Goal: Information Seeking & Learning: Learn about a topic

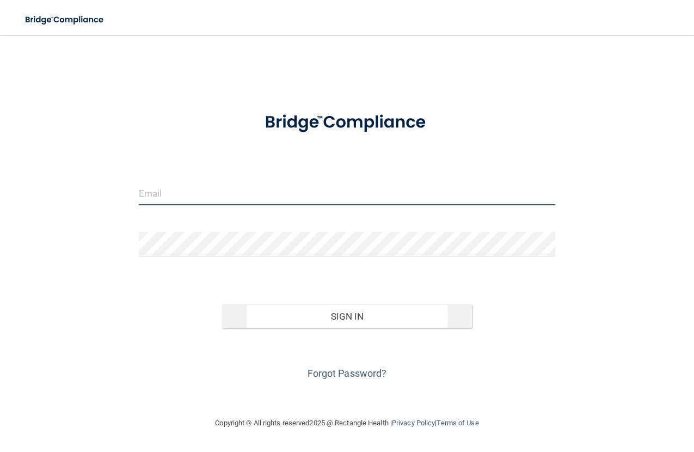
type input "[PERSON_NAME][EMAIL_ADDRESS][DOMAIN_NAME]"
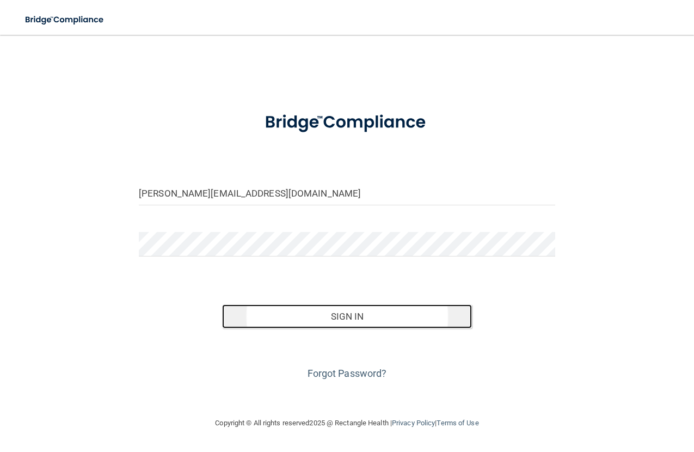
click at [330, 324] on button "Sign In" at bounding box center [347, 316] width 250 height 24
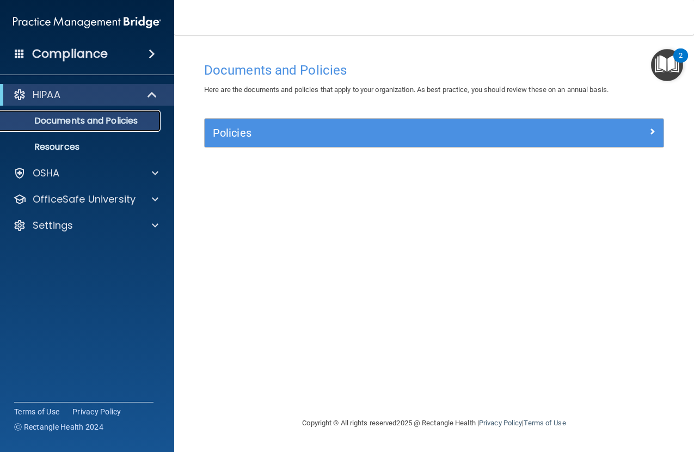
click at [45, 124] on p "Documents and Policies" at bounding box center [81, 120] width 149 height 11
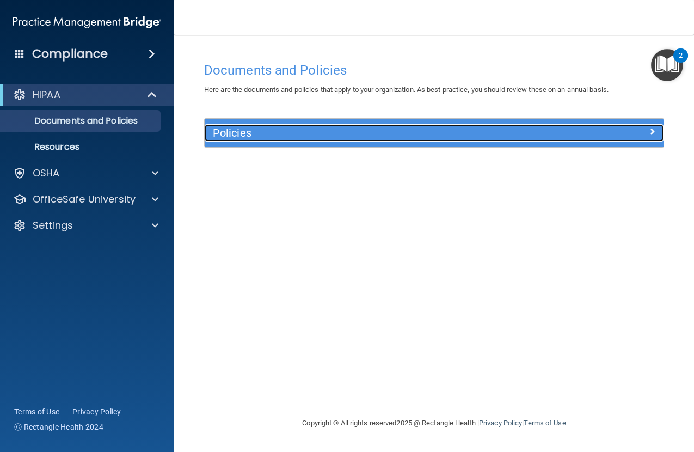
click at [366, 131] on h5 "Policies" at bounding box center [377, 133] width 328 height 12
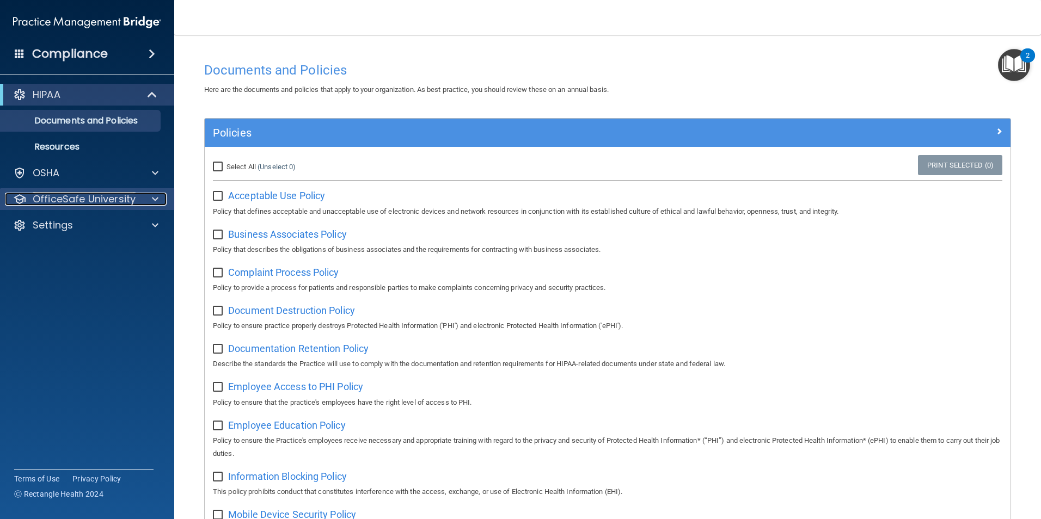
click at [137, 204] on div "OfficeSafe University" at bounding box center [72, 199] width 135 height 13
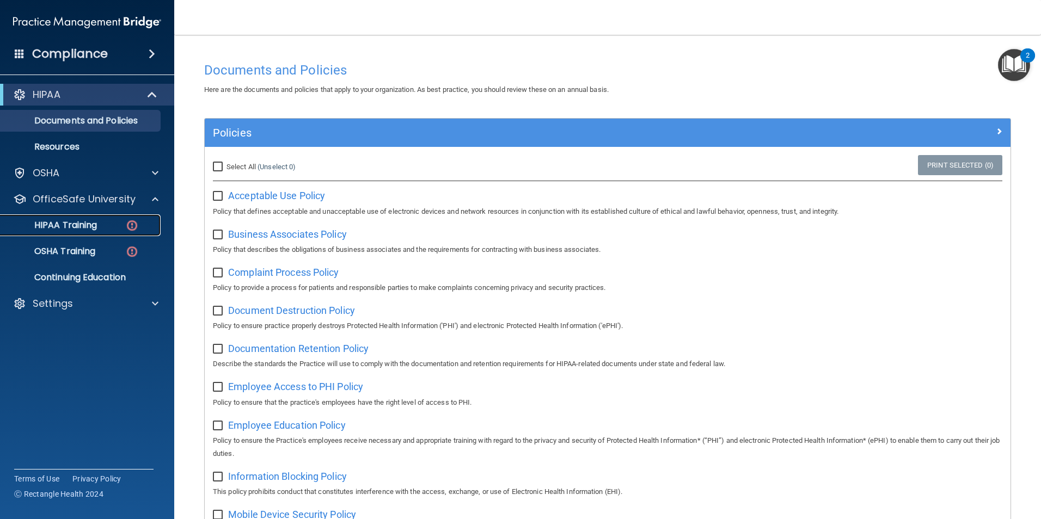
click at [99, 221] on div "HIPAA Training" at bounding box center [81, 225] width 149 height 11
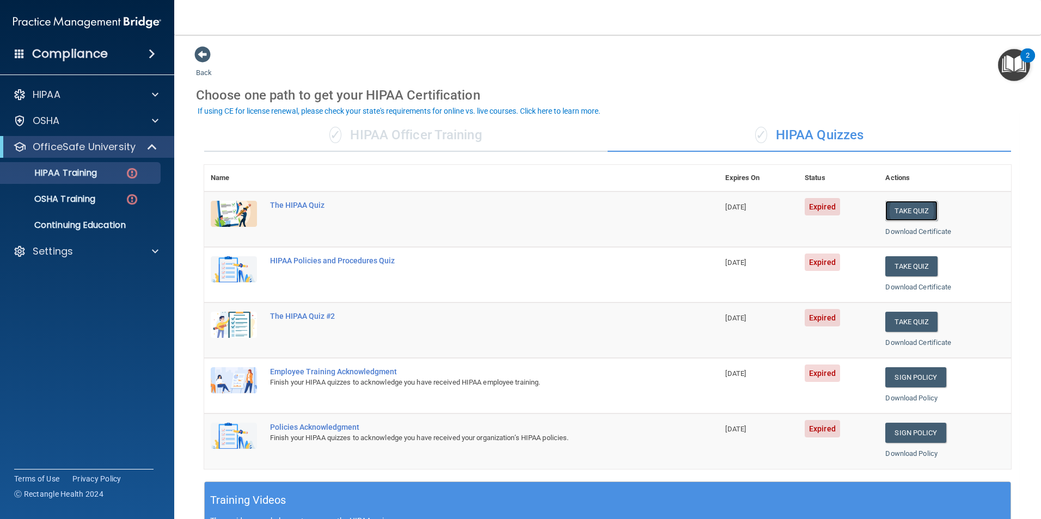
click at [693, 212] on button "Take Quiz" at bounding box center [911, 211] width 52 height 20
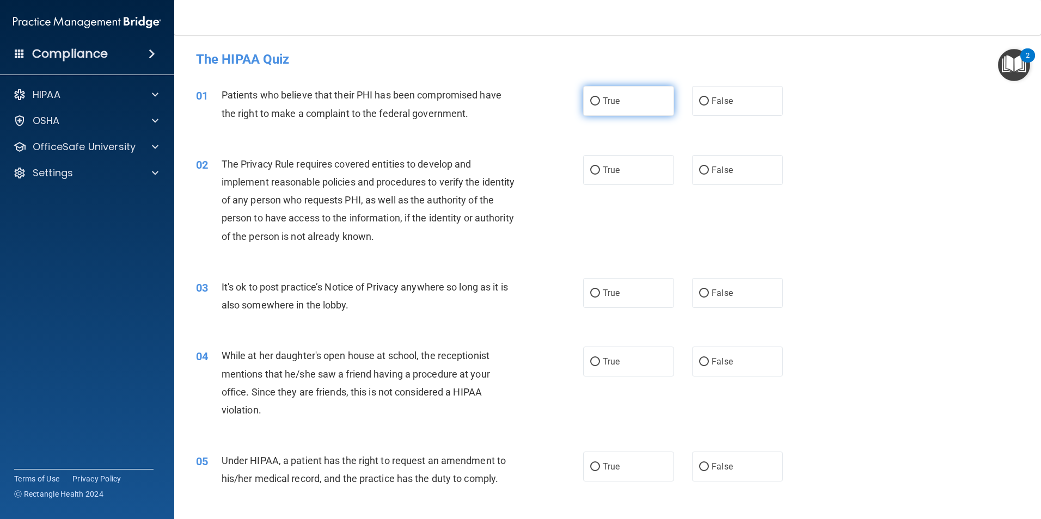
click at [604, 103] on span "True" at bounding box center [610, 101] width 17 height 10
click at [600, 103] on input "True" at bounding box center [595, 101] width 10 height 8
radio input "true"
click at [633, 157] on label "True" at bounding box center [628, 170] width 91 height 30
click at [600, 167] on input "True" at bounding box center [595, 171] width 10 height 8
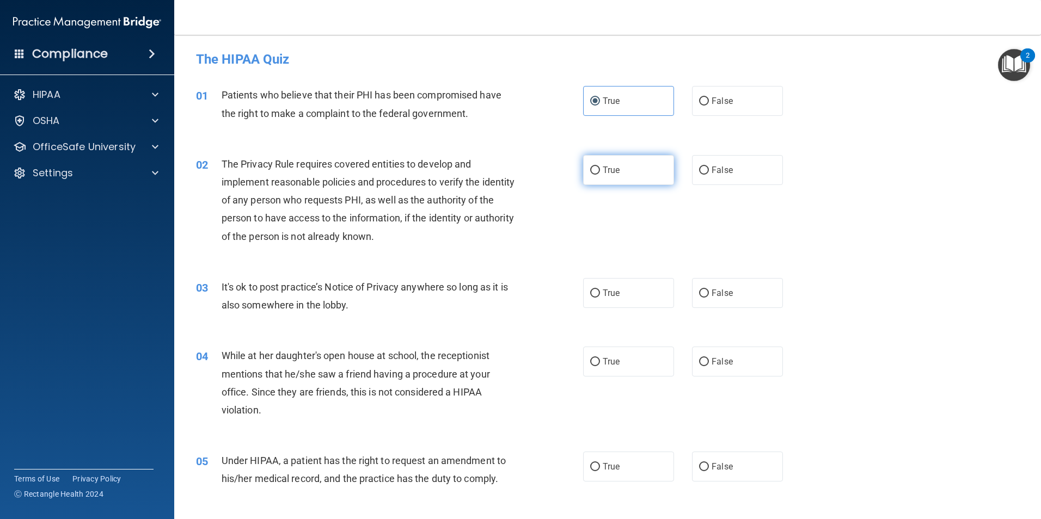
radio input "true"
click at [693, 305] on label "False" at bounding box center [737, 293] width 91 height 30
click at [693, 298] on input "False" at bounding box center [704, 294] width 10 height 8
radio input "true"
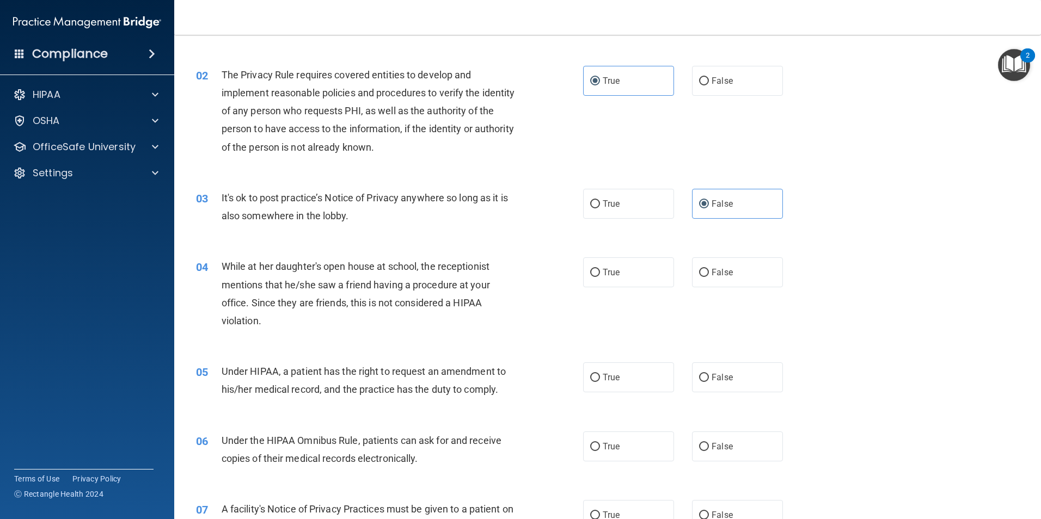
scroll to position [109, 0]
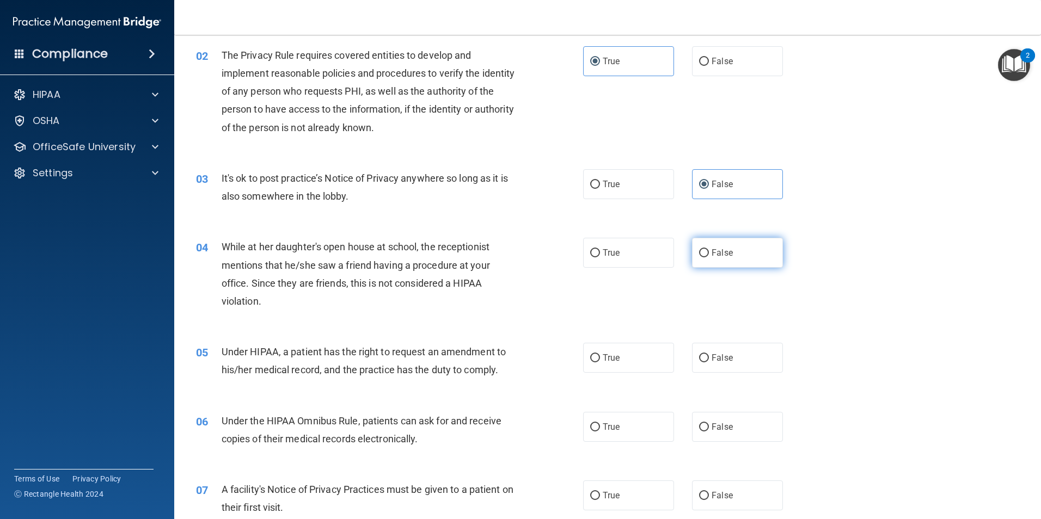
click at [693, 254] on span "False" at bounding box center [721, 253] width 21 height 10
click at [693, 254] on input "False" at bounding box center [704, 253] width 10 height 8
radio input "true"
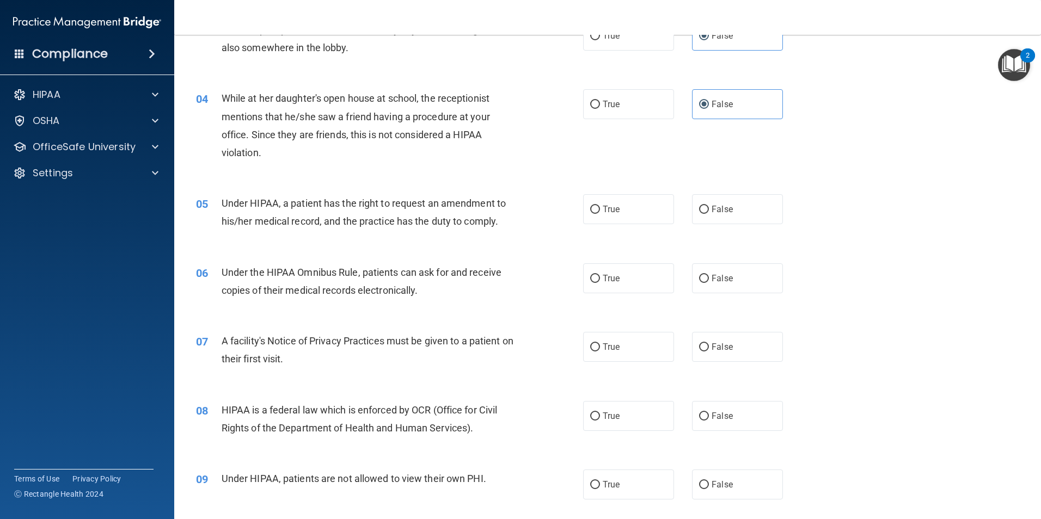
scroll to position [272, 0]
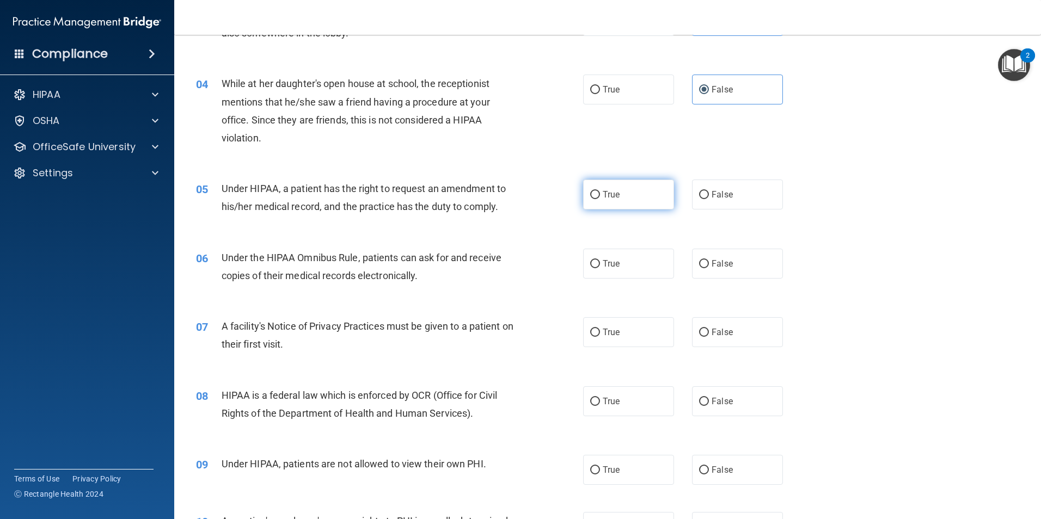
click at [606, 199] on span "True" at bounding box center [610, 194] width 17 height 10
click at [600, 199] on input "True" at bounding box center [595, 195] width 10 height 8
radio input "true"
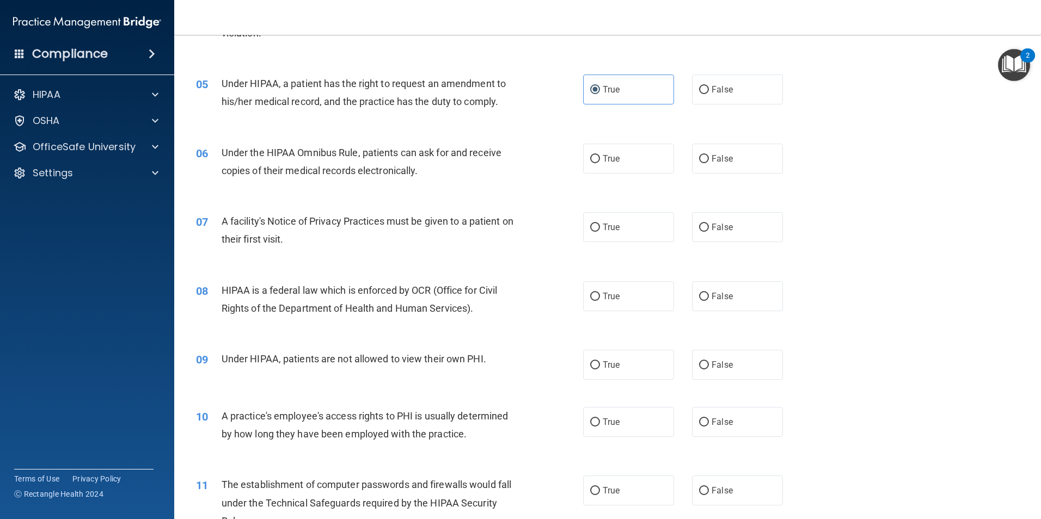
scroll to position [381, 0]
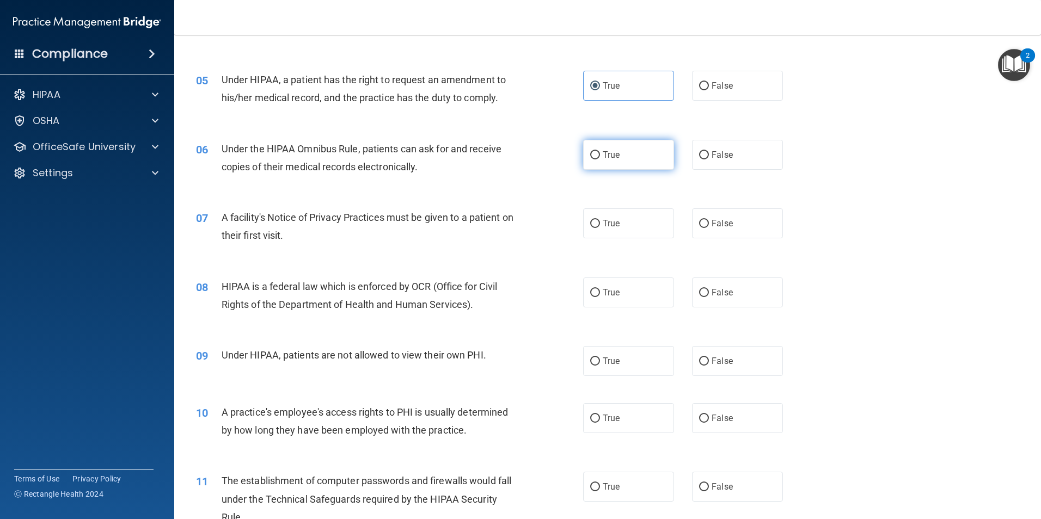
click at [596, 153] on label "True" at bounding box center [628, 155] width 91 height 30
click at [596, 153] on input "True" at bounding box center [595, 155] width 10 height 8
radio input "true"
click at [622, 224] on label "True" at bounding box center [628, 223] width 91 height 30
click at [600, 224] on input "True" at bounding box center [595, 224] width 10 height 8
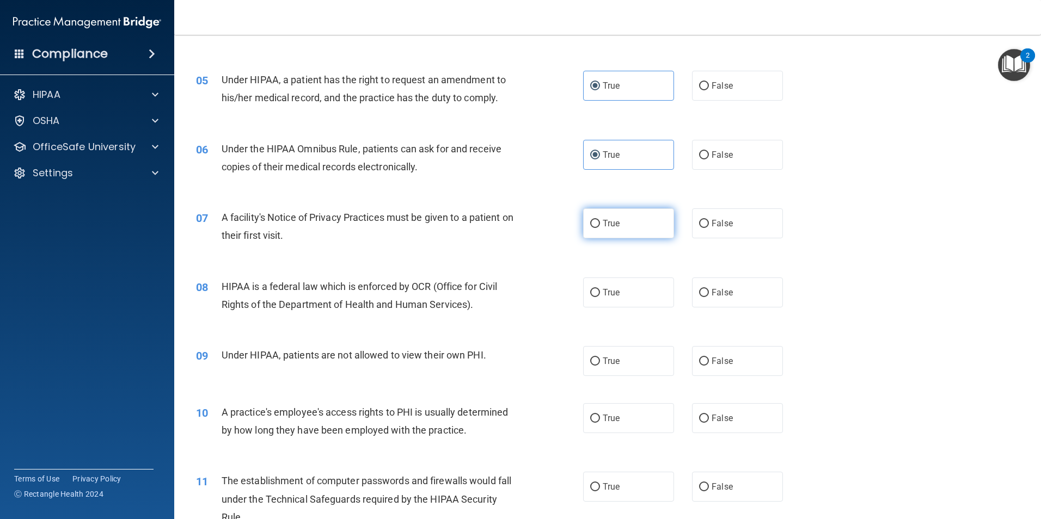
radio input "true"
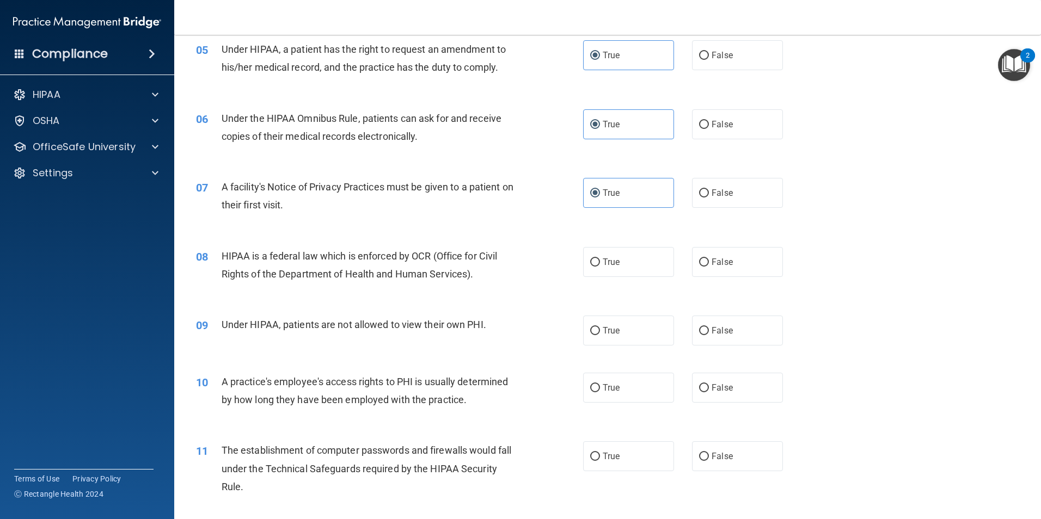
scroll to position [435, 0]
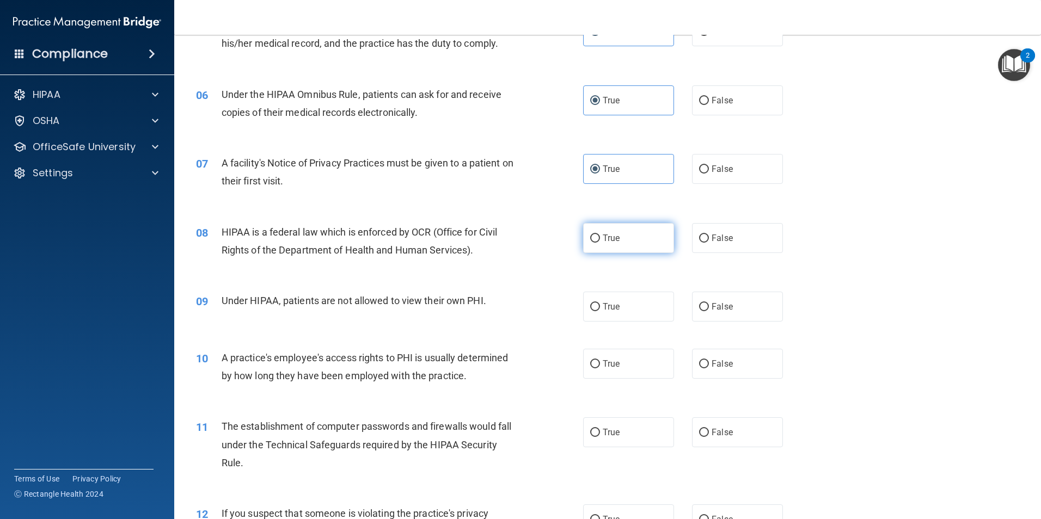
click at [603, 238] on span "True" at bounding box center [610, 238] width 17 height 10
click at [600, 238] on input "True" at bounding box center [595, 239] width 10 height 8
radio input "true"
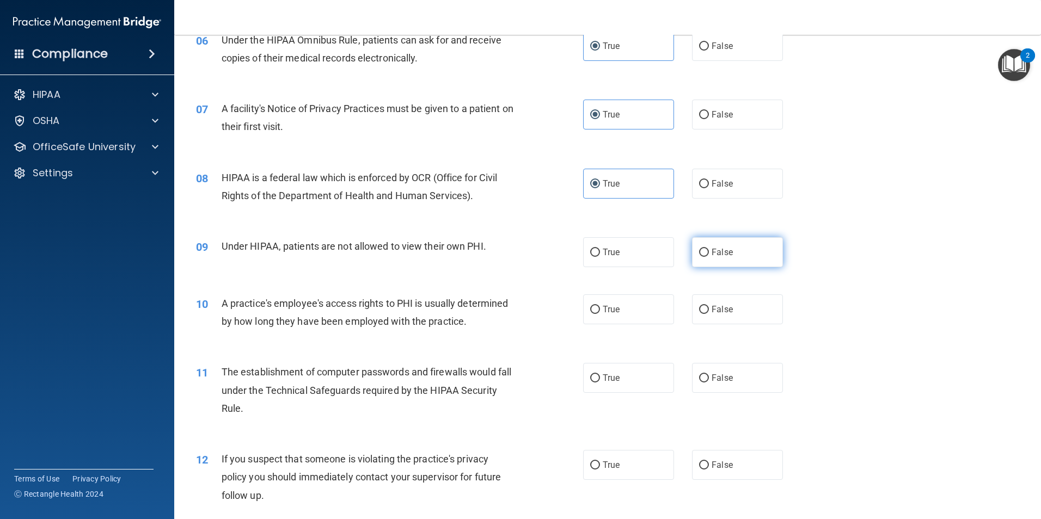
click at [693, 254] on span "False" at bounding box center [721, 252] width 21 height 10
click at [693, 254] on input "False" at bounding box center [704, 253] width 10 height 8
radio input "true"
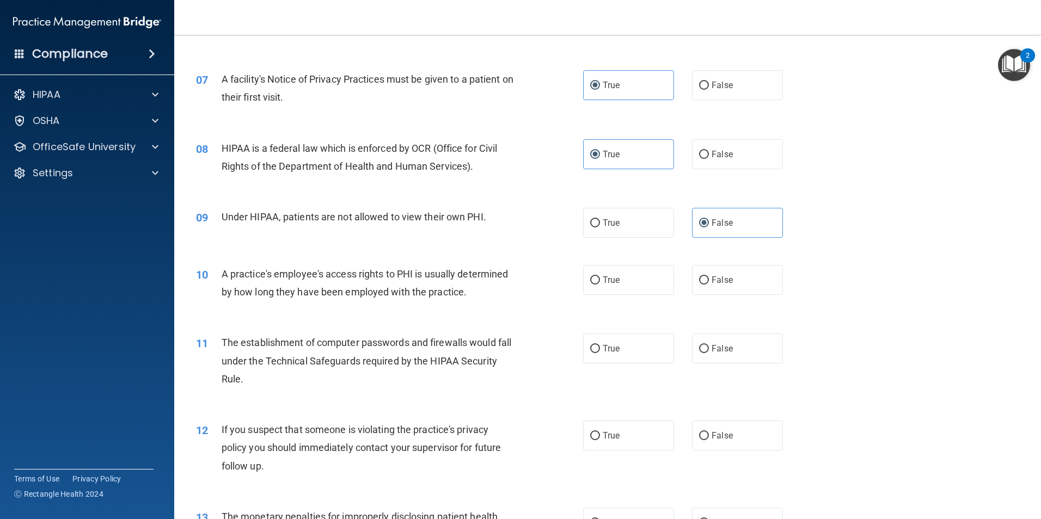
scroll to position [599, 0]
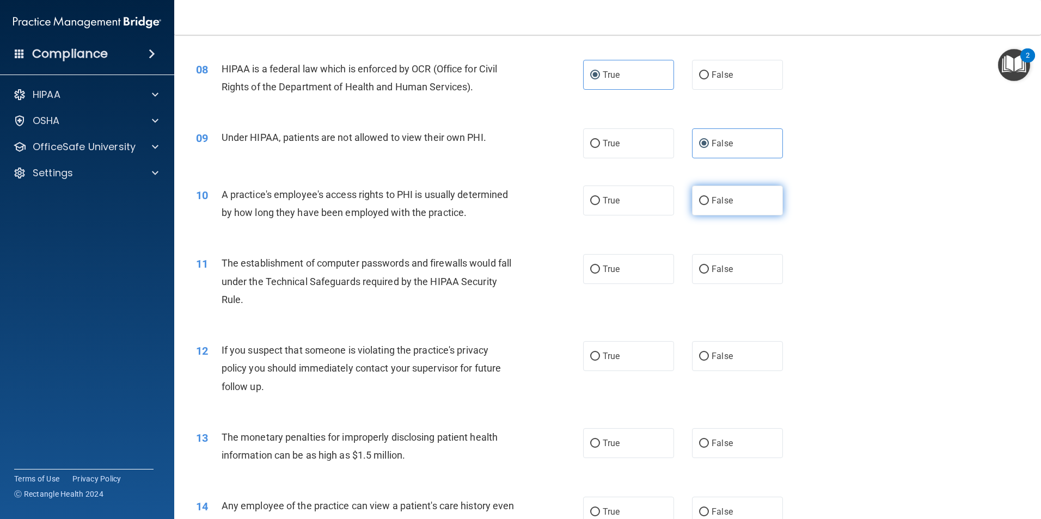
click at [693, 207] on label "False" at bounding box center [737, 201] width 91 height 30
click at [693, 205] on input "False" at bounding box center [704, 201] width 10 height 8
radio input "true"
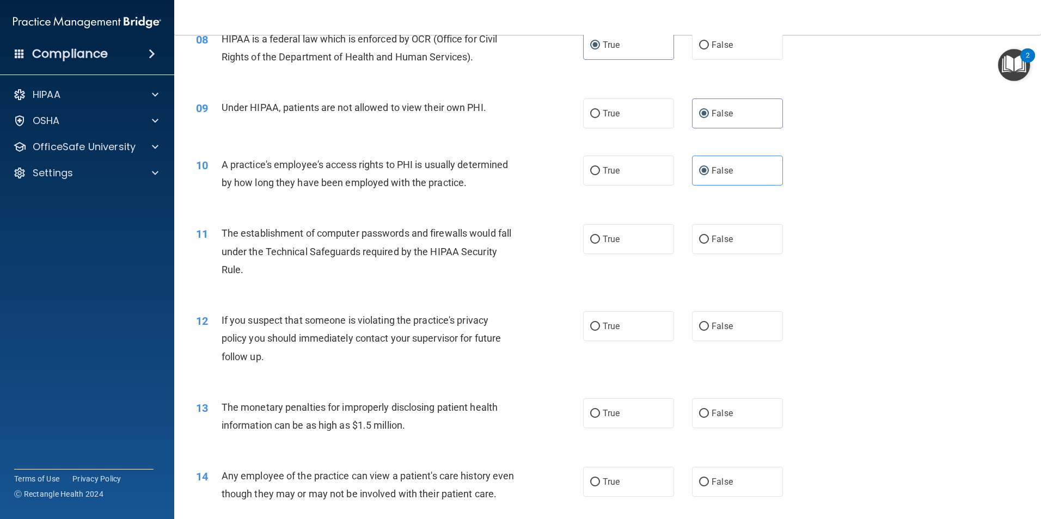
scroll to position [653, 0]
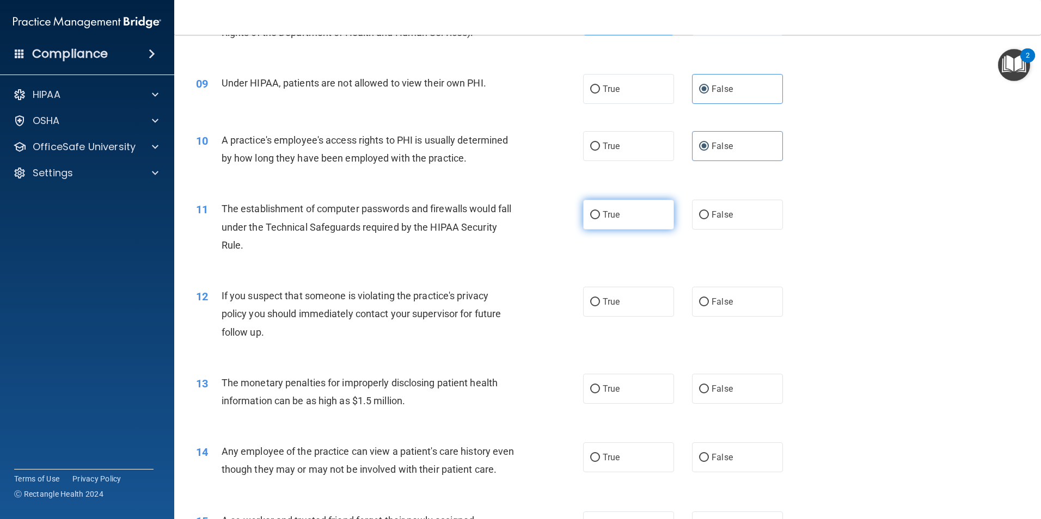
click at [602, 218] on span "True" at bounding box center [610, 215] width 17 height 10
click at [600, 218] on input "True" at bounding box center [595, 215] width 10 height 8
radio input "true"
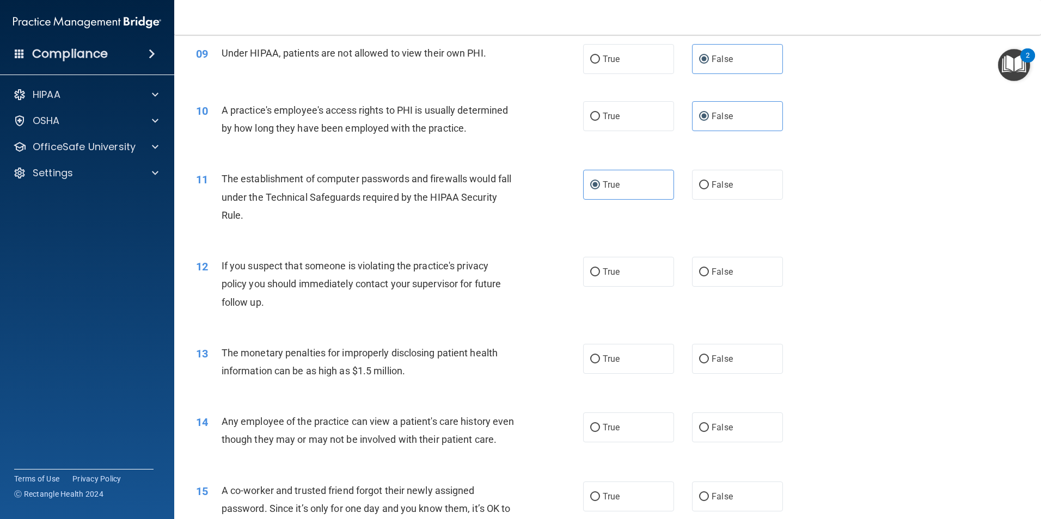
scroll to position [707, 0]
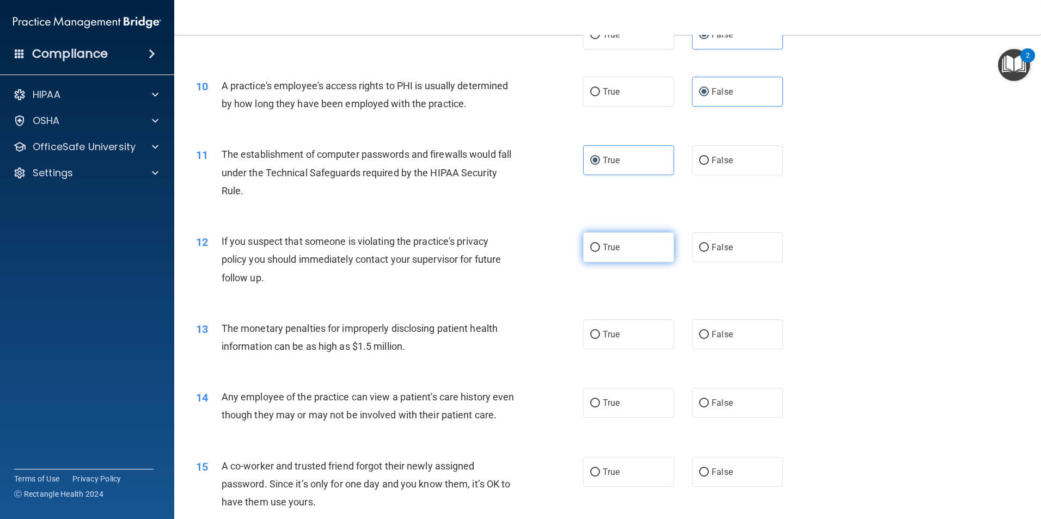
click at [602, 245] on span "True" at bounding box center [610, 247] width 17 height 10
click at [600, 245] on input "True" at bounding box center [595, 248] width 10 height 8
radio input "true"
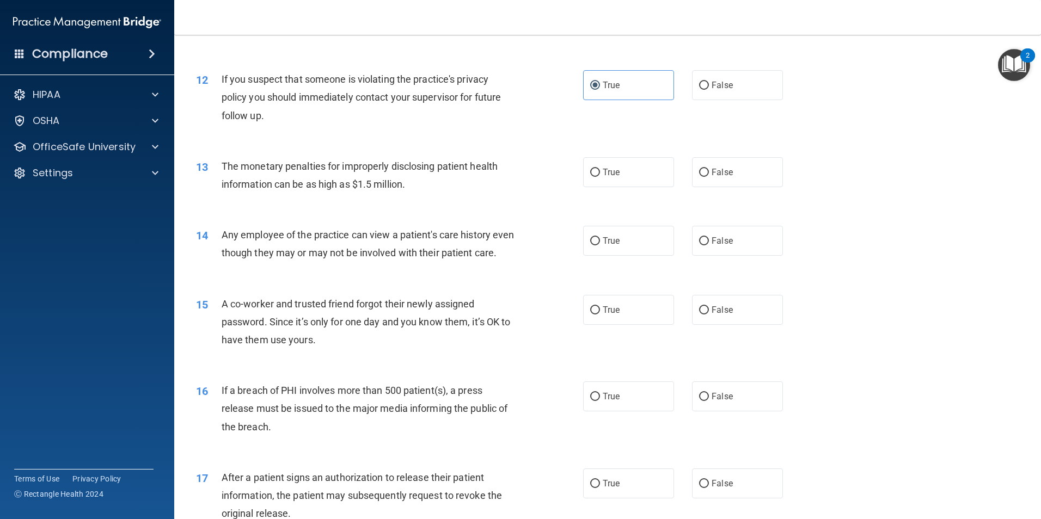
scroll to position [871, 0]
click at [630, 169] on label "True" at bounding box center [628, 171] width 91 height 30
click at [600, 169] on input "True" at bounding box center [595, 172] width 10 height 8
radio input "true"
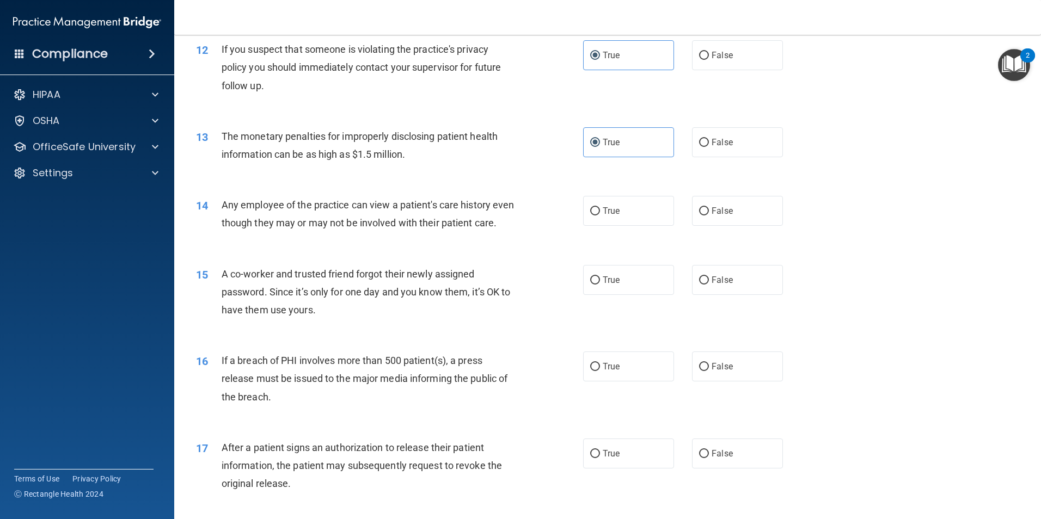
scroll to position [925, 0]
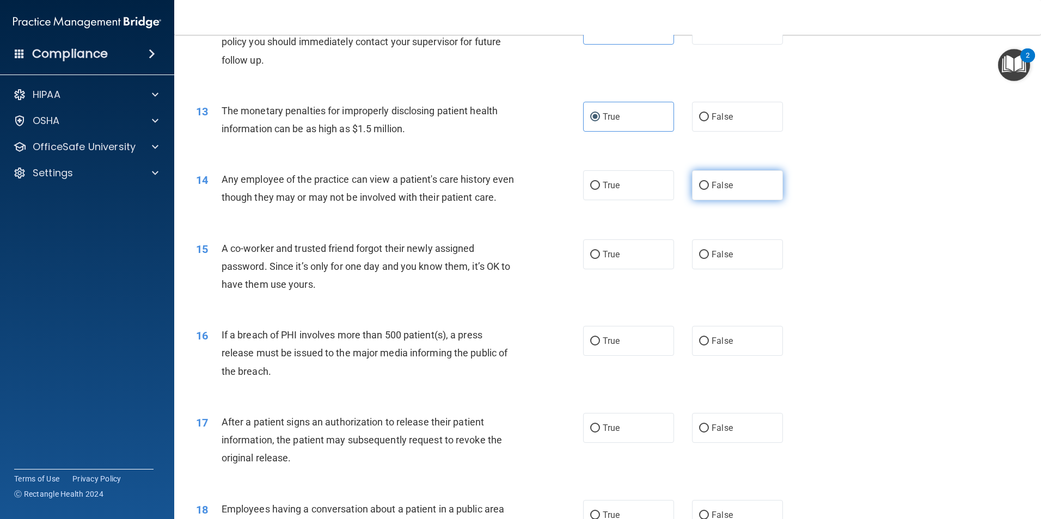
click at [693, 186] on label "False" at bounding box center [737, 185] width 91 height 30
click at [693, 186] on input "False" at bounding box center [704, 186] width 10 height 8
radio input "true"
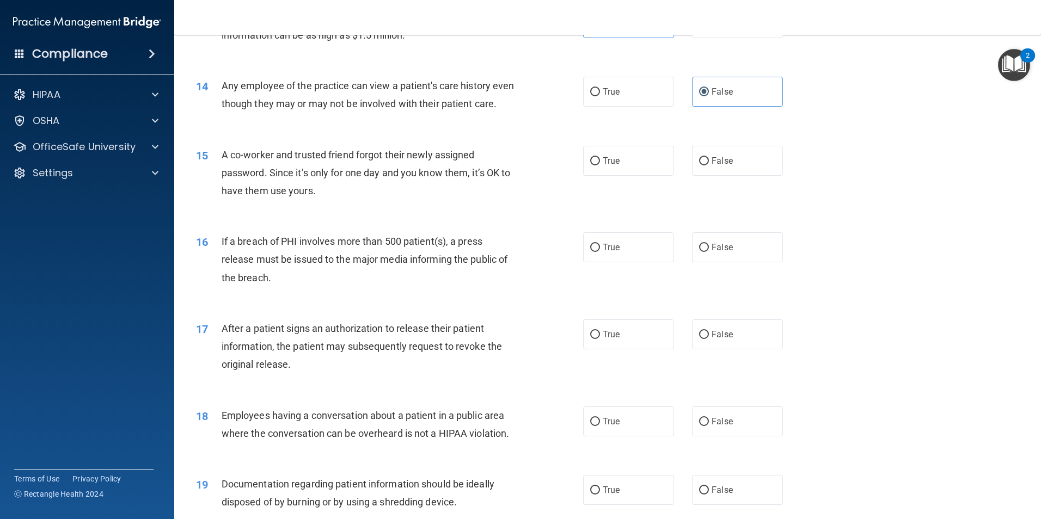
scroll to position [1034, 0]
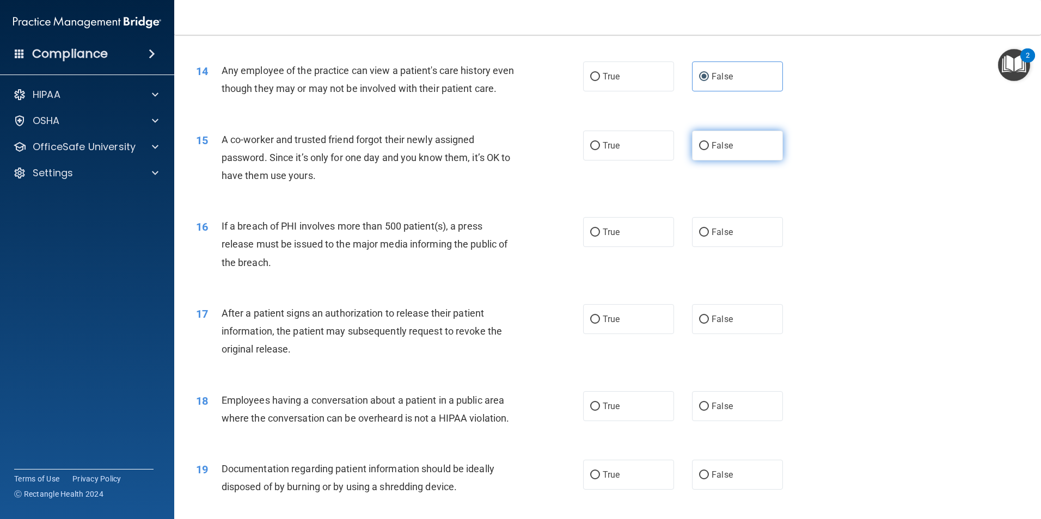
click at [693, 161] on label "False" at bounding box center [737, 146] width 91 height 30
click at [693, 150] on input "False" at bounding box center [704, 146] width 10 height 8
radio input "true"
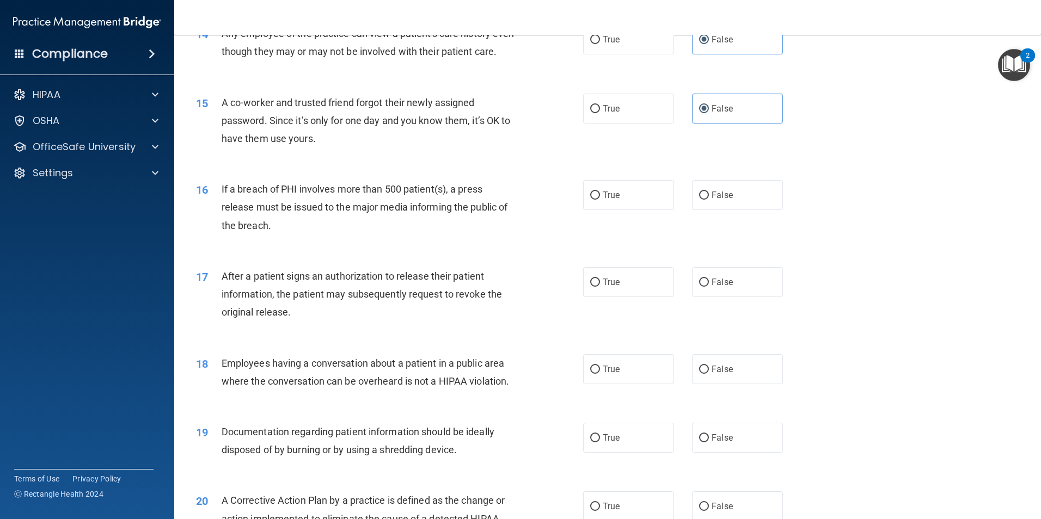
scroll to position [1088, 0]
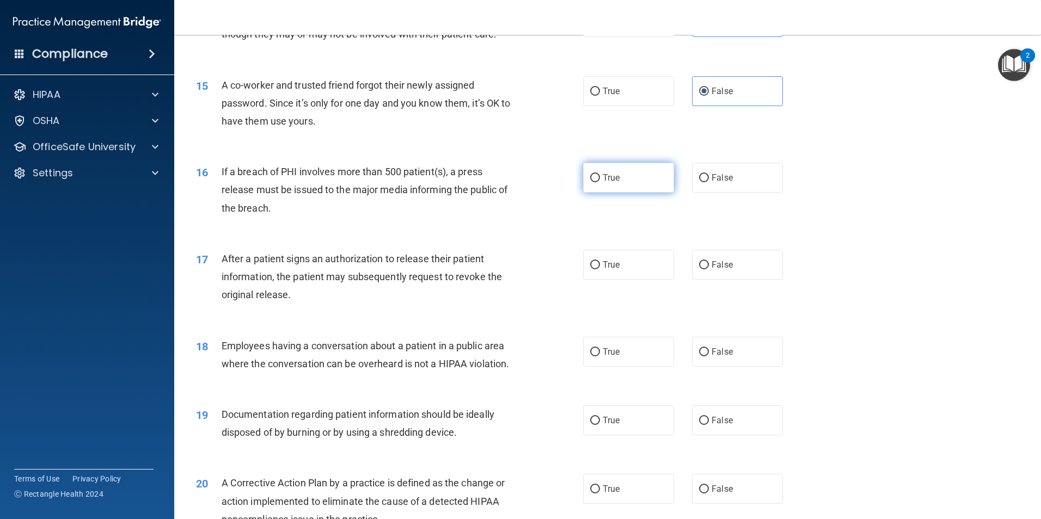
click at [614, 193] on label "True" at bounding box center [628, 178] width 91 height 30
click at [600, 182] on input "True" at bounding box center [595, 178] width 10 height 8
radio input "true"
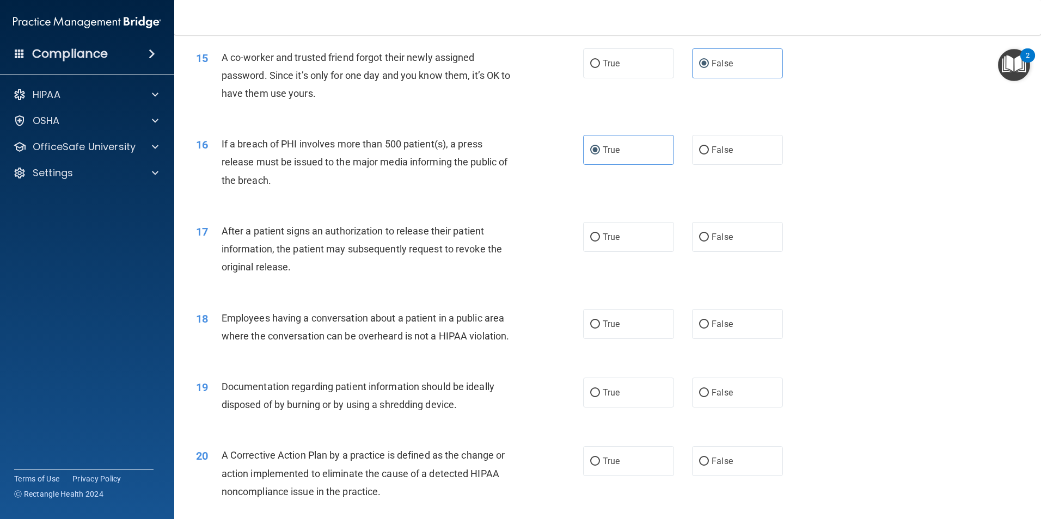
scroll to position [1143, 0]
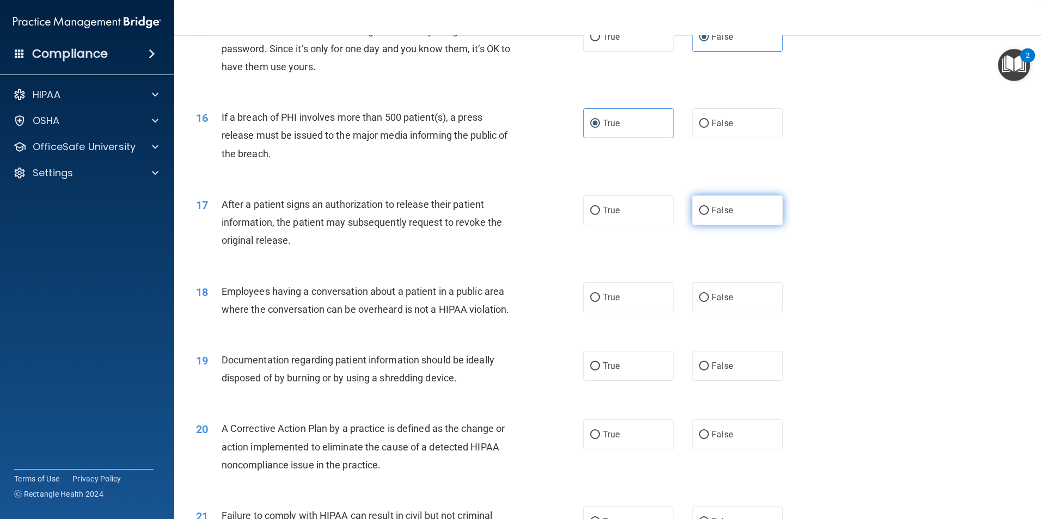
click at [693, 225] on label "False" at bounding box center [737, 210] width 91 height 30
click at [693, 215] on input "False" at bounding box center [704, 211] width 10 height 8
radio input "true"
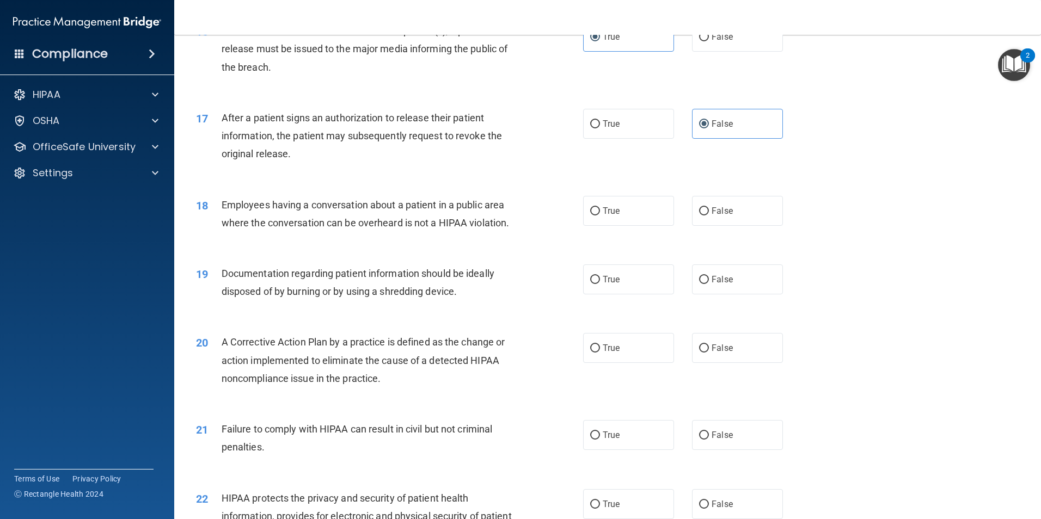
scroll to position [1252, 0]
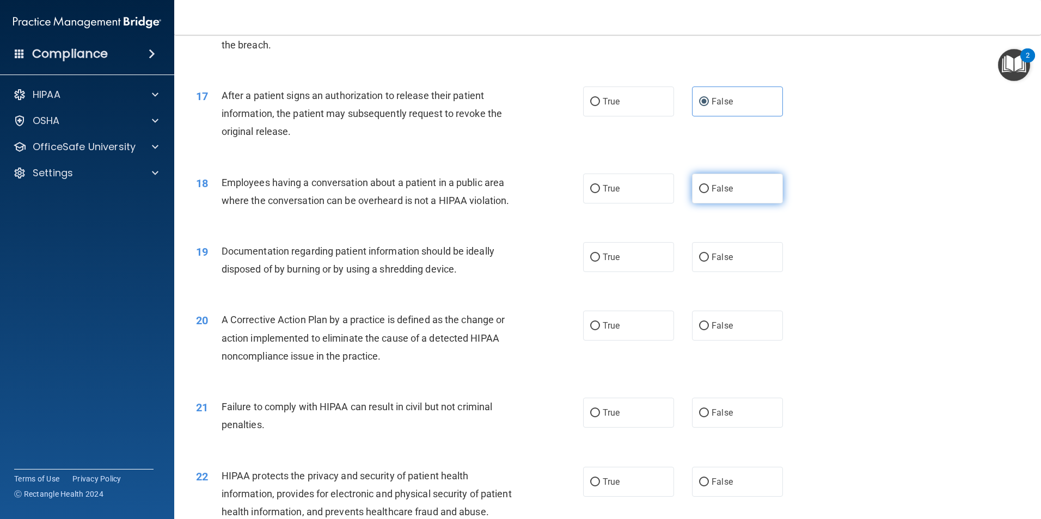
click at [693, 204] on label "False" at bounding box center [737, 189] width 91 height 30
click at [693, 193] on input "False" at bounding box center [704, 189] width 10 height 8
radio input "true"
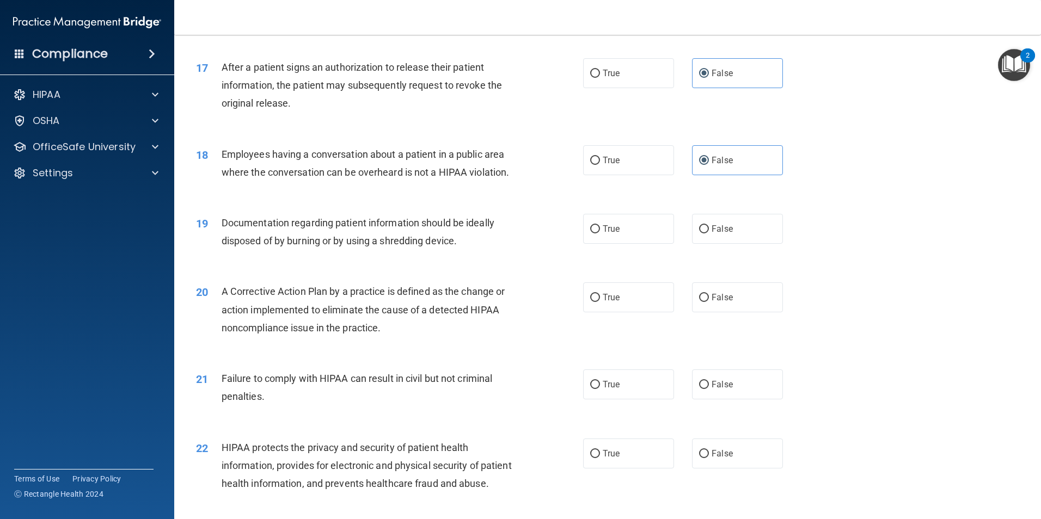
scroll to position [1306, 0]
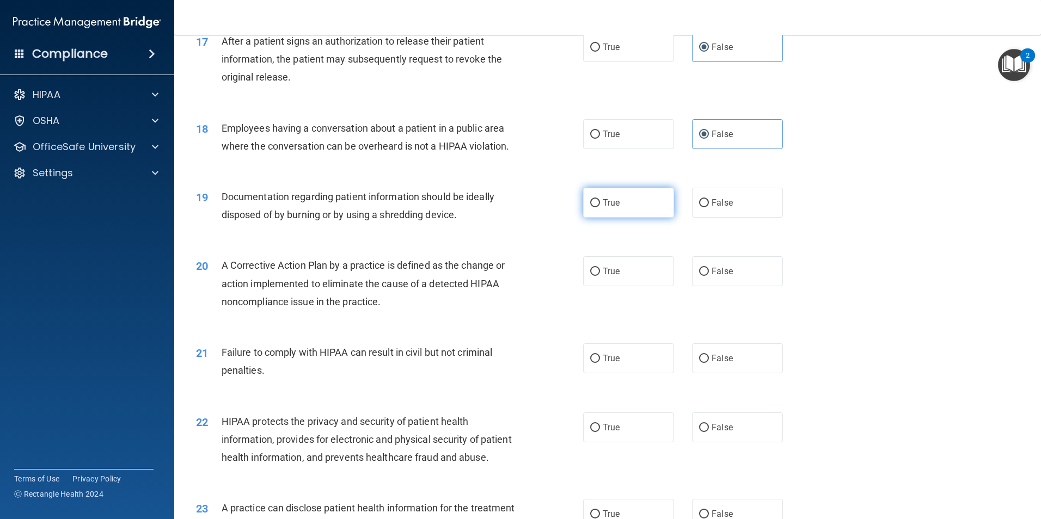
click at [629, 218] on label "True" at bounding box center [628, 203] width 91 height 30
click at [600, 207] on input "True" at bounding box center [595, 203] width 10 height 8
radio input "true"
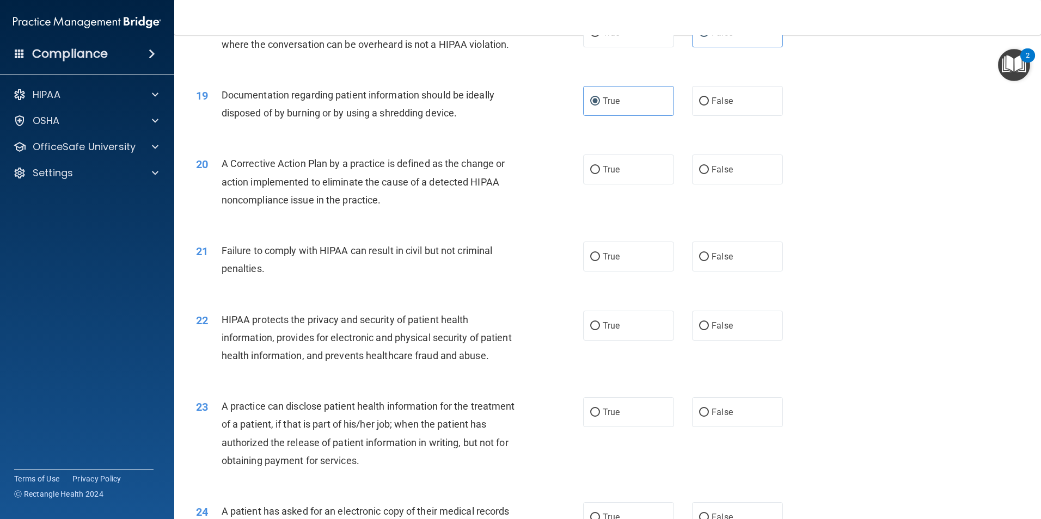
scroll to position [1415, 0]
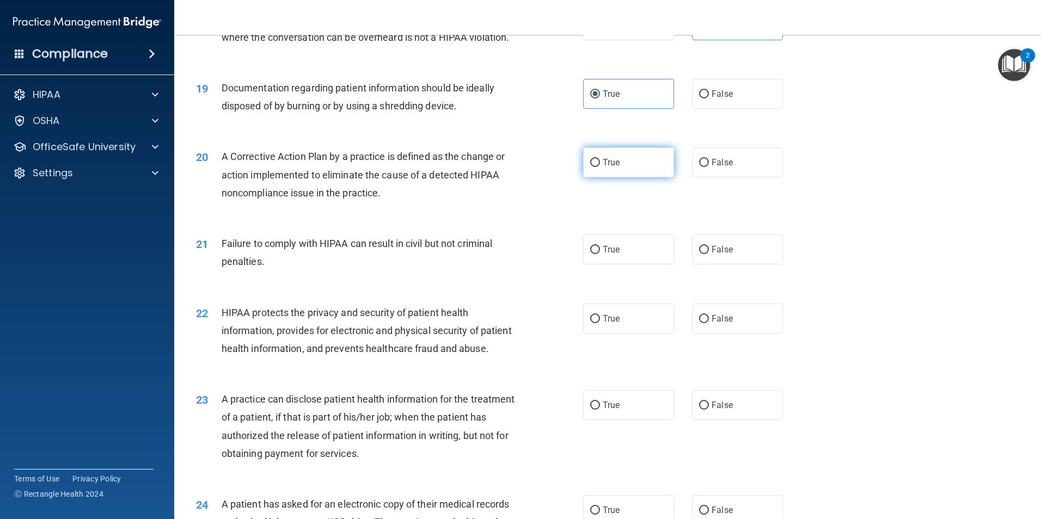
click at [621, 177] on label "True" at bounding box center [628, 162] width 91 height 30
click at [600, 167] on input "True" at bounding box center [595, 163] width 10 height 8
radio input "true"
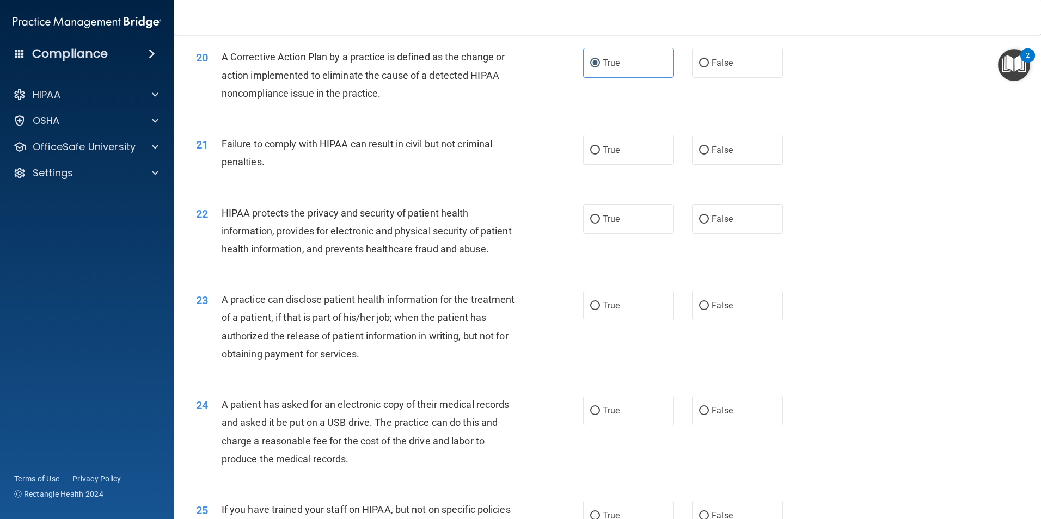
scroll to position [1524, 0]
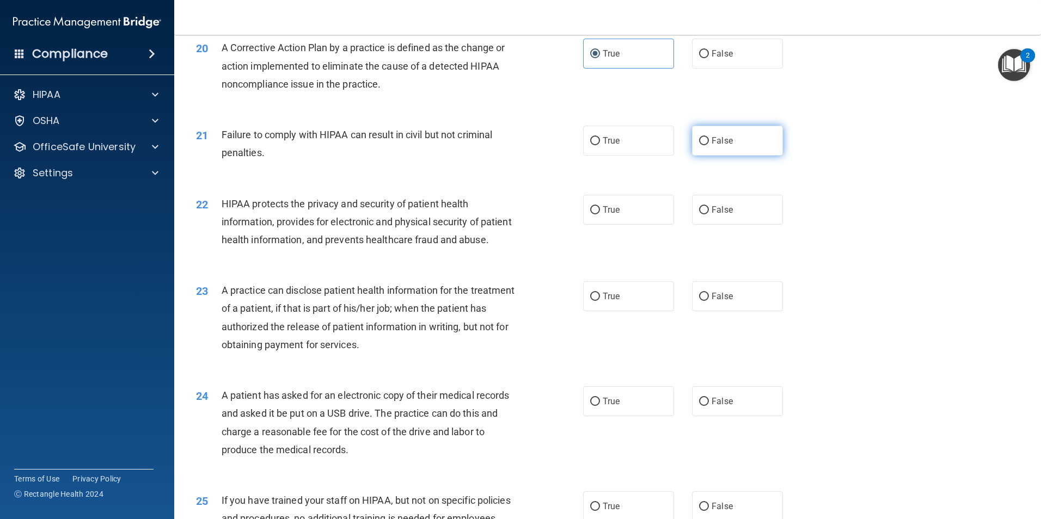
click at [693, 156] on label "False" at bounding box center [737, 141] width 91 height 30
click at [693, 145] on input "False" at bounding box center [704, 141] width 10 height 8
radio input "true"
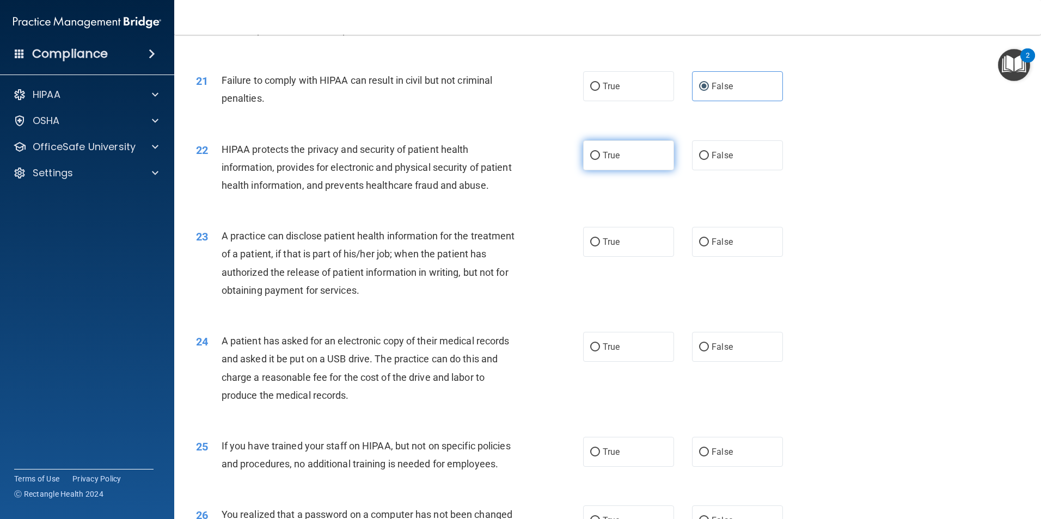
click at [619, 170] on label "True" at bounding box center [628, 155] width 91 height 30
click at [600, 160] on input "True" at bounding box center [595, 156] width 10 height 8
radio input "true"
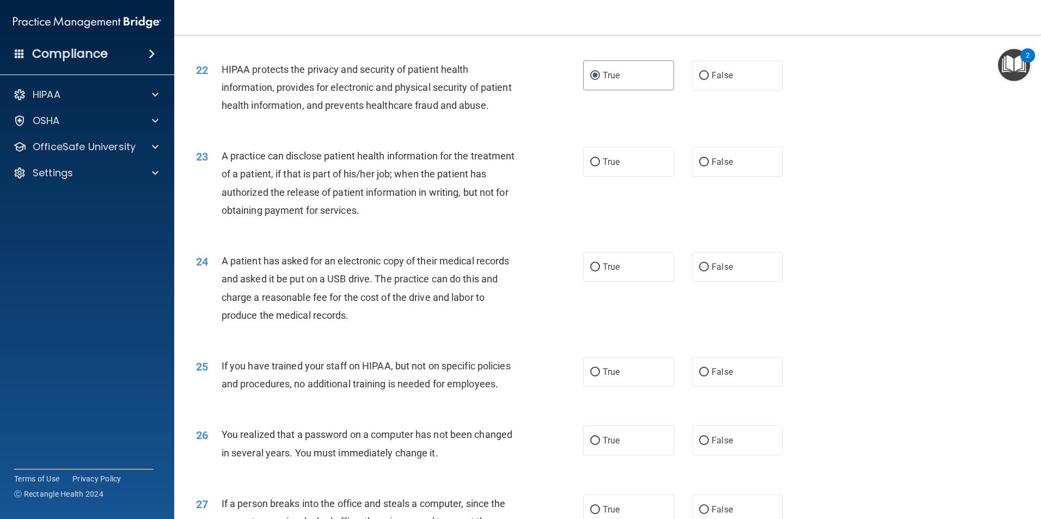
scroll to position [1687, 0]
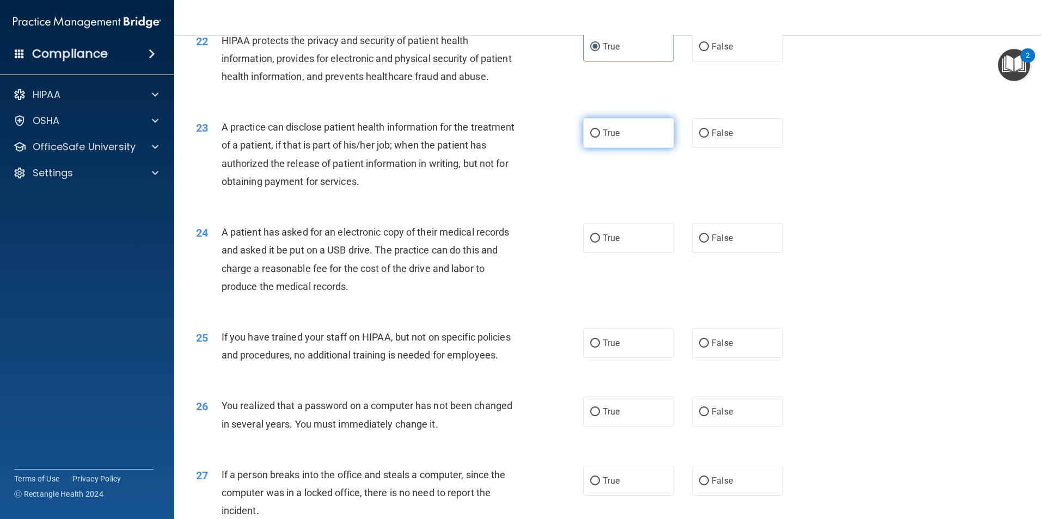
click at [609, 138] on span "True" at bounding box center [610, 133] width 17 height 10
click at [600, 138] on input "True" at bounding box center [595, 134] width 10 height 8
radio input "true"
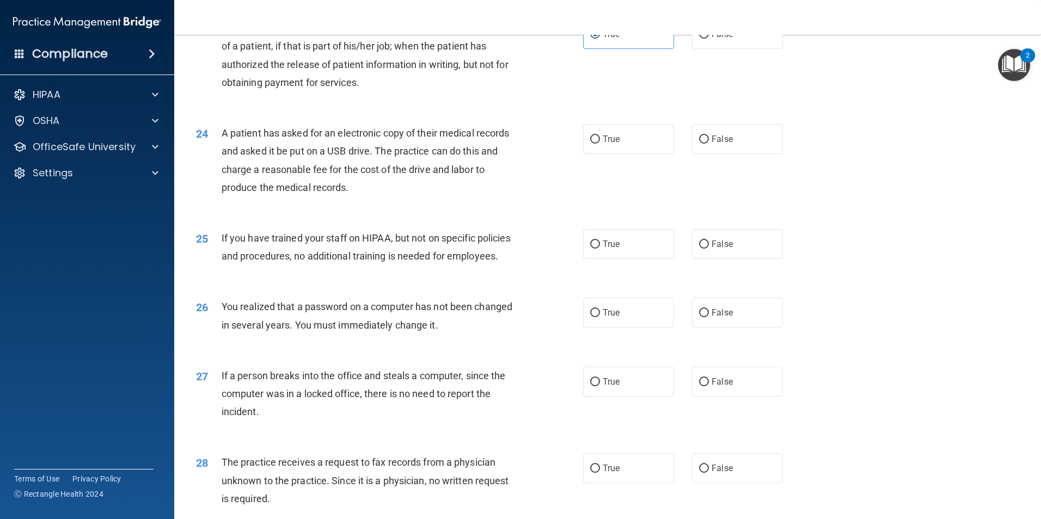
scroll to position [1796, 0]
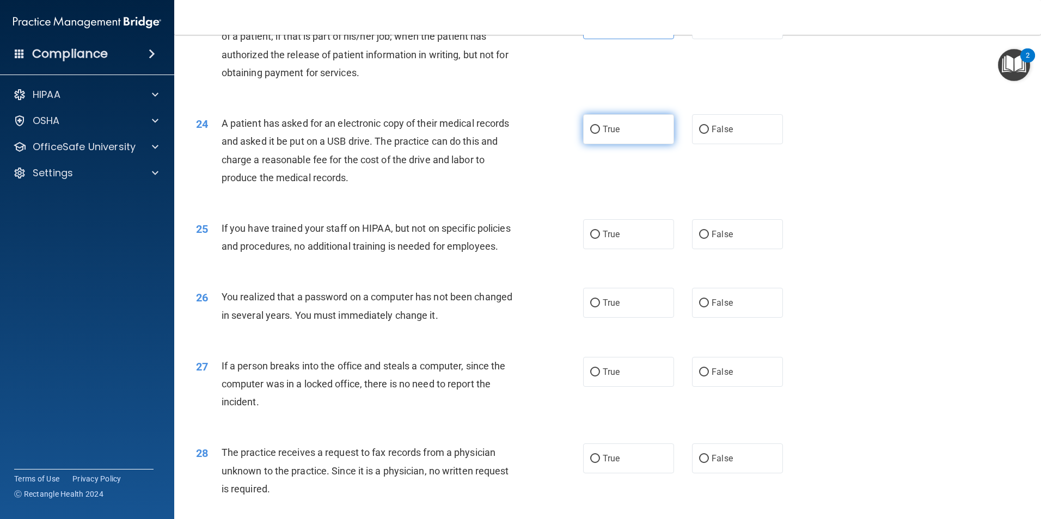
click at [616, 144] on label "True" at bounding box center [628, 129] width 91 height 30
click at [600, 134] on input "True" at bounding box center [595, 130] width 10 height 8
radio input "true"
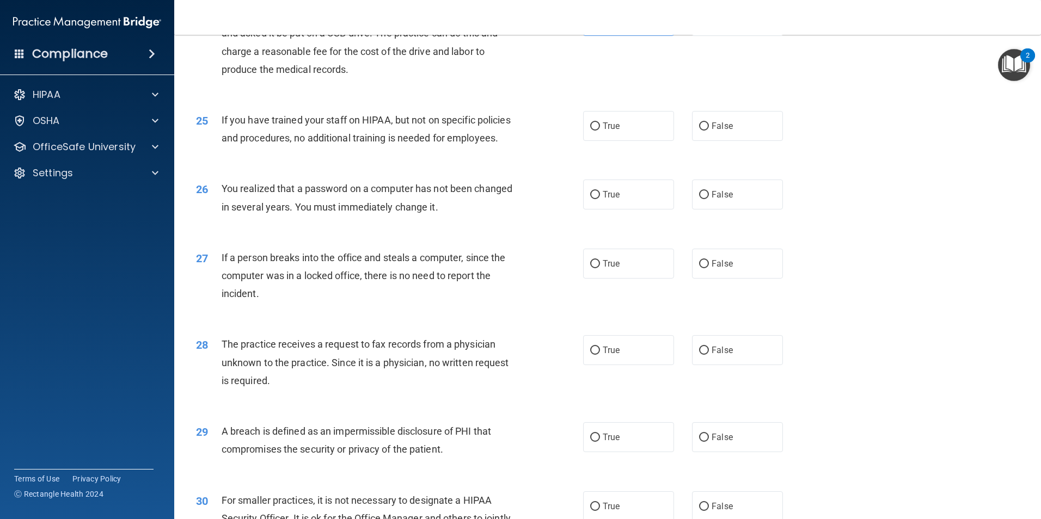
scroll to position [1905, 0]
click at [693, 140] on label "False" at bounding box center [737, 125] width 91 height 30
click at [693, 130] on input "False" at bounding box center [704, 126] width 10 height 8
radio input "true"
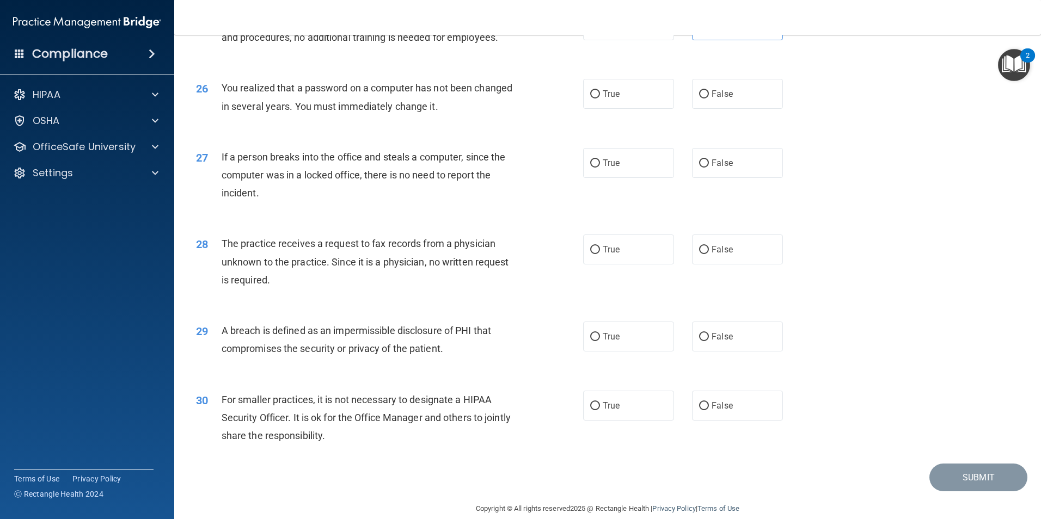
scroll to position [2014, 0]
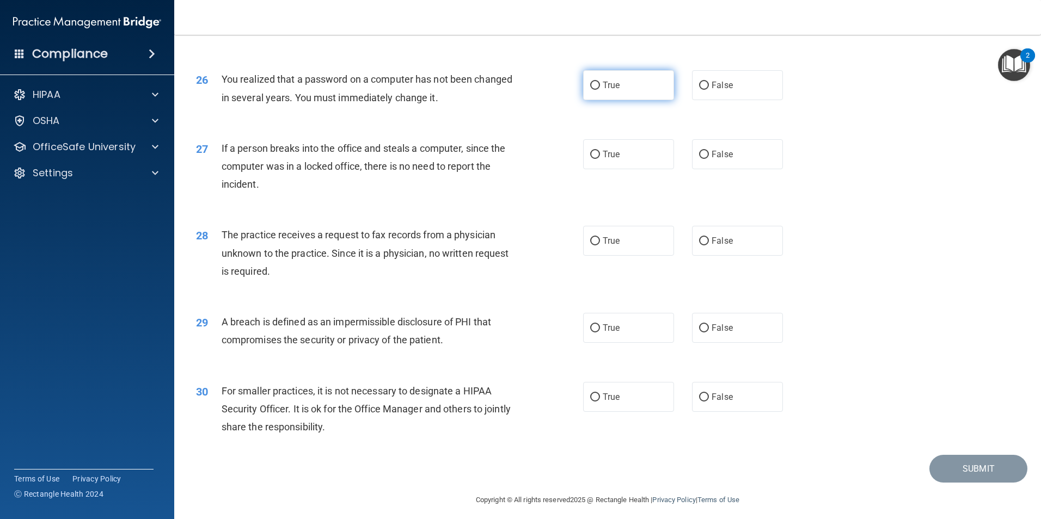
click at [607, 90] on span "True" at bounding box center [610, 85] width 17 height 10
click at [600, 90] on input "True" at bounding box center [595, 86] width 10 height 8
radio input "true"
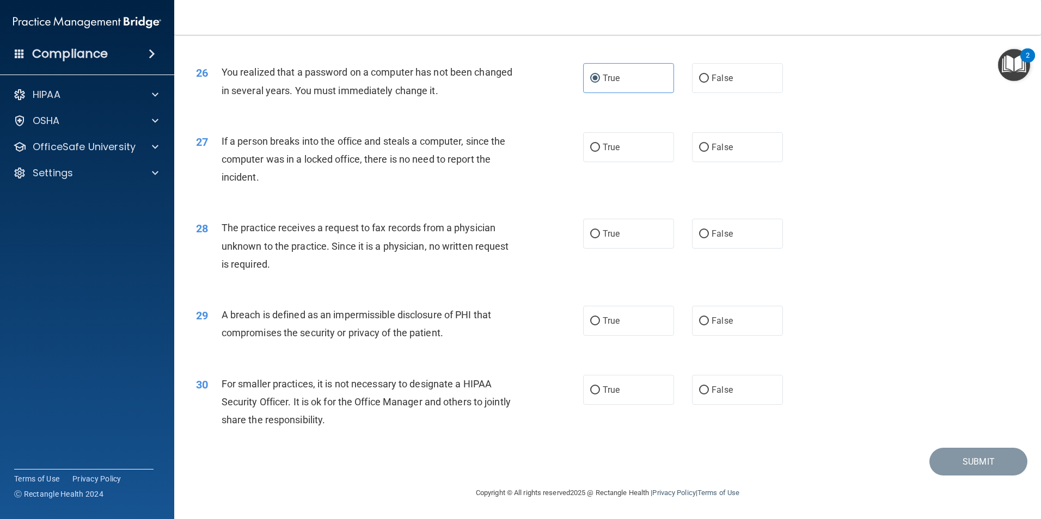
scroll to position [2068, 0]
click at [693, 162] on label "False" at bounding box center [737, 147] width 91 height 30
click at [693, 152] on input "False" at bounding box center [704, 148] width 10 height 8
radio input "true"
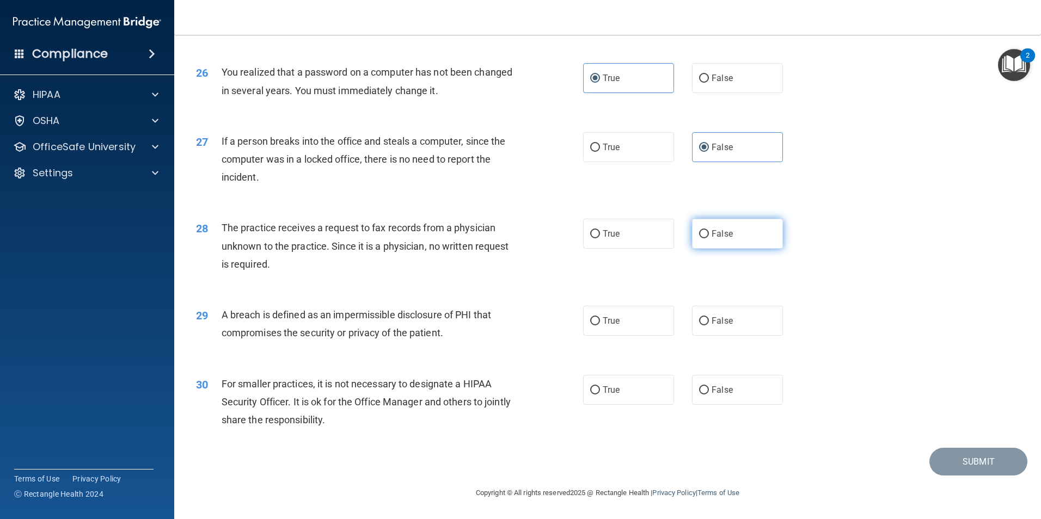
click at [693, 231] on span "False" at bounding box center [721, 234] width 21 height 10
click at [693, 231] on input "False" at bounding box center [704, 234] width 10 height 8
radio input "true"
click at [639, 322] on label "True" at bounding box center [628, 321] width 91 height 30
click at [600, 322] on input "True" at bounding box center [595, 321] width 10 height 8
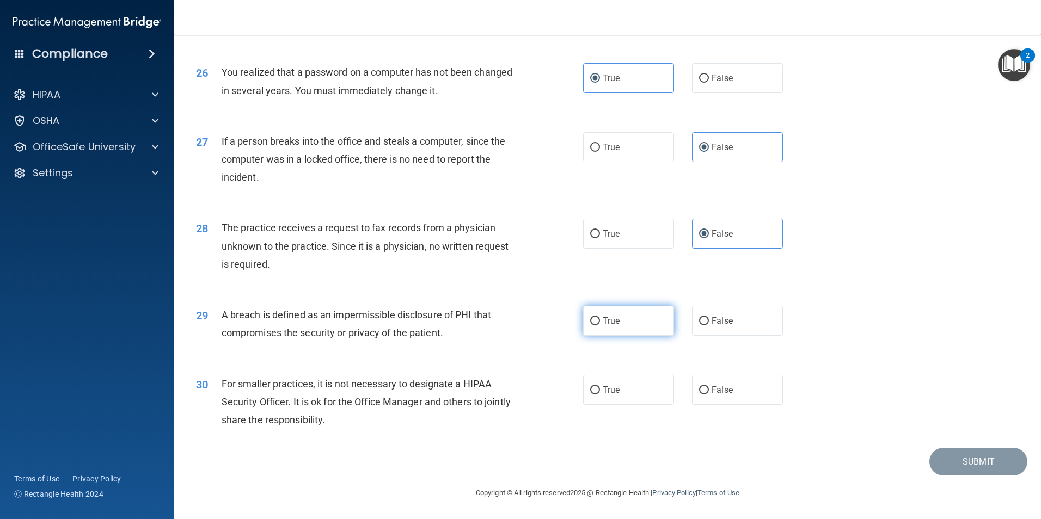
radio input "true"
click at [693, 396] on label "False" at bounding box center [737, 390] width 91 height 30
click at [693, 395] on input "False" at bounding box center [704, 390] width 10 height 8
radio input "true"
click at [693, 451] on button "Submit" at bounding box center [978, 462] width 98 height 28
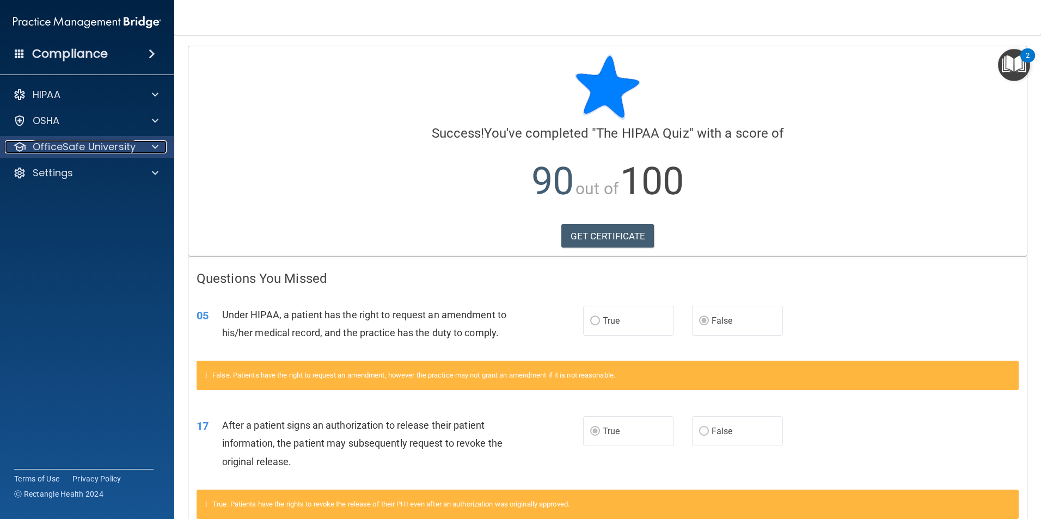
click at [151, 150] on div at bounding box center [153, 146] width 27 height 13
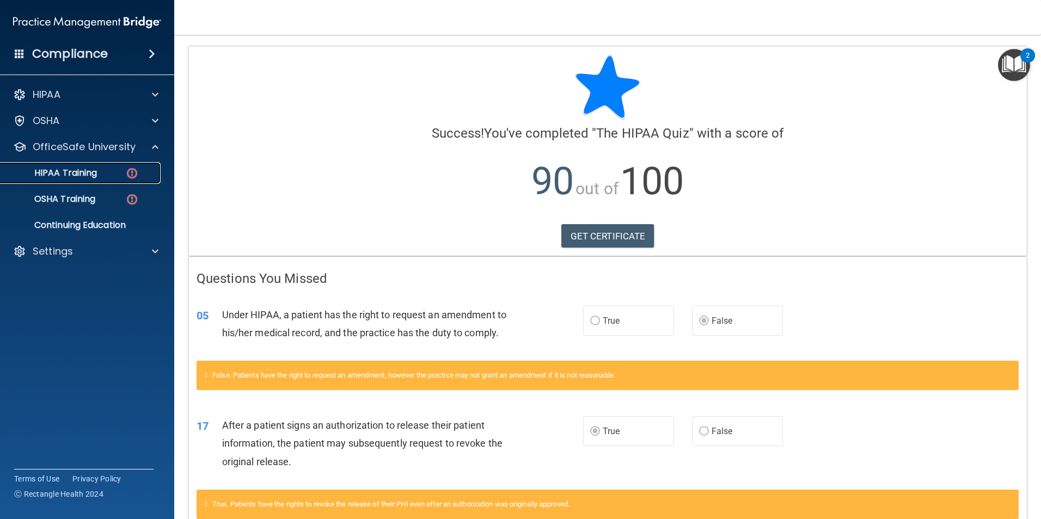
click at [121, 176] on div "HIPAA Training" at bounding box center [81, 173] width 149 height 11
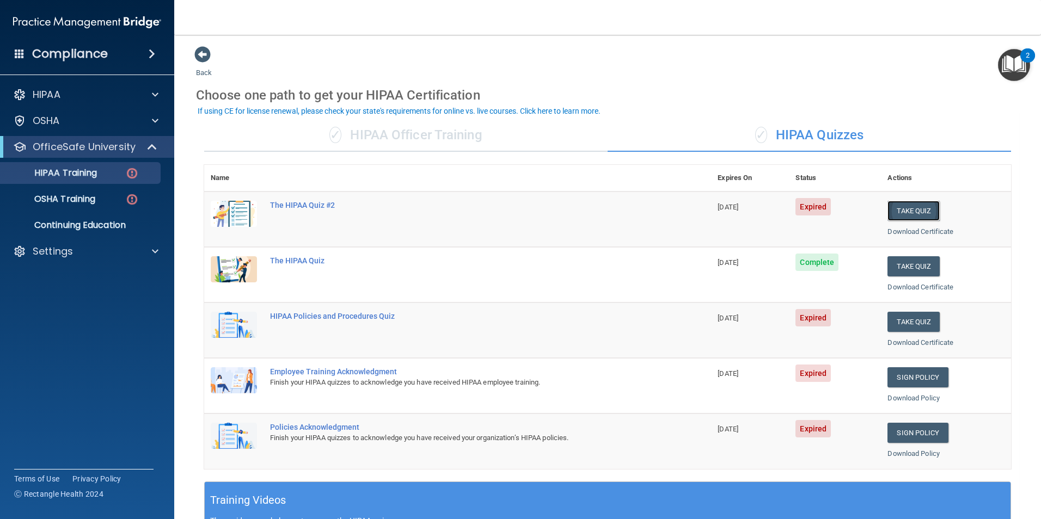
click at [693, 208] on button "Take Quiz" at bounding box center [913, 211] width 52 height 20
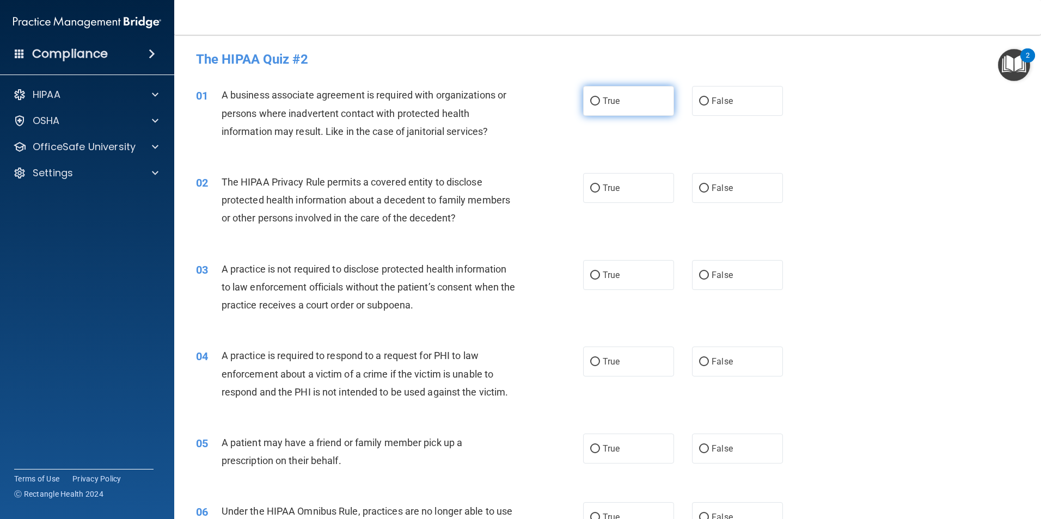
click at [602, 102] on span "True" at bounding box center [610, 101] width 17 height 10
click at [599, 102] on input "True" at bounding box center [595, 101] width 10 height 8
radio input "true"
click at [606, 189] on span "True" at bounding box center [610, 188] width 17 height 10
click at [600, 189] on input "True" at bounding box center [595, 188] width 10 height 8
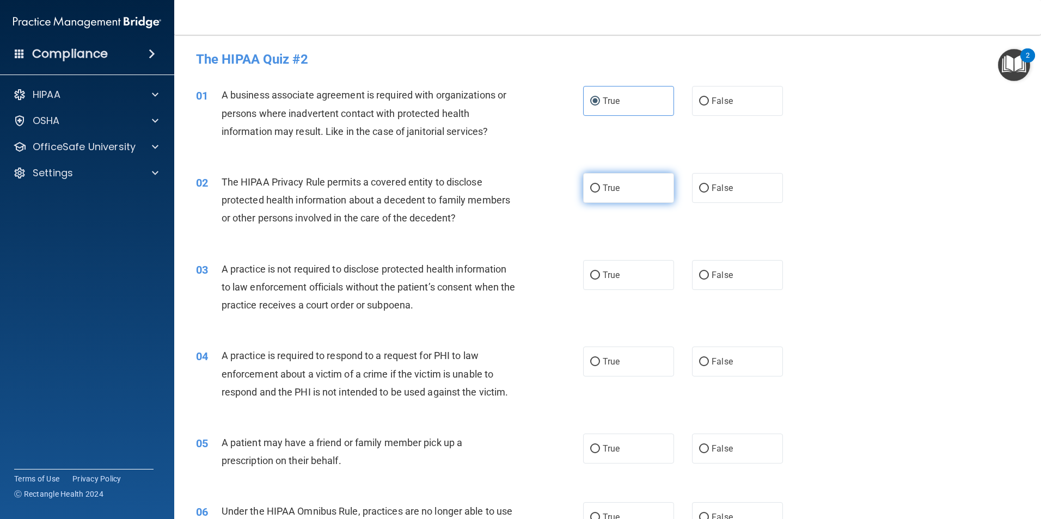
radio input "true"
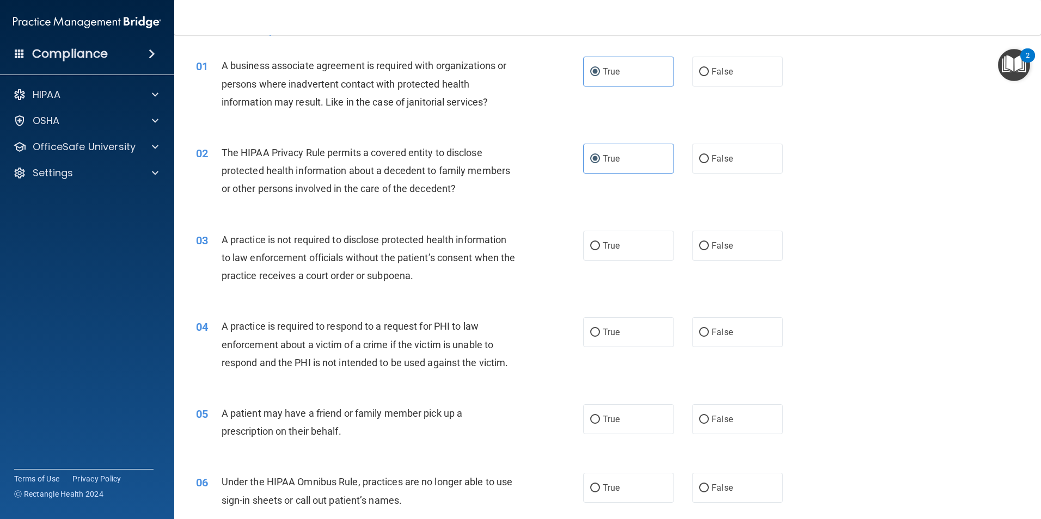
scroll to position [109, 0]
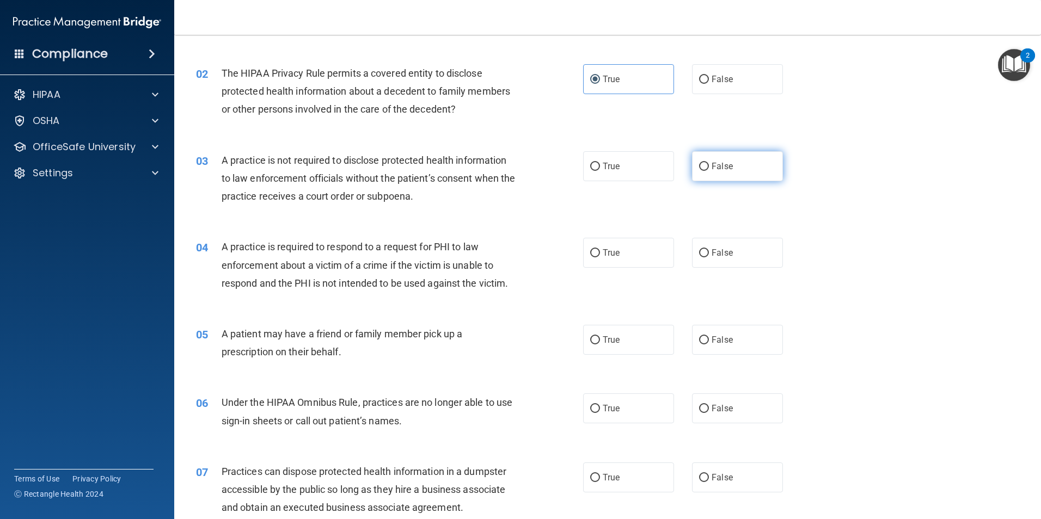
click at [693, 170] on span "False" at bounding box center [721, 166] width 21 height 10
click at [693, 170] on input "False" at bounding box center [704, 167] width 10 height 8
radio input "true"
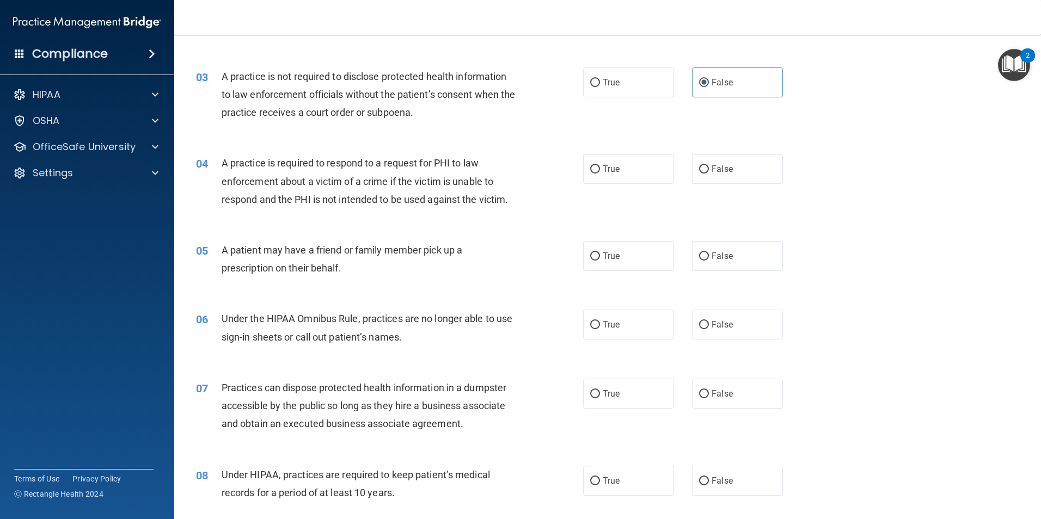
scroll to position [218, 0]
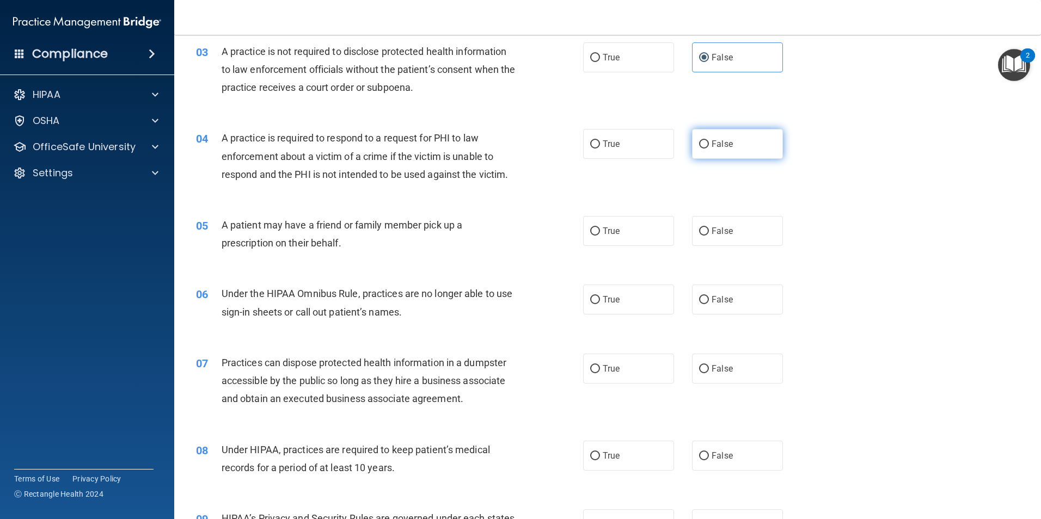
click at [693, 145] on label "False" at bounding box center [737, 144] width 91 height 30
click at [693, 145] on input "False" at bounding box center [704, 144] width 10 height 8
radio input "true"
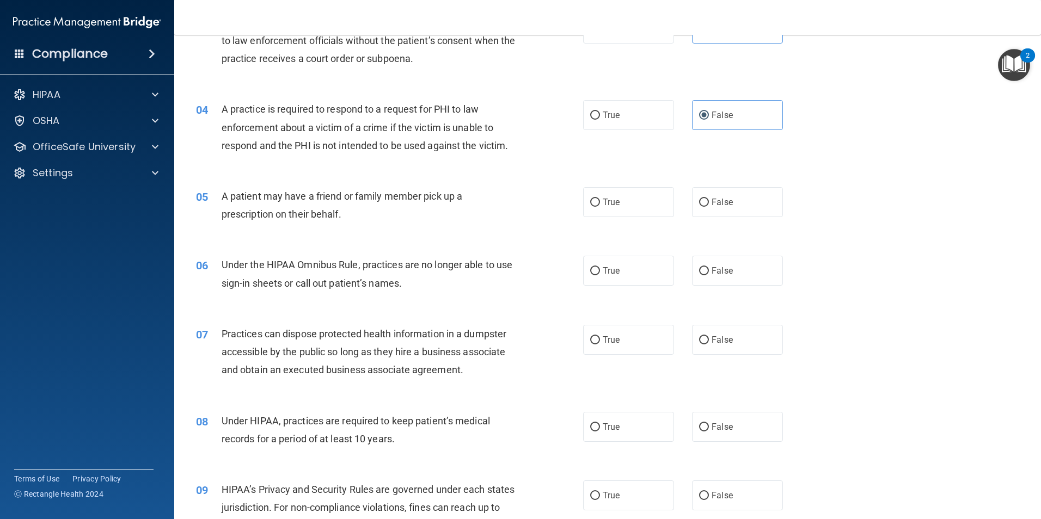
scroll to position [272, 0]
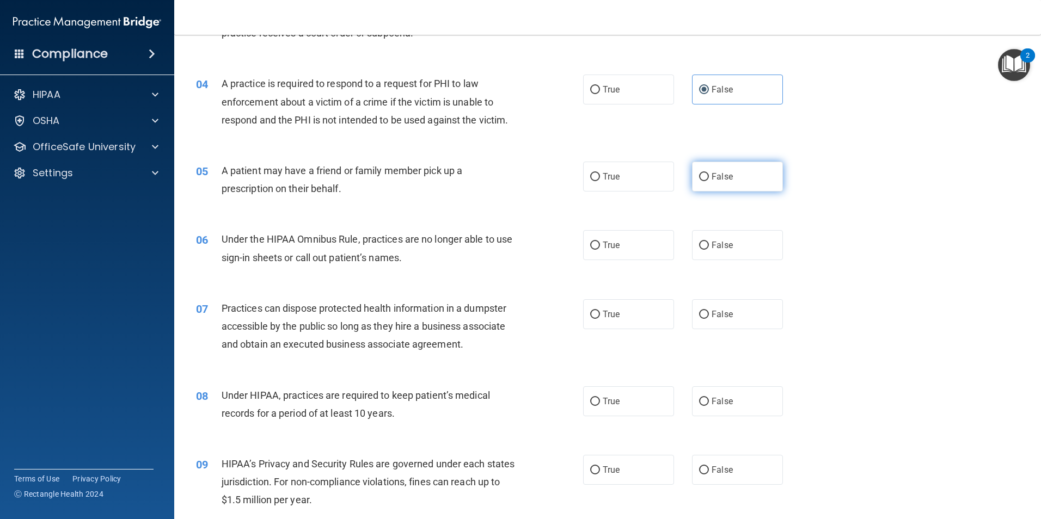
click at [693, 184] on label "False" at bounding box center [737, 177] width 91 height 30
click at [693, 181] on input "False" at bounding box center [704, 177] width 10 height 8
radio input "true"
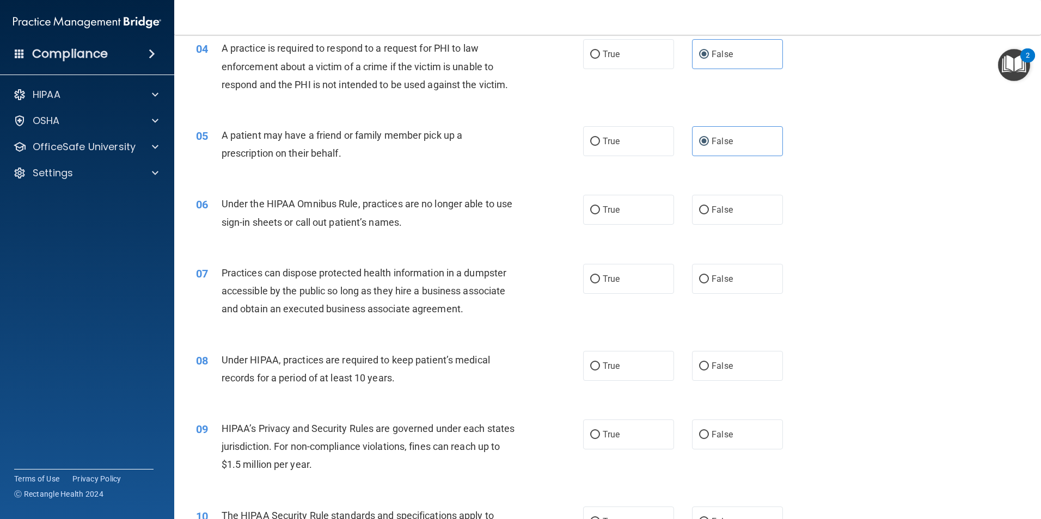
scroll to position [327, 0]
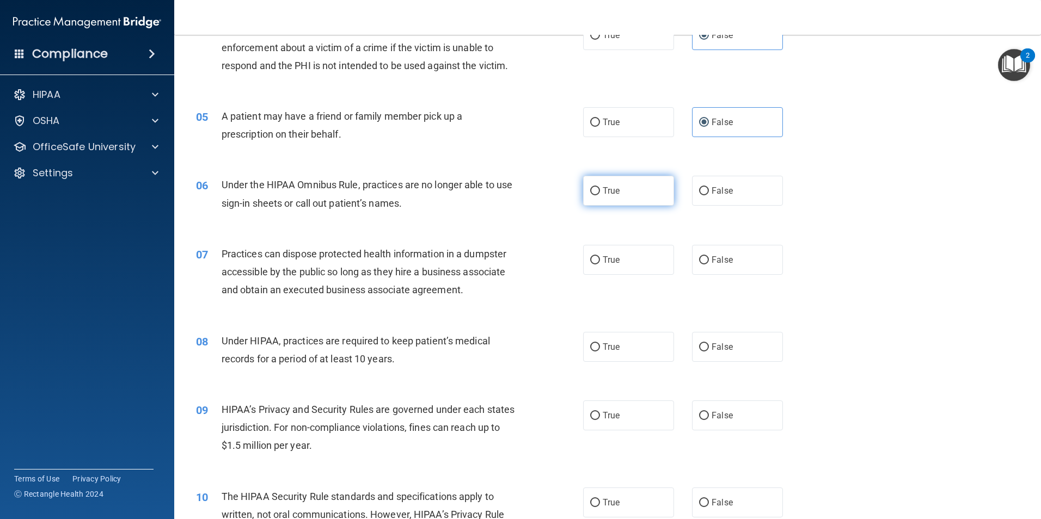
click at [606, 196] on label "True" at bounding box center [628, 191] width 91 height 30
click at [600, 195] on input "True" at bounding box center [595, 191] width 10 height 8
radio input "true"
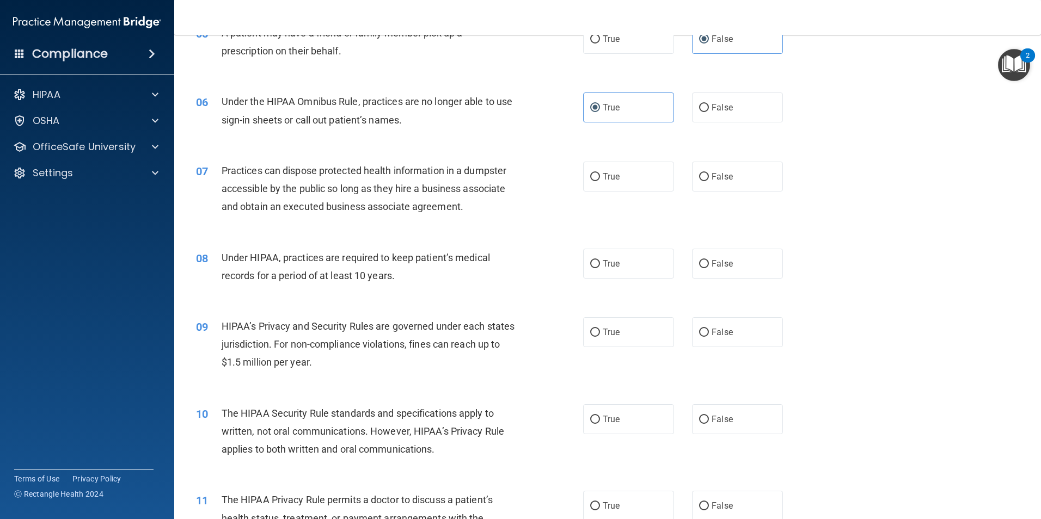
scroll to position [435, 0]
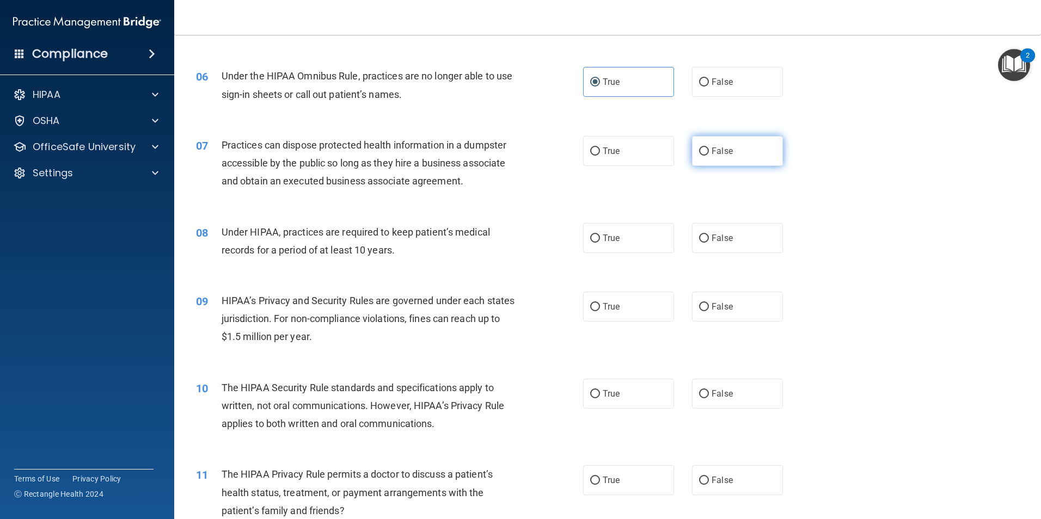
click at [693, 146] on label "False" at bounding box center [737, 151] width 91 height 30
click at [693, 147] on input "False" at bounding box center [704, 151] width 10 height 8
radio input "true"
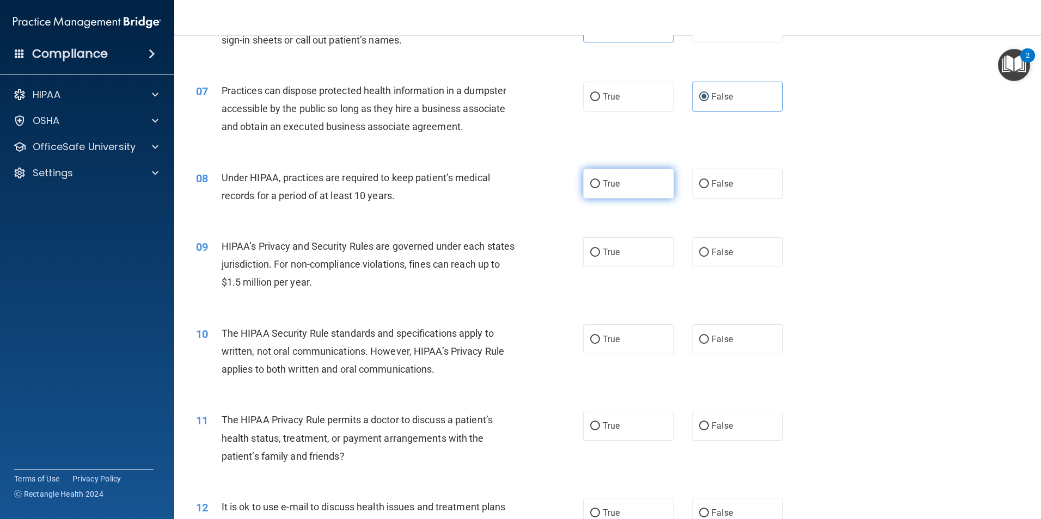
click at [617, 194] on label "True" at bounding box center [628, 184] width 91 height 30
click at [600, 188] on input "True" at bounding box center [595, 184] width 10 height 8
radio input "true"
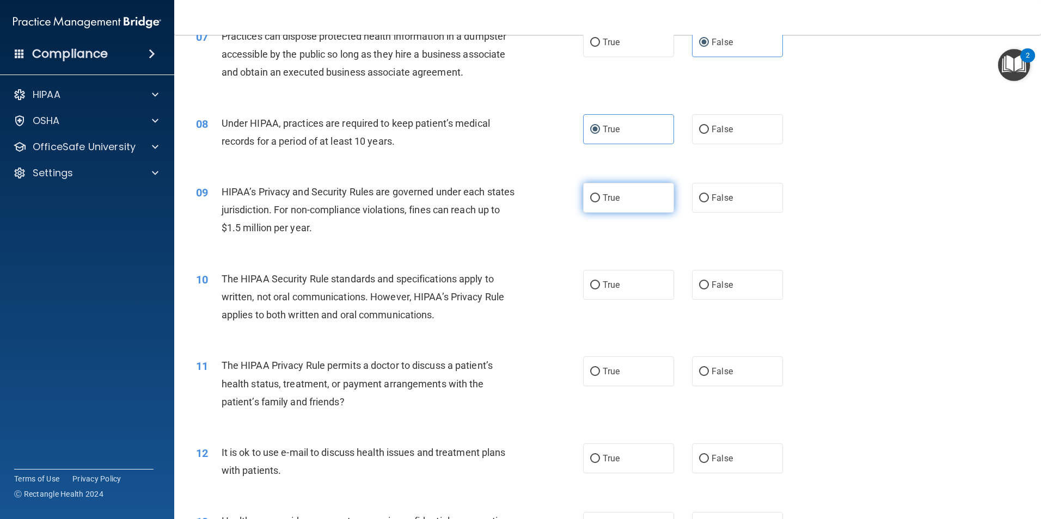
click at [645, 195] on label "True" at bounding box center [628, 198] width 91 height 30
click at [600, 195] on input "True" at bounding box center [595, 198] width 10 height 8
radio input "true"
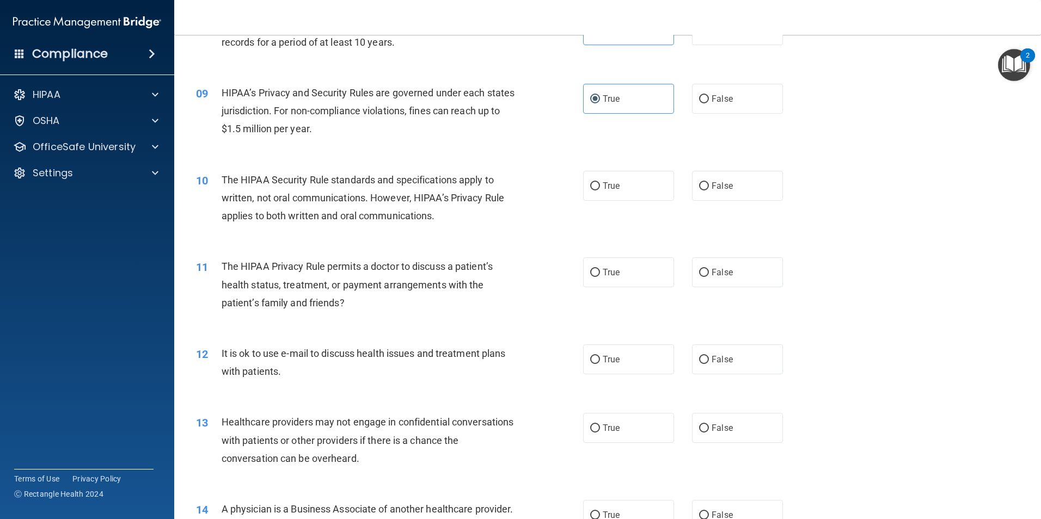
scroll to position [653, 0]
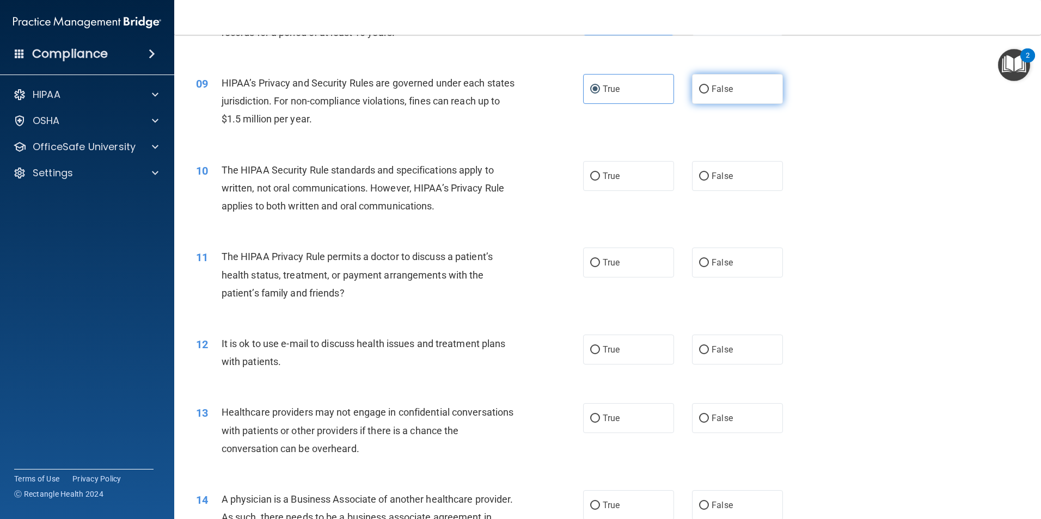
click at [693, 99] on label "False" at bounding box center [737, 89] width 91 height 30
click at [693, 94] on input "False" at bounding box center [704, 89] width 10 height 8
radio input "true"
radio input "false"
click at [616, 181] on label "True" at bounding box center [628, 176] width 91 height 30
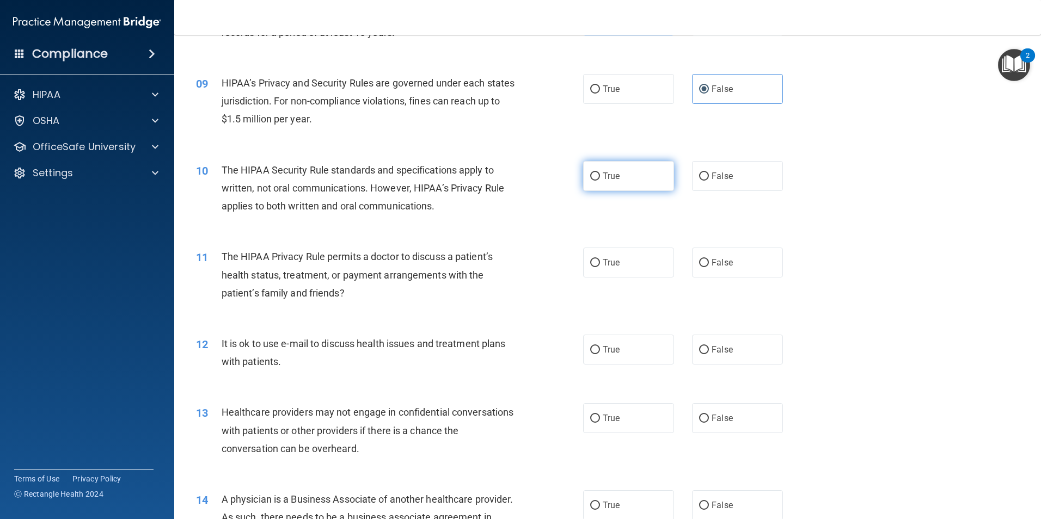
click at [600, 181] on input "True" at bounding box center [595, 177] width 10 height 8
radio input "true"
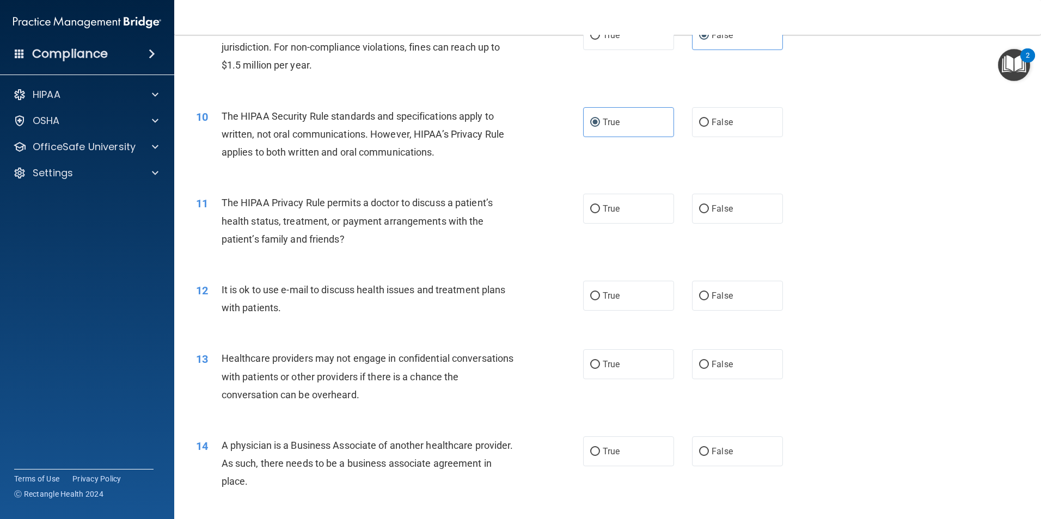
scroll to position [707, 0]
click at [693, 206] on span "False" at bounding box center [721, 208] width 21 height 10
click at [693, 206] on input "False" at bounding box center [704, 209] width 10 height 8
radio input "true"
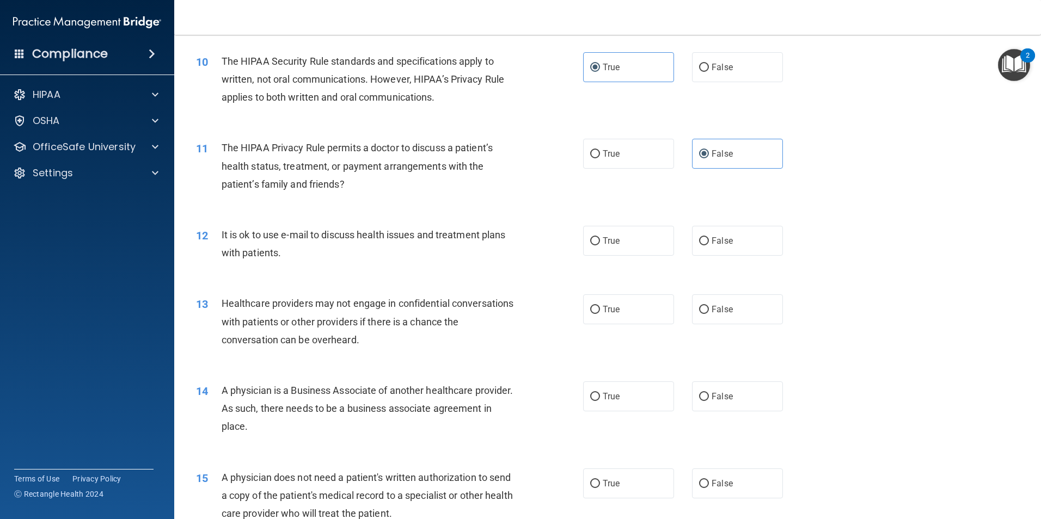
scroll to position [816, 0]
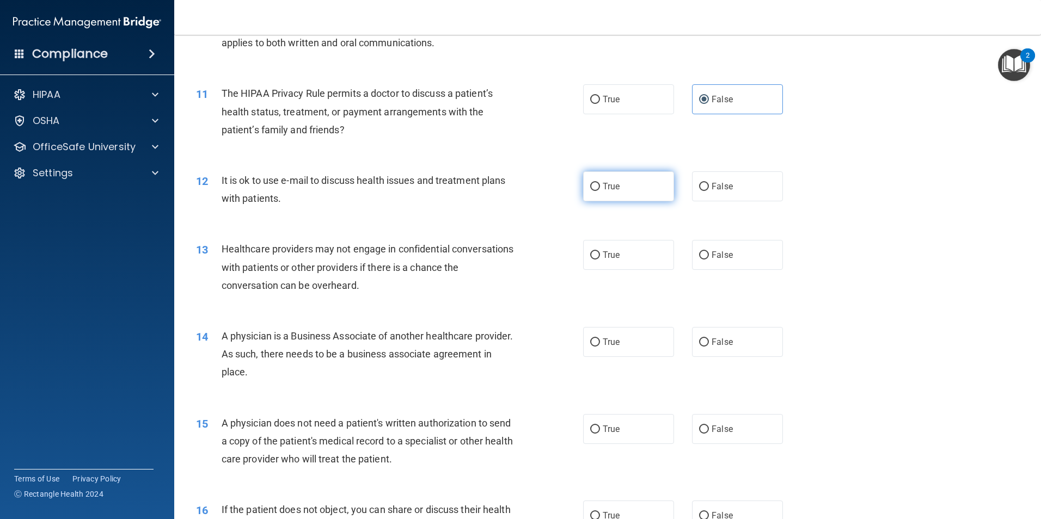
click at [630, 193] on label "True" at bounding box center [628, 186] width 91 height 30
click at [600, 191] on input "True" at bounding box center [595, 187] width 10 height 8
radio input "true"
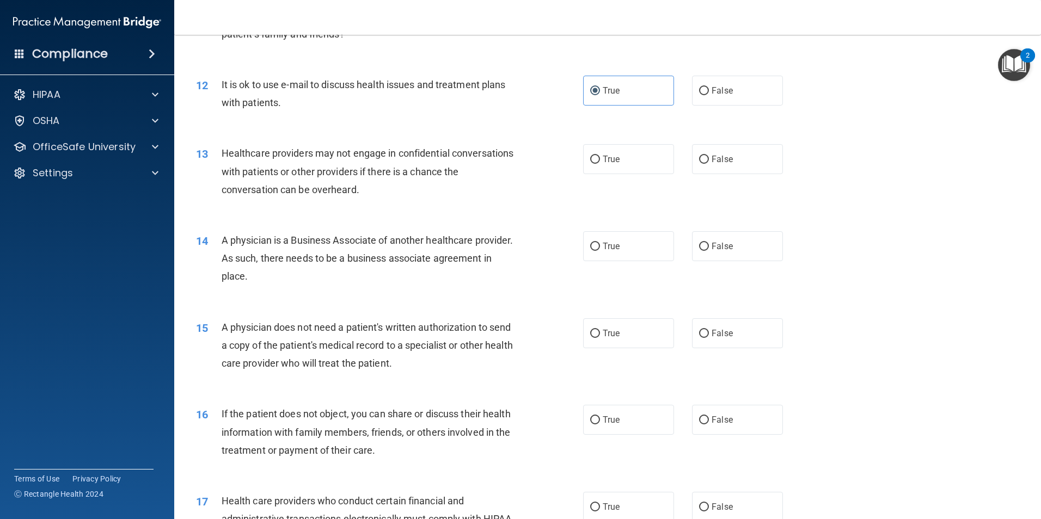
scroll to position [925, 0]
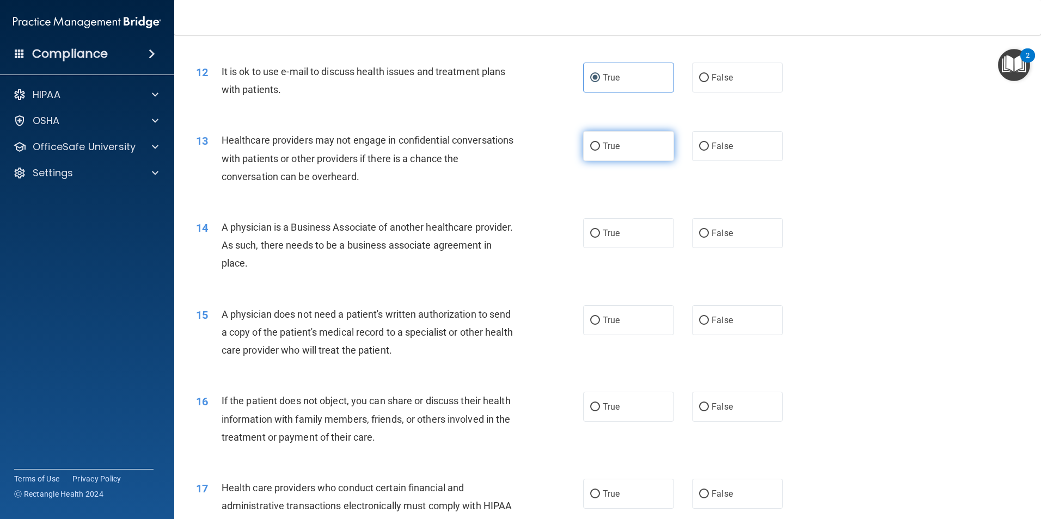
click at [633, 146] on label "True" at bounding box center [628, 146] width 91 height 30
click at [600, 146] on input "True" at bounding box center [595, 147] width 10 height 8
radio input "true"
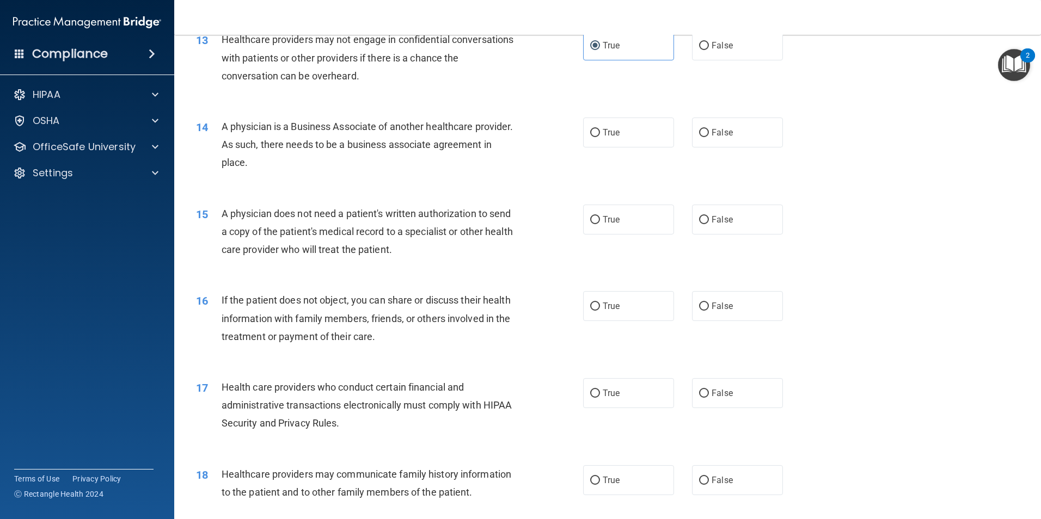
scroll to position [1034, 0]
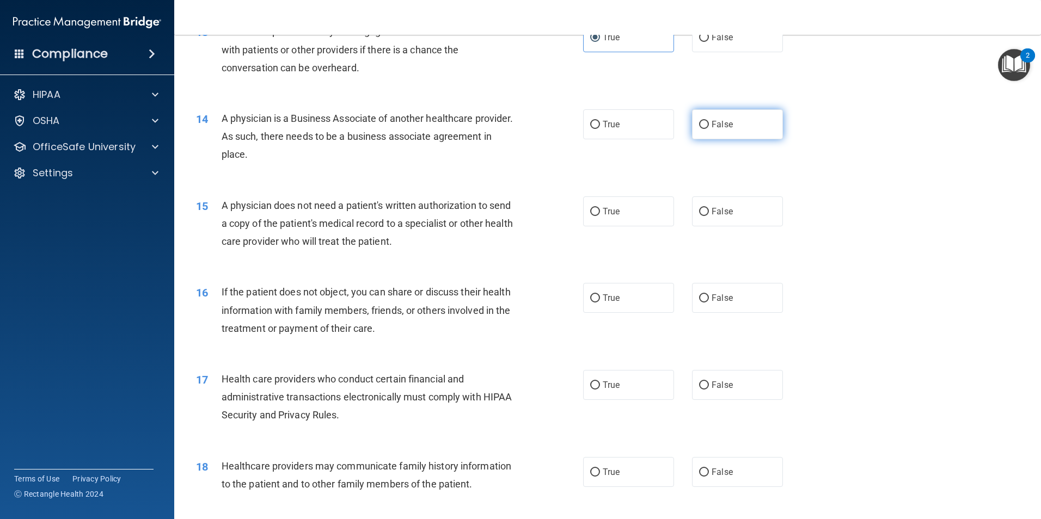
click at [693, 124] on label "False" at bounding box center [737, 124] width 91 height 30
click at [693, 124] on input "False" at bounding box center [704, 125] width 10 height 8
radio input "true"
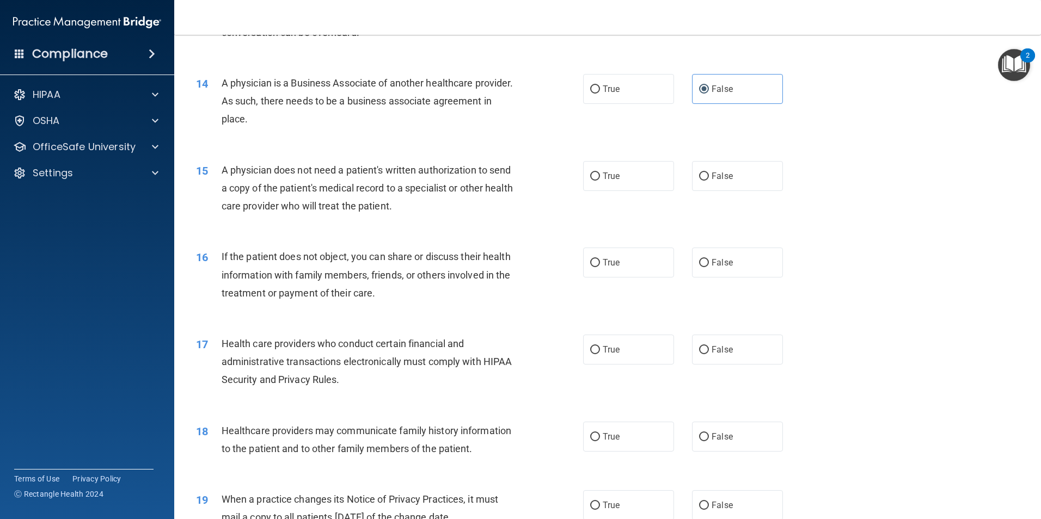
scroll to position [1088, 0]
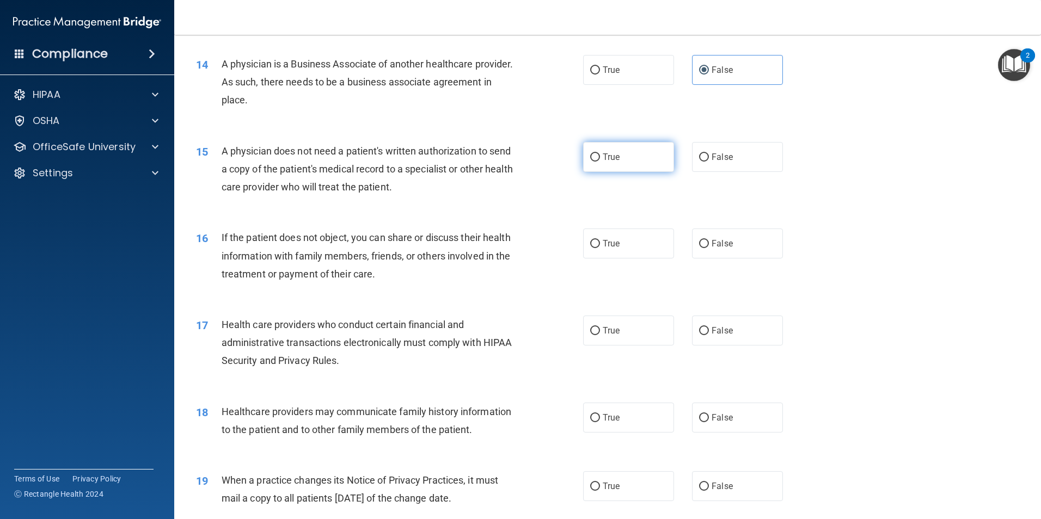
click at [602, 161] on span "True" at bounding box center [610, 157] width 17 height 10
click at [600, 161] on input "True" at bounding box center [595, 157] width 10 height 8
radio input "true"
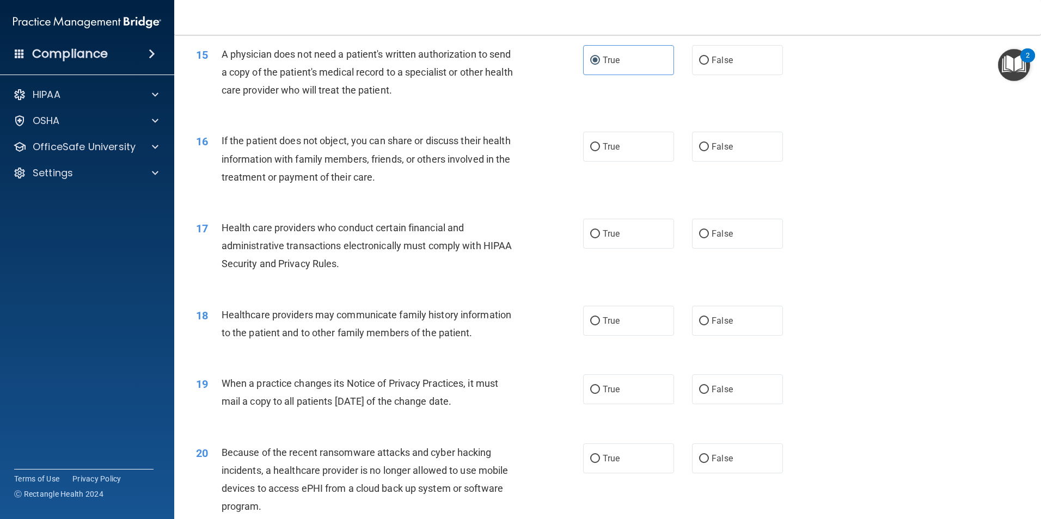
scroll to position [1197, 0]
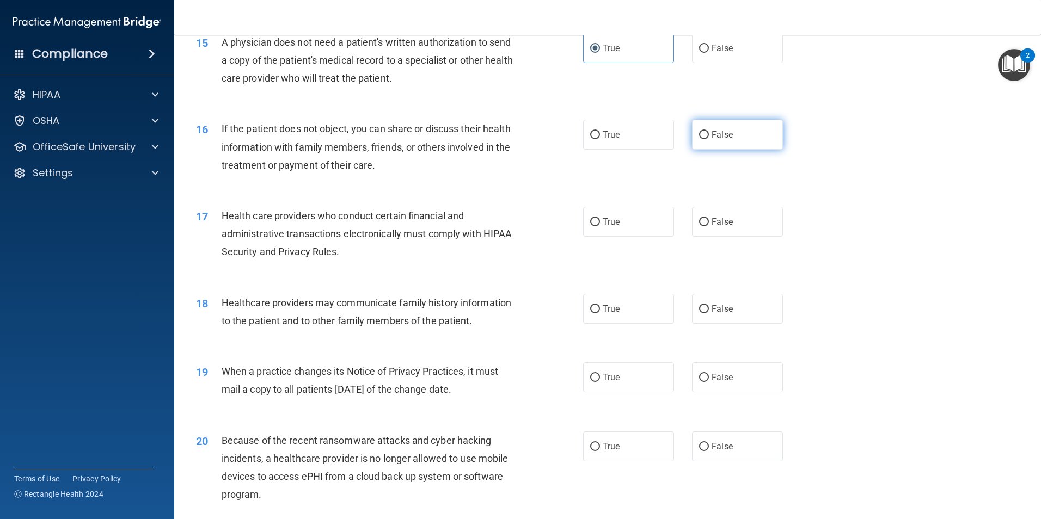
click at [693, 141] on label "False" at bounding box center [737, 135] width 91 height 30
click at [693, 139] on input "False" at bounding box center [704, 135] width 10 height 8
radio input "true"
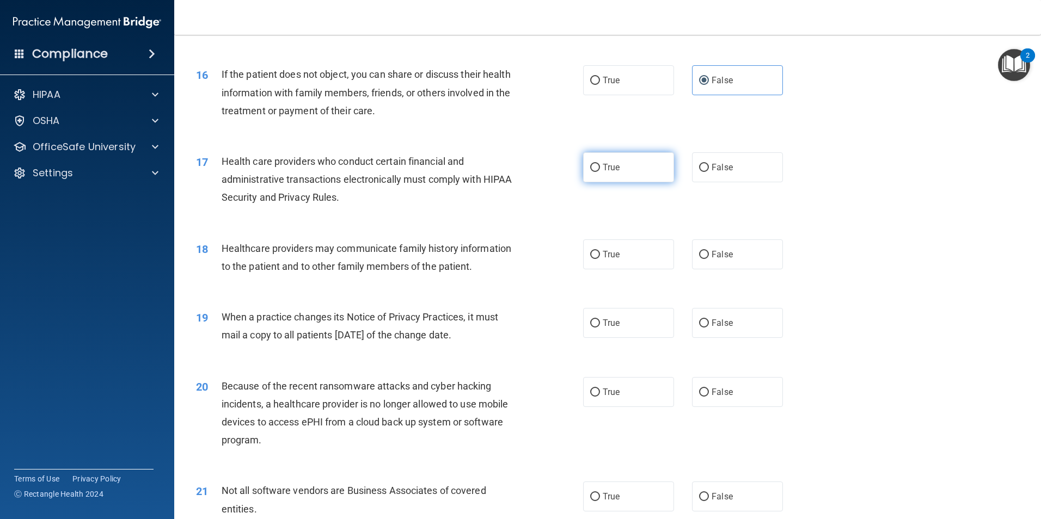
click at [589, 159] on label "True" at bounding box center [628, 167] width 91 height 30
click at [590, 164] on input "True" at bounding box center [595, 168] width 10 height 8
radio input "true"
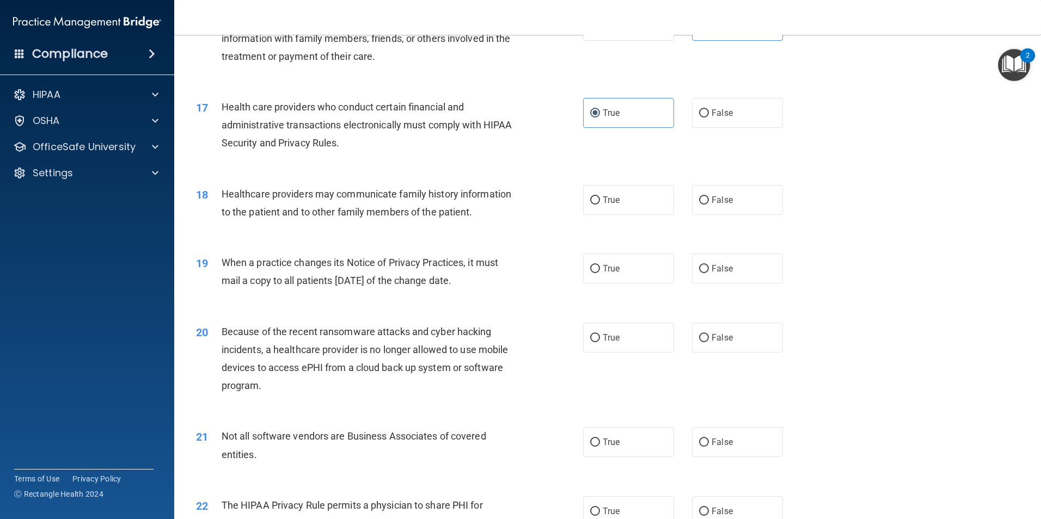
scroll to position [1361, 0]
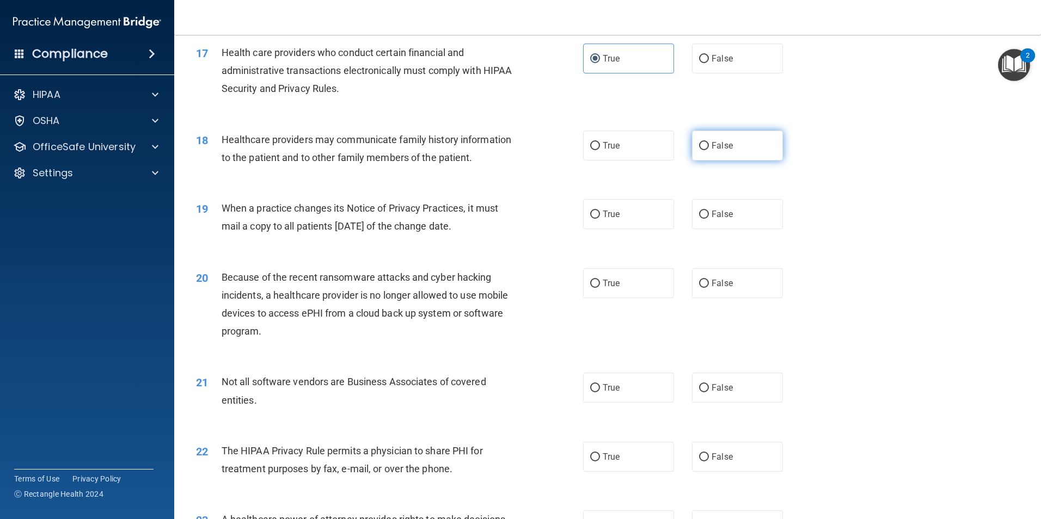
click at [693, 149] on label "False" at bounding box center [737, 146] width 91 height 30
click at [693, 149] on input "False" at bounding box center [704, 146] width 10 height 8
radio input "true"
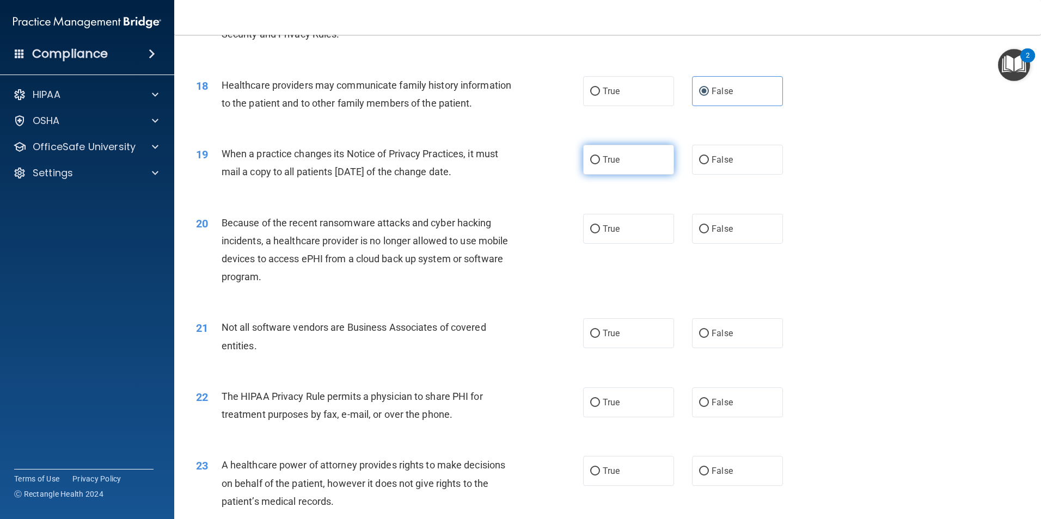
click at [626, 165] on label "True" at bounding box center [628, 160] width 91 height 30
click at [600, 164] on input "True" at bounding box center [595, 160] width 10 height 8
radio input "true"
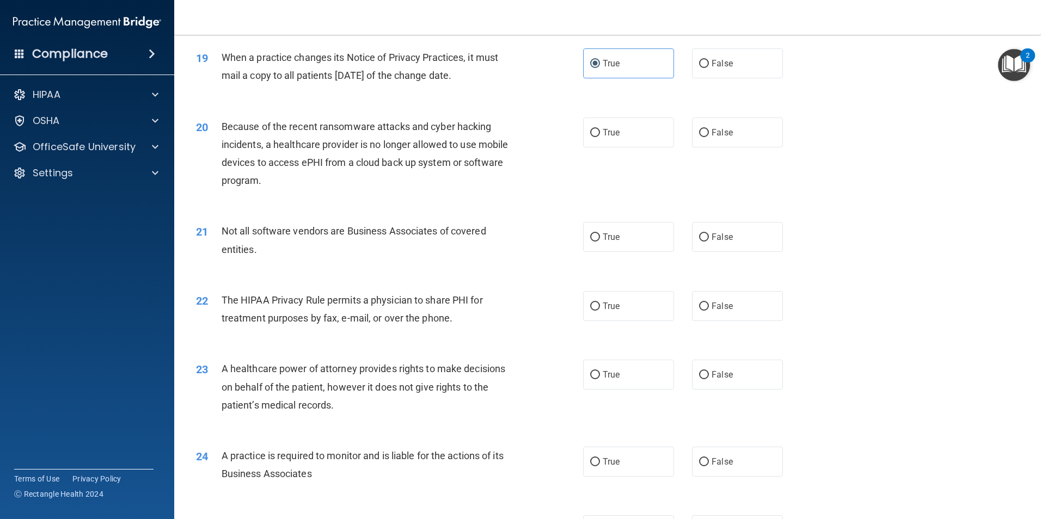
scroll to position [1524, 0]
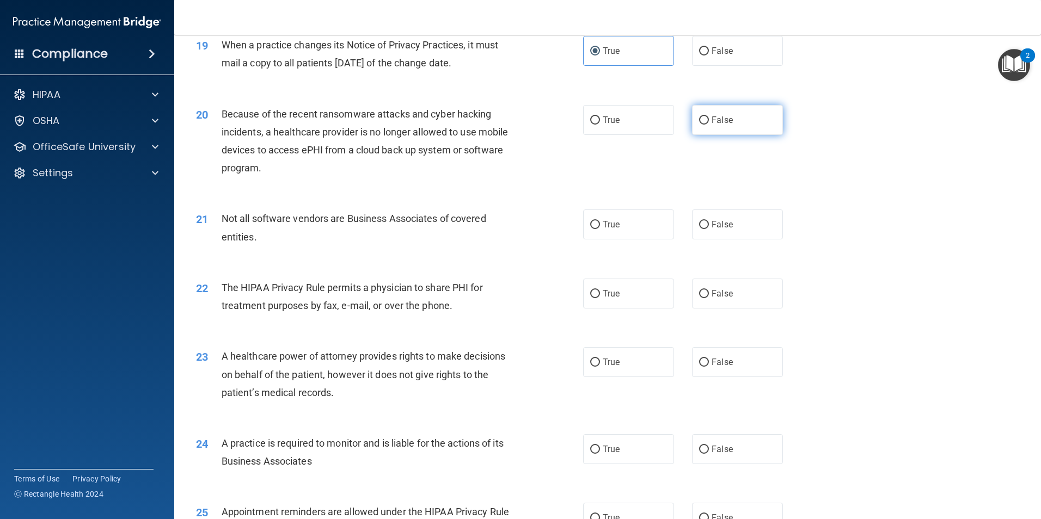
click at [693, 124] on label "False" at bounding box center [737, 120] width 91 height 30
click at [693, 124] on input "False" at bounding box center [704, 120] width 10 height 8
radio input "true"
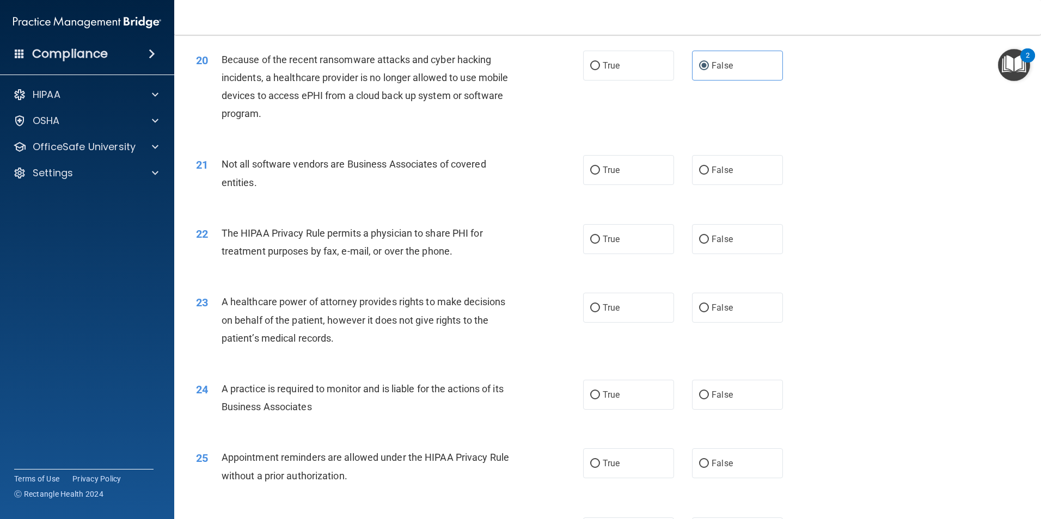
scroll to position [1633, 0]
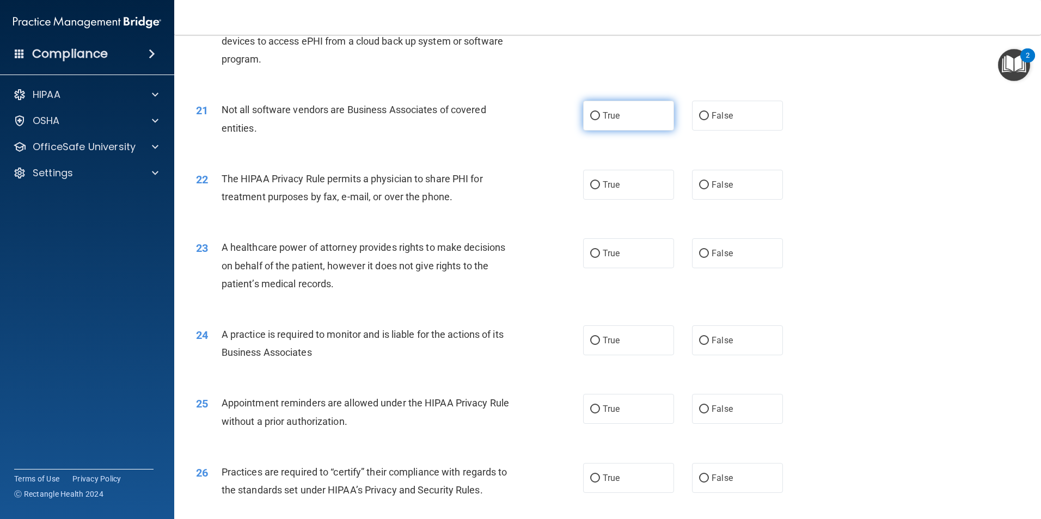
click at [614, 116] on span "True" at bounding box center [610, 115] width 17 height 10
click at [600, 116] on input "True" at bounding box center [595, 116] width 10 height 8
radio input "true"
click at [613, 182] on span "True" at bounding box center [610, 185] width 17 height 10
click at [600, 182] on input "True" at bounding box center [595, 185] width 10 height 8
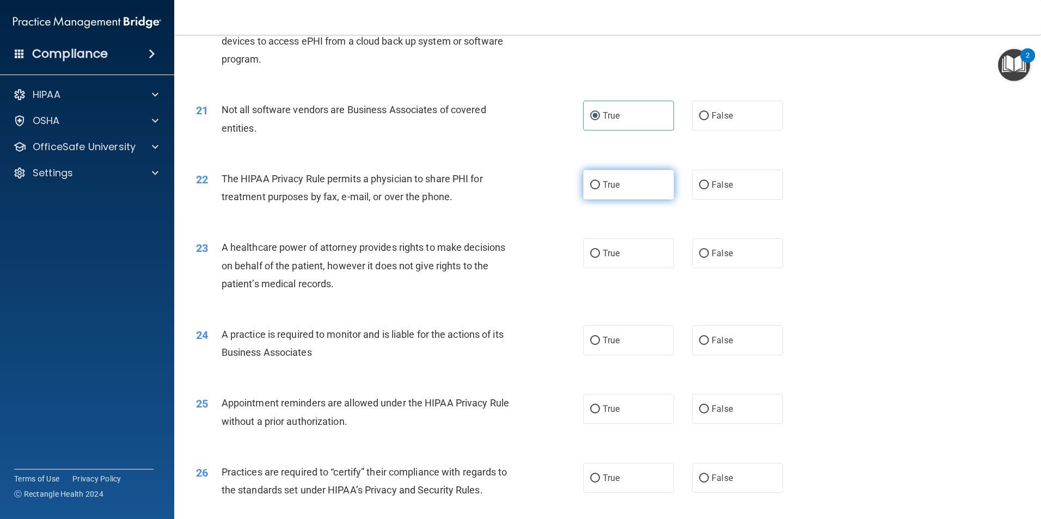
radio input "true"
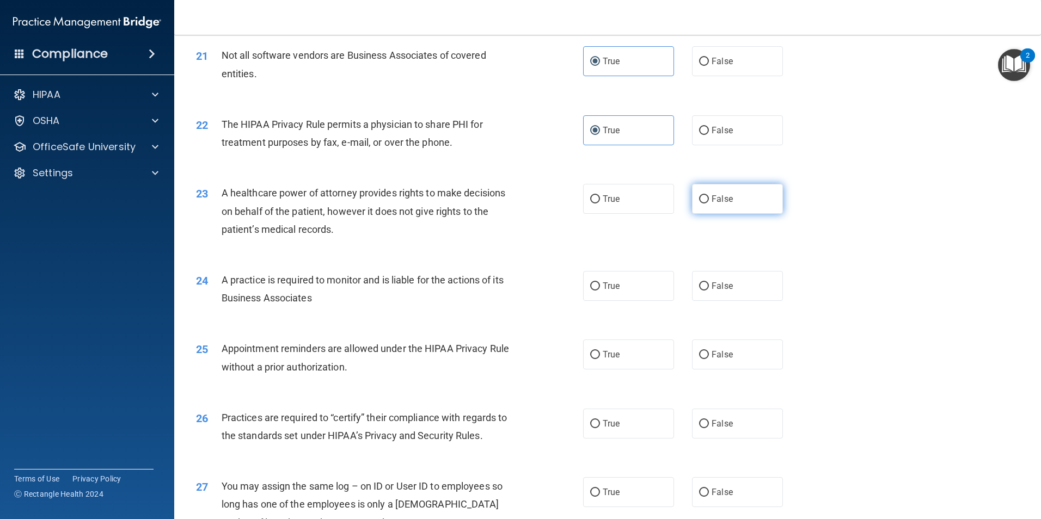
click at [693, 200] on label "False" at bounding box center [737, 199] width 91 height 30
click at [693, 200] on input "False" at bounding box center [704, 199] width 10 height 8
radio input "true"
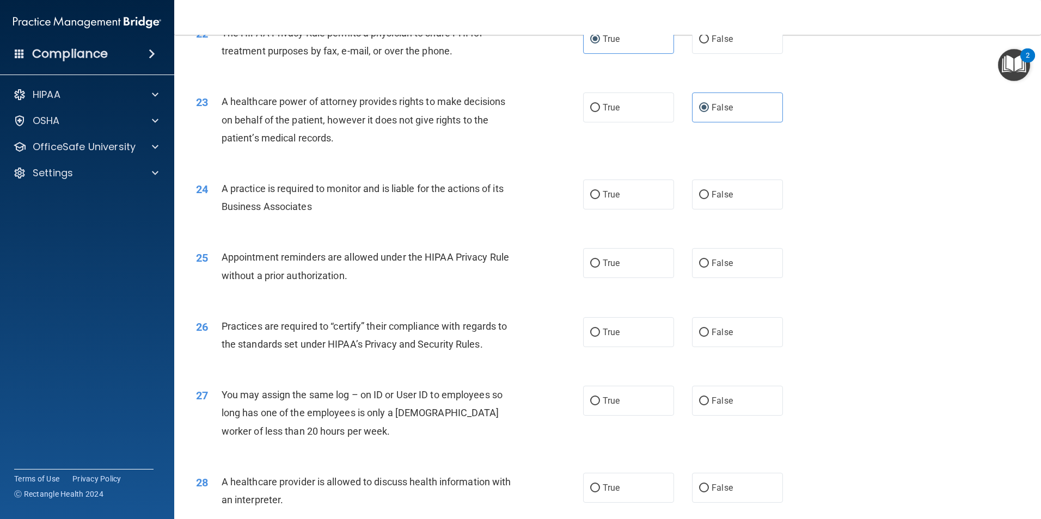
scroll to position [1796, 0]
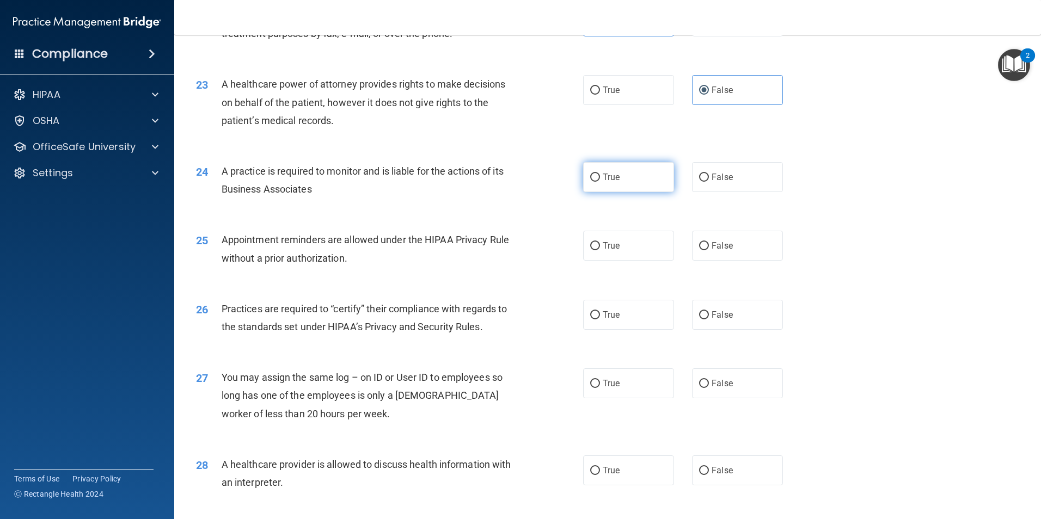
click at [606, 179] on span "True" at bounding box center [610, 177] width 17 height 10
click at [600, 179] on input "True" at bounding box center [595, 178] width 10 height 8
radio input "true"
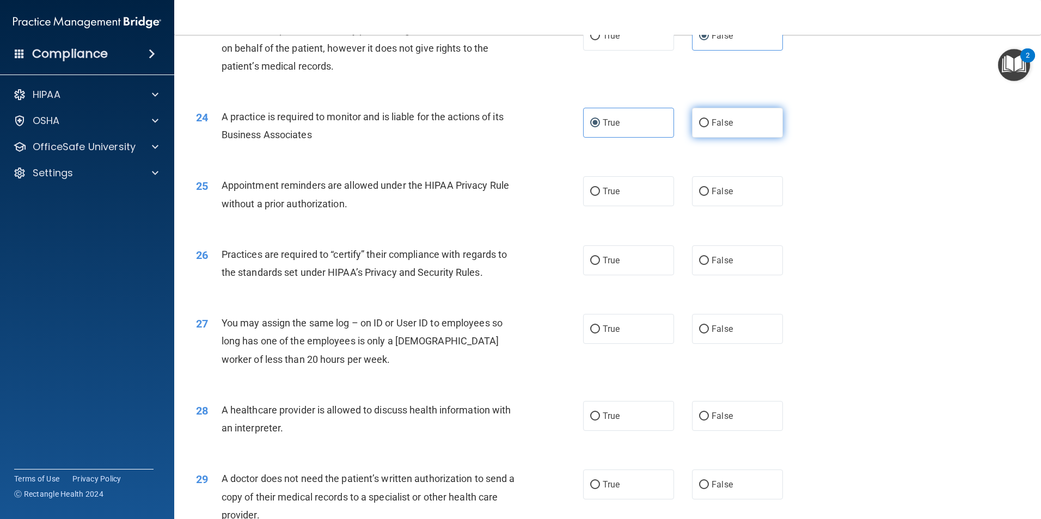
click at [693, 126] on label "False" at bounding box center [737, 123] width 91 height 30
click at [693, 126] on input "False" at bounding box center [704, 123] width 10 height 8
radio input "true"
click at [629, 120] on label "True" at bounding box center [628, 123] width 91 height 30
click at [600, 120] on input "True" at bounding box center [595, 123] width 10 height 8
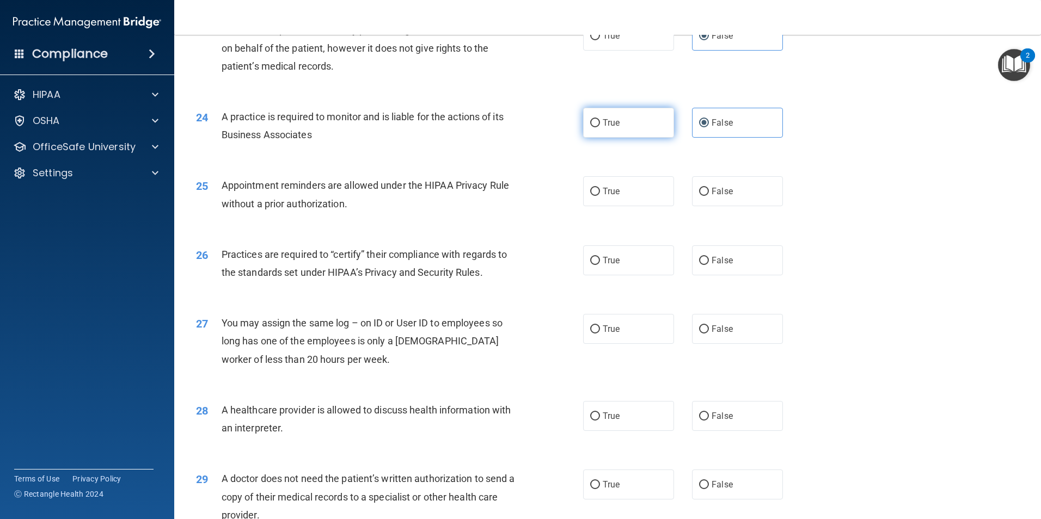
radio input "true"
radio input "false"
click at [693, 202] on label "False" at bounding box center [737, 191] width 91 height 30
click at [693, 196] on input "False" at bounding box center [704, 192] width 10 height 8
radio input "true"
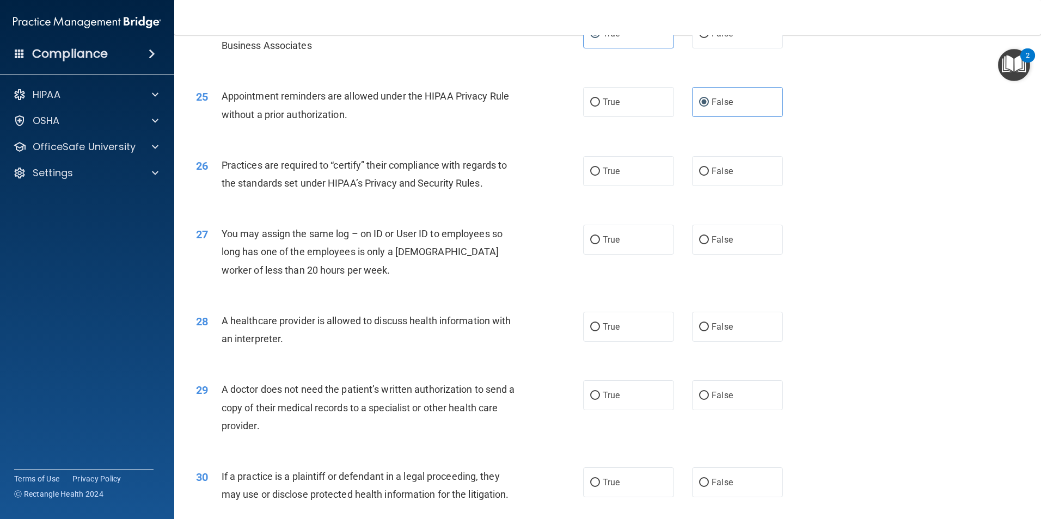
scroll to position [1959, 0]
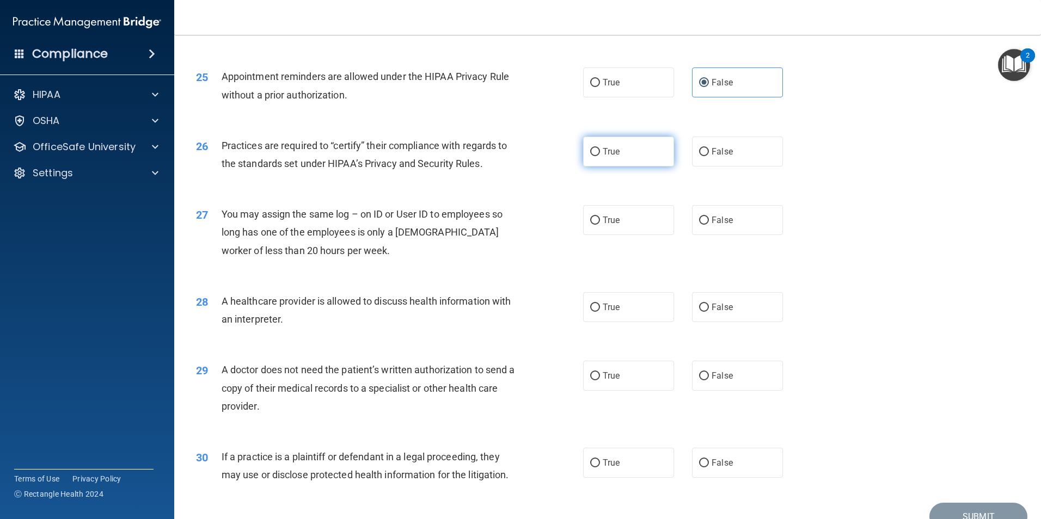
click at [620, 141] on label "True" at bounding box center [628, 152] width 91 height 30
click at [600, 148] on input "True" at bounding box center [595, 152] width 10 height 8
radio input "true"
click at [693, 206] on label "False" at bounding box center [737, 220] width 91 height 30
click at [693, 217] on input "False" at bounding box center [704, 221] width 10 height 8
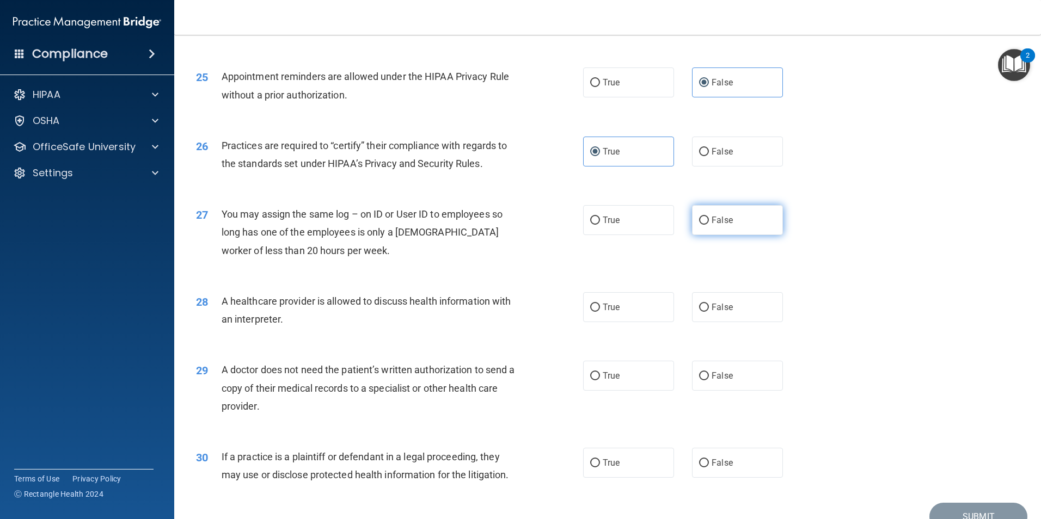
radio input "true"
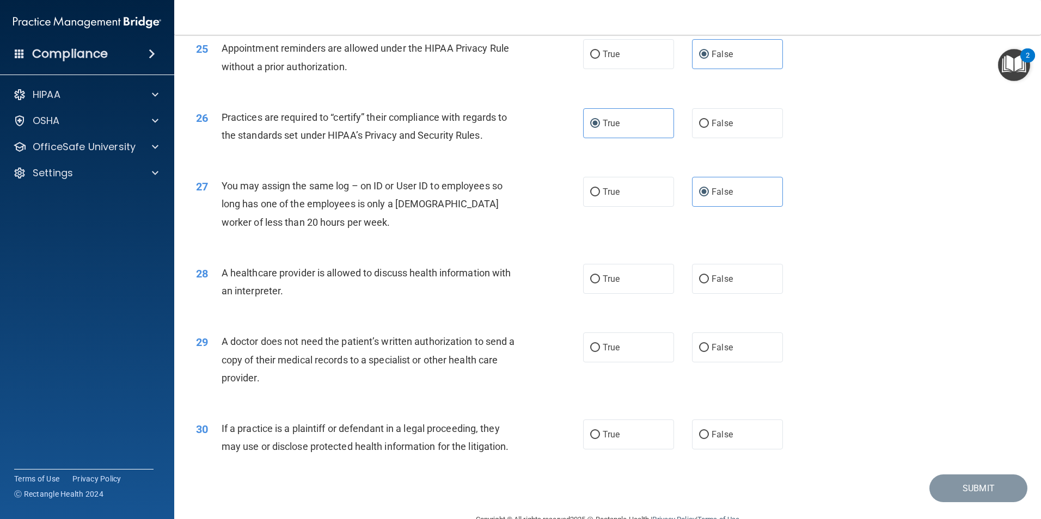
scroll to position [2014, 0]
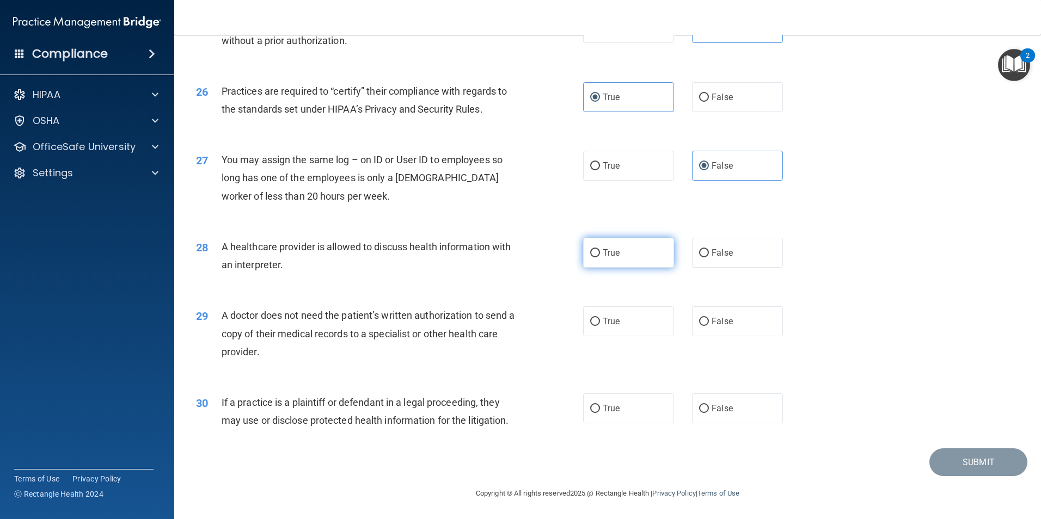
click at [620, 247] on label "True" at bounding box center [628, 253] width 91 height 30
click at [600, 249] on input "True" at bounding box center [595, 253] width 10 height 8
radio input "true"
click at [605, 327] on label "True" at bounding box center [628, 321] width 91 height 30
click at [600, 326] on input "True" at bounding box center [595, 322] width 10 height 8
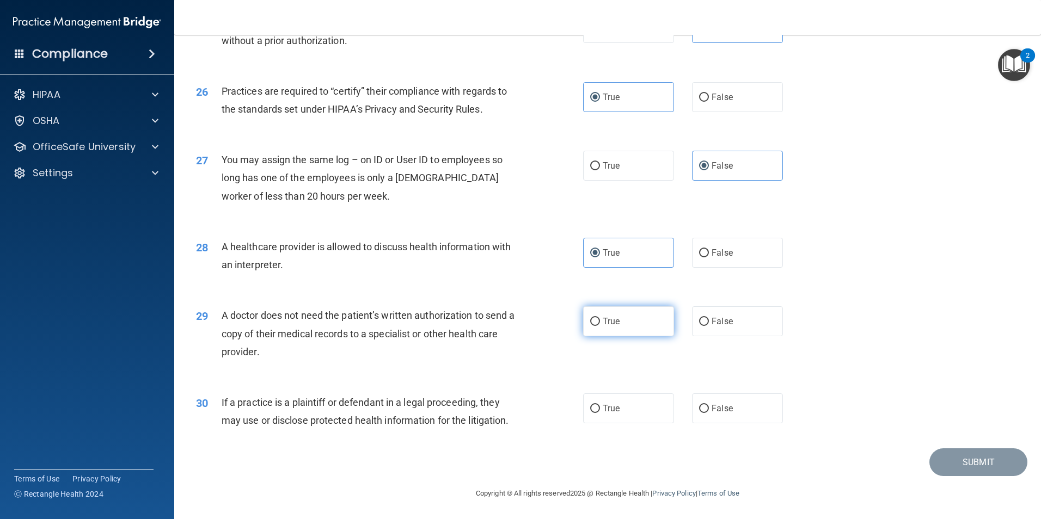
radio input "true"
click at [693, 413] on label "False" at bounding box center [737, 408] width 91 height 30
click at [693, 413] on input "False" at bounding box center [704, 408] width 10 height 8
radio input "true"
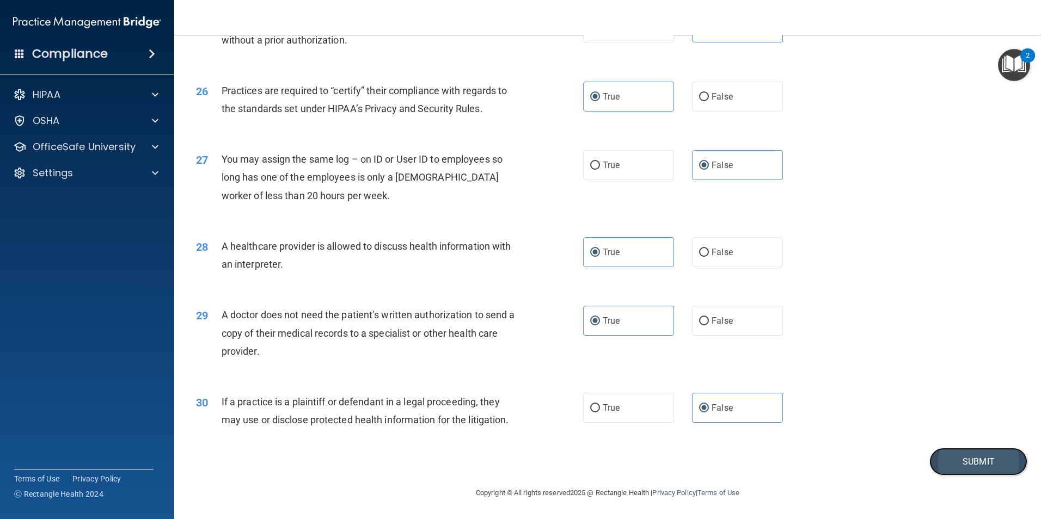
click at [693, 451] on button "Submit" at bounding box center [978, 462] width 98 height 28
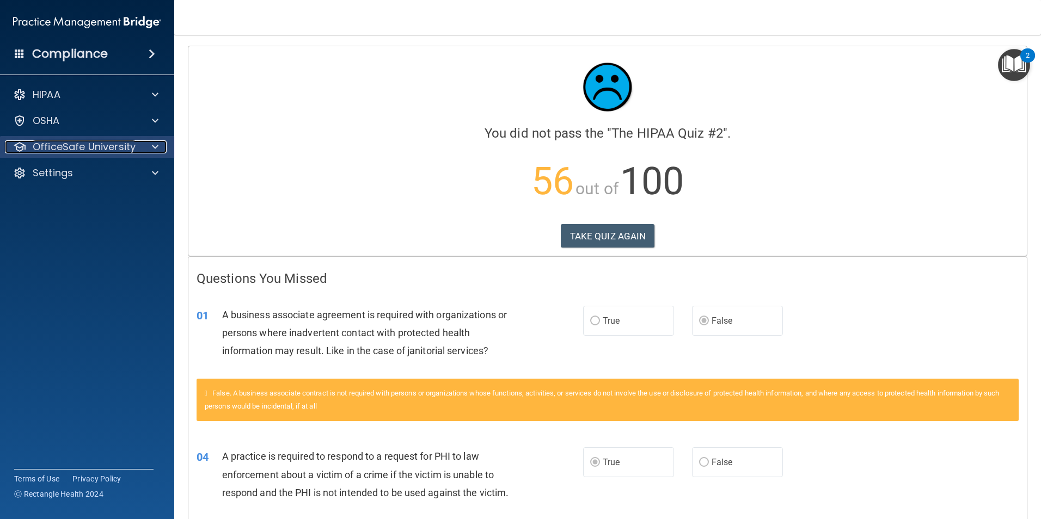
click at [95, 143] on p "OfficeSafe University" at bounding box center [84, 146] width 103 height 13
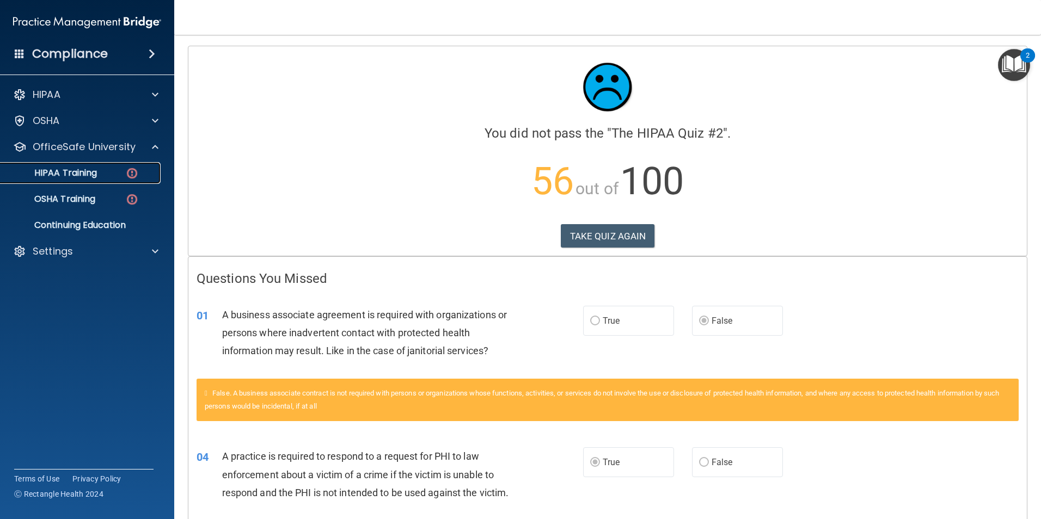
click at [72, 170] on p "HIPAA Training" at bounding box center [52, 173] width 90 height 11
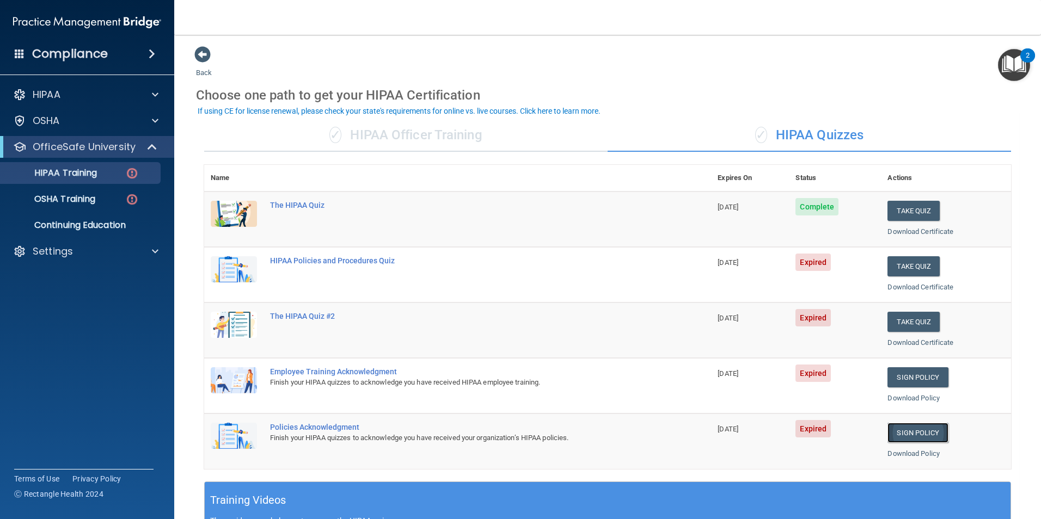
click at [693, 432] on link "Sign Policy" at bounding box center [917, 433] width 60 height 20
click at [693, 375] on link "Sign Policy" at bounding box center [917, 377] width 60 height 20
click at [102, 202] on div "OSHA Training" at bounding box center [81, 199] width 149 height 11
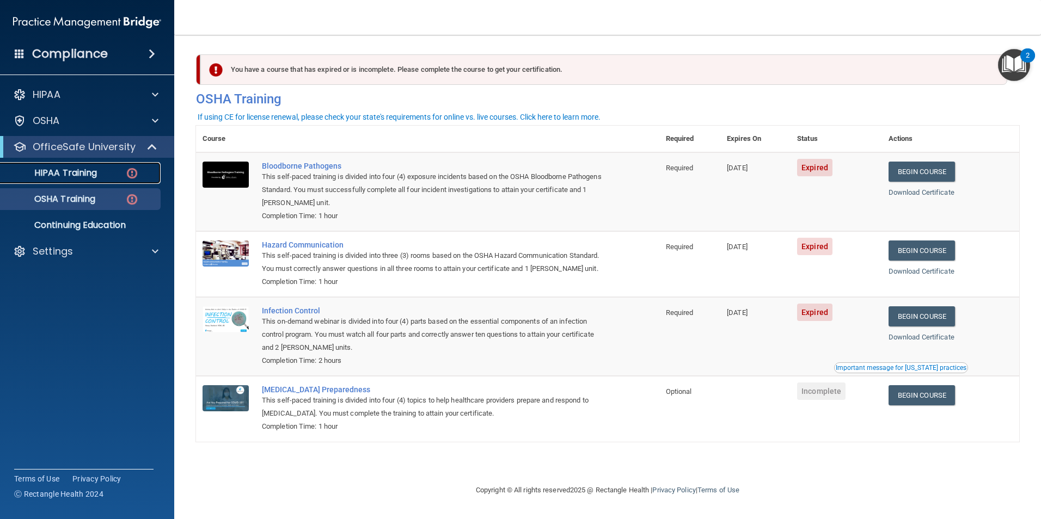
click at [106, 176] on div "HIPAA Training" at bounding box center [81, 173] width 149 height 11
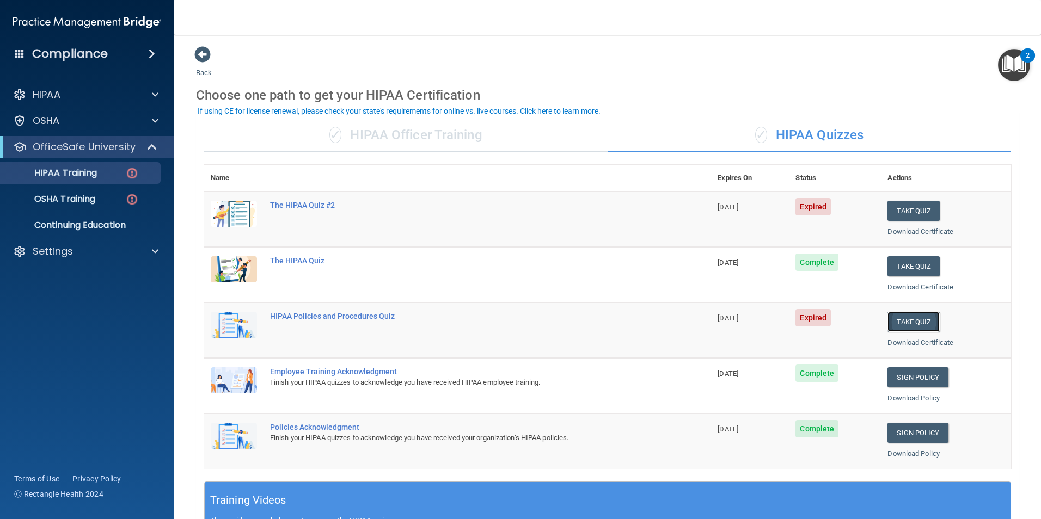
click at [693, 321] on button "Take Quiz" at bounding box center [913, 322] width 52 height 20
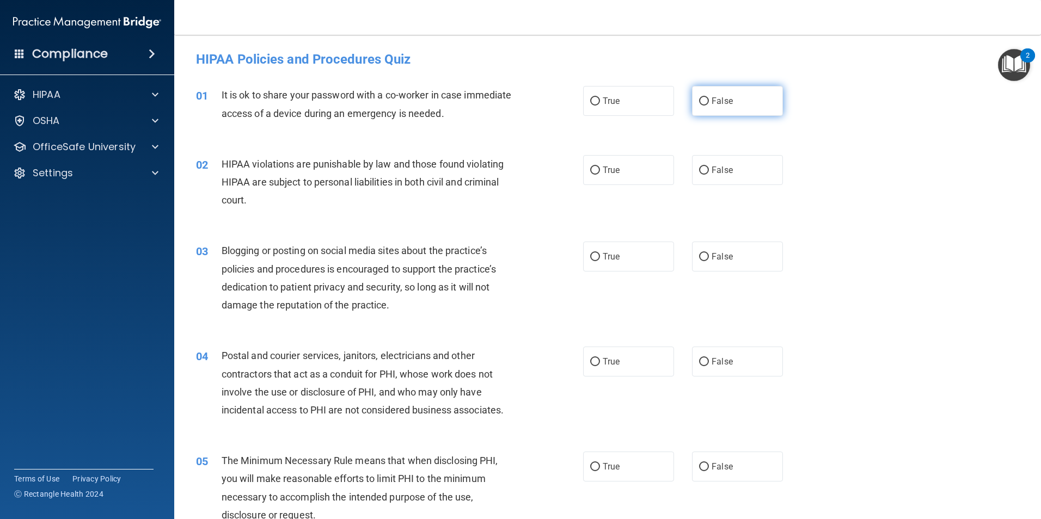
click at [693, 97] on span "False" at bounding box center [721, 101] width 21 height 10
click at [693, 97] on input "False" at bounding box center [704, 101] width 10 height 8
radio input "true"
click at [604, 179] on label "True" at bounding box center [628, 170] width 91 height 30
click at [600, 175] on input "True" at bounding box center [595, 171] width 10 height 8
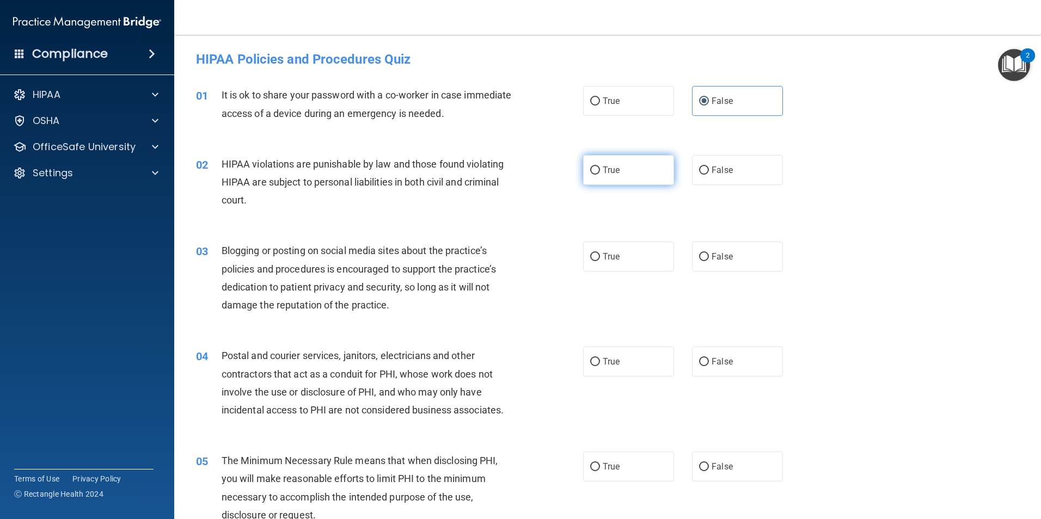
radio input "true"
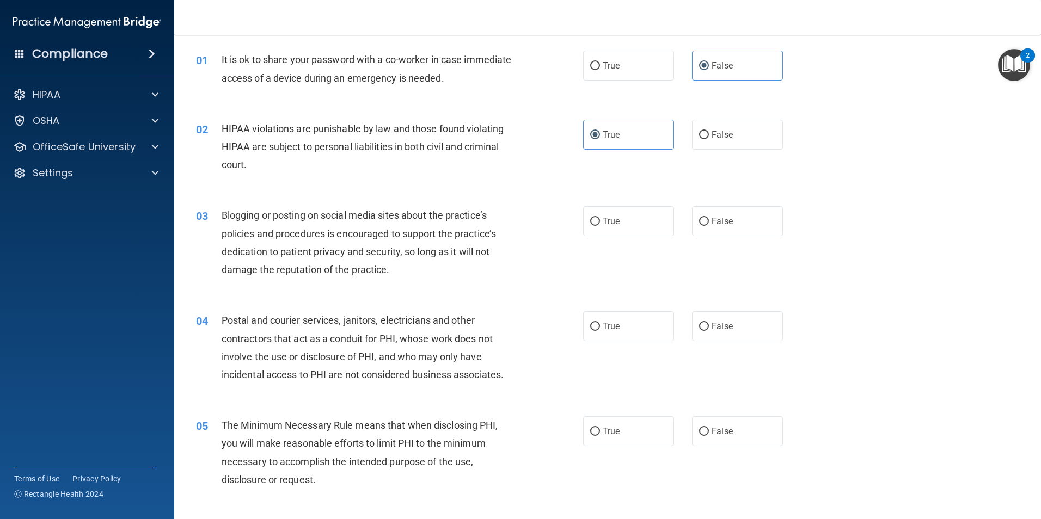
scroll to position [54, 0]
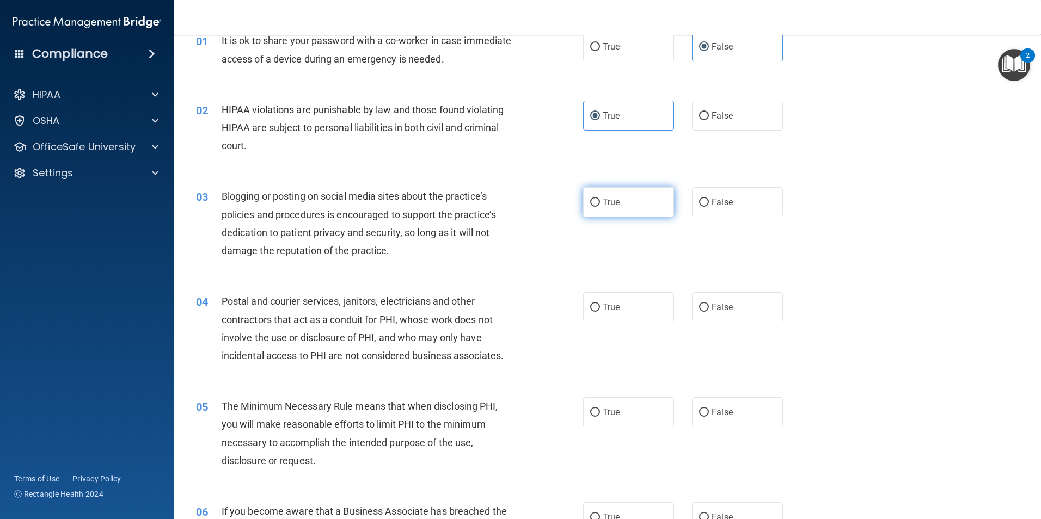
click at [591, 203] on input "True" at bounding box center [595, 203] width 10 height 8
radio input "true"
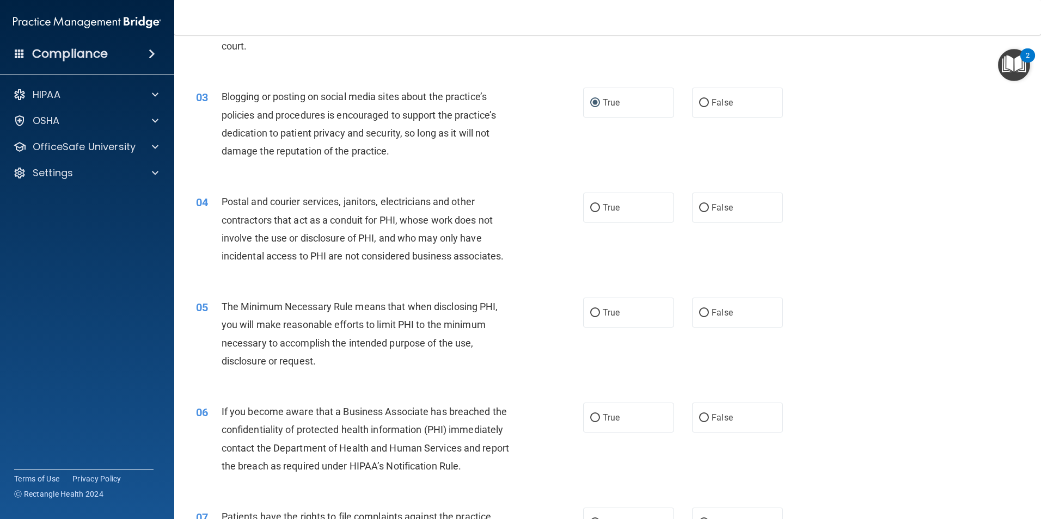
scroll to position [163, 0]
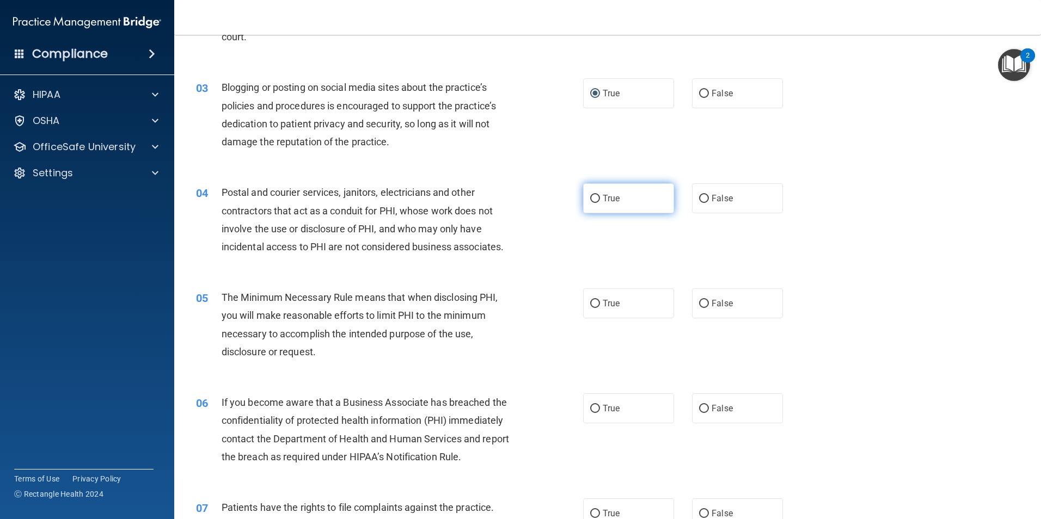
click at [642, 204] on label "True" at bounding box center [628, 198] width 91 height 30
click at [600, 203] on input "True" at bounding box center [595, 199] width 10 height 8
radio input "true"
click at [693, 204] on label "False" at bounding box center [737, 198] width 91 height 30
click at [693, 203] on input "False" at bounding box center [704, 199] width 10 height 8
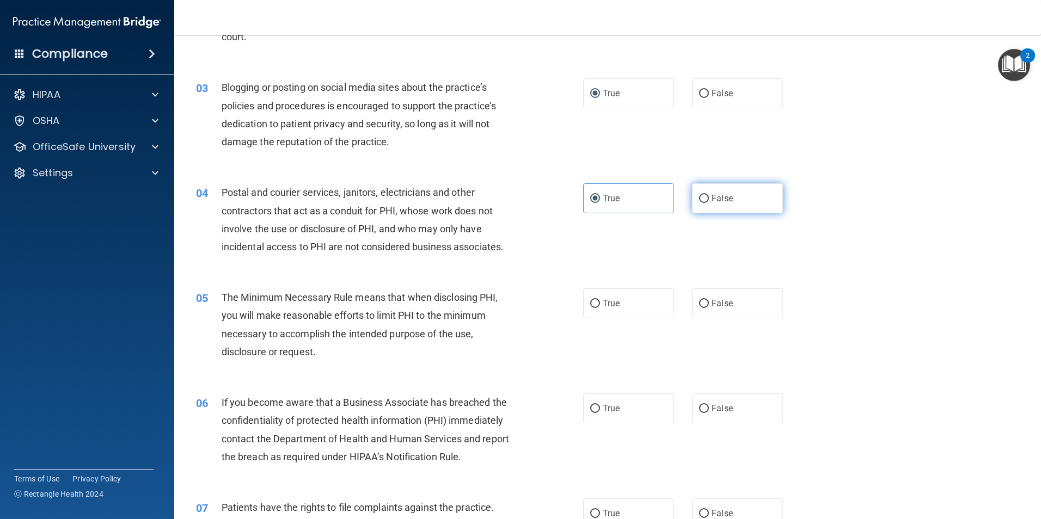
radio input "true"
radio input "false"
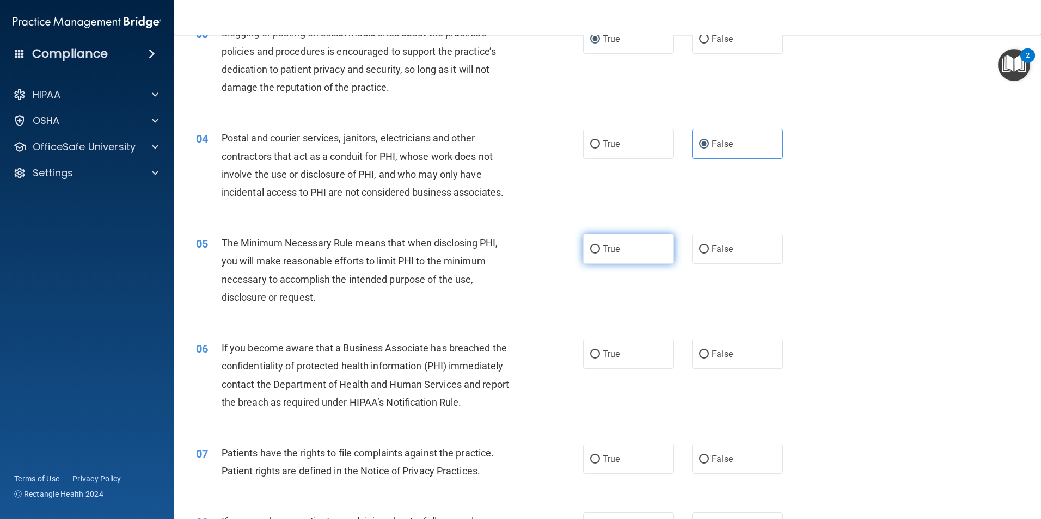
click at [583, 255] on label "True" at bounding box center [628, 249] width 91 height 30
click at [590, 254] on input "True" at bounding box center [595, 249] width 10 height 8
radio input "true"
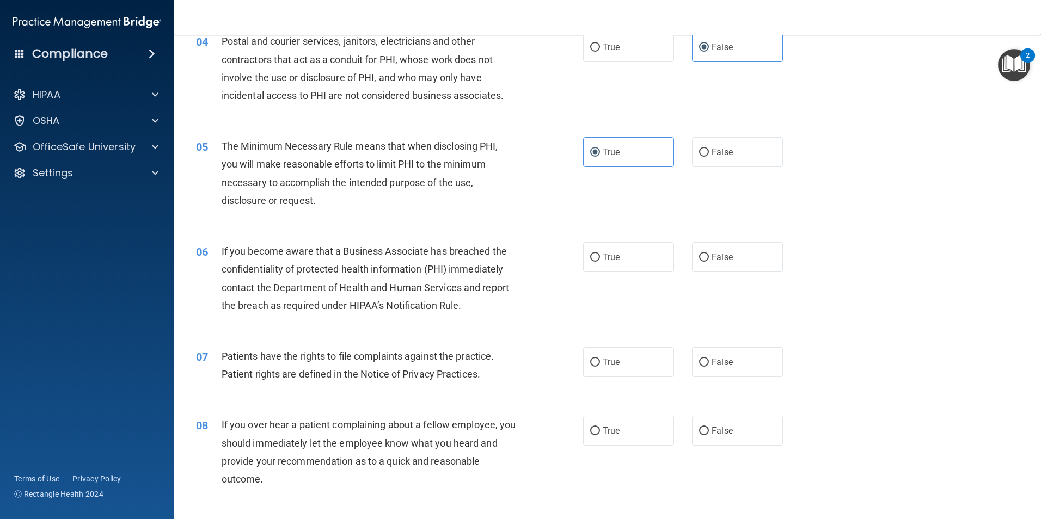
scroll to position [327, 0]
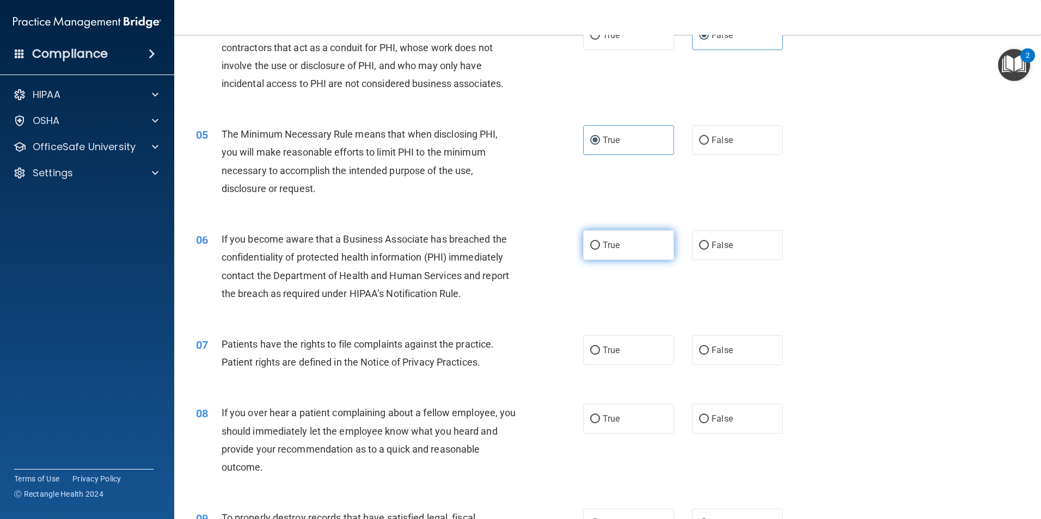
click at [605, 248] on span "True" at bounding box center [610, 245] width 17 height 10
click at [600, 248] on input "True" at bounding box center [595, 246] width 10 height 8
radio input "true"
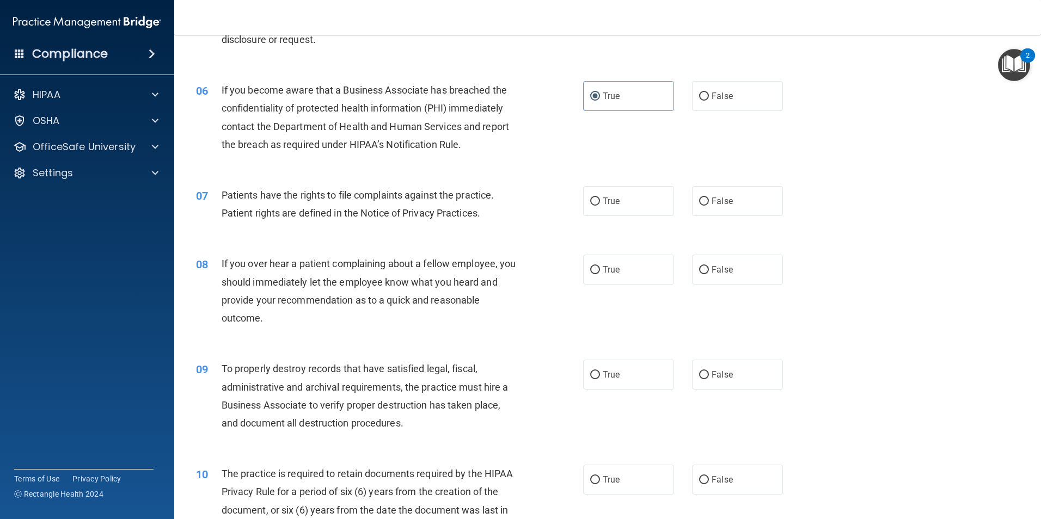
scroll to position [490, 0]
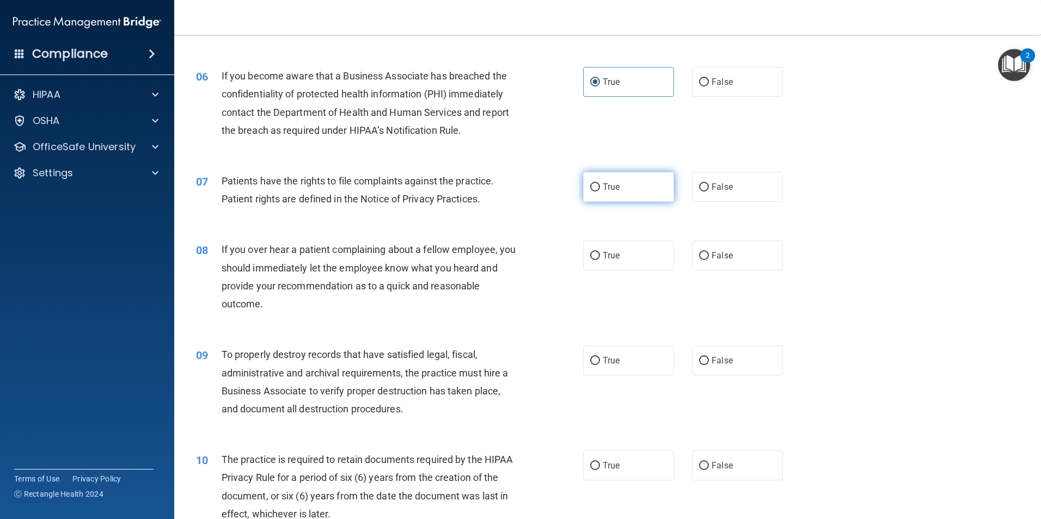
click at [598, 192] on label "True" at bounding box center [628, 187] width 91 height 30
click at [598, 192] on input "True" at bounding box center [595, 187] width 10 height 8
radio input "true"
click at [625, 264] on label "True" at bounding box center [628, 256] width 91 height 30
click at [600, 260] on input "True" at bounding box center [595, 256] width 10 height 8
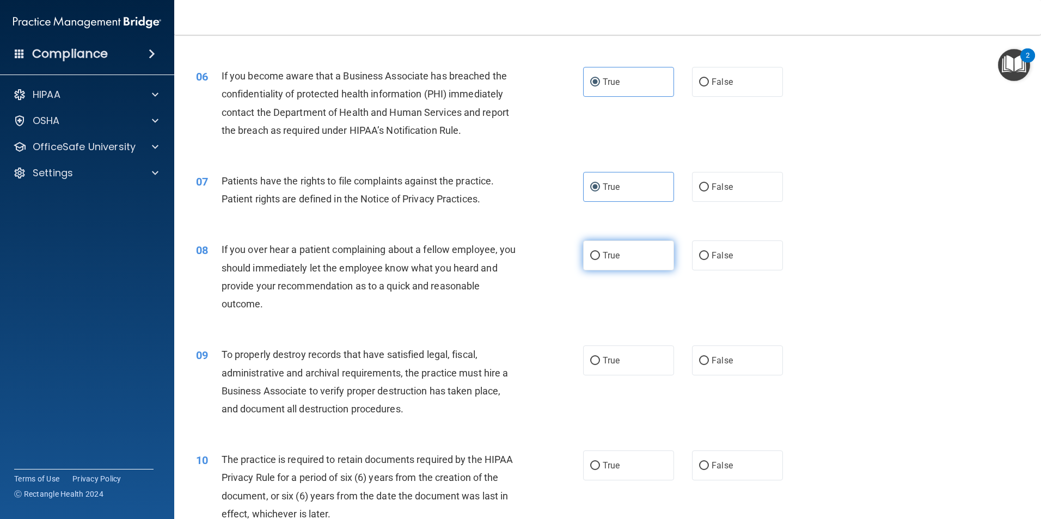
radio input "true"
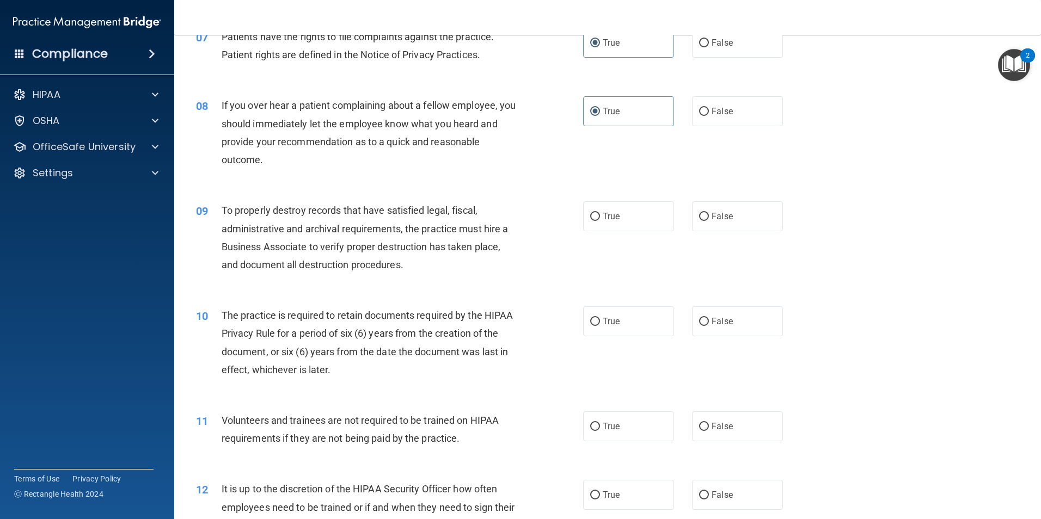
scroll to position [653, 0]
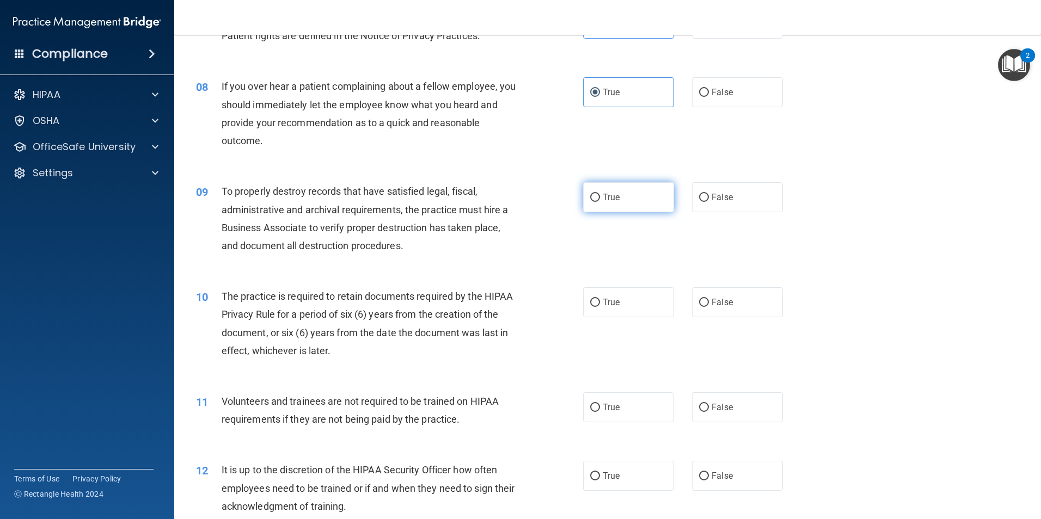
click at [604, 205] on label "True" at bounding box center [628, 197] width 91 height 30
click at [600, 202] on input "True" at bounding box center [595, 198] width 10 height 8
radio input "true"
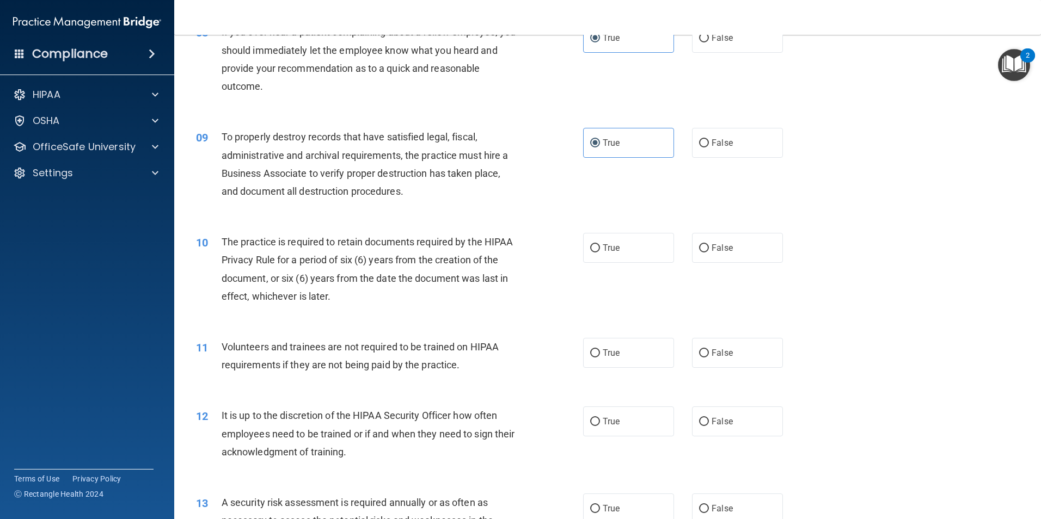
scroll to position [762, 0]
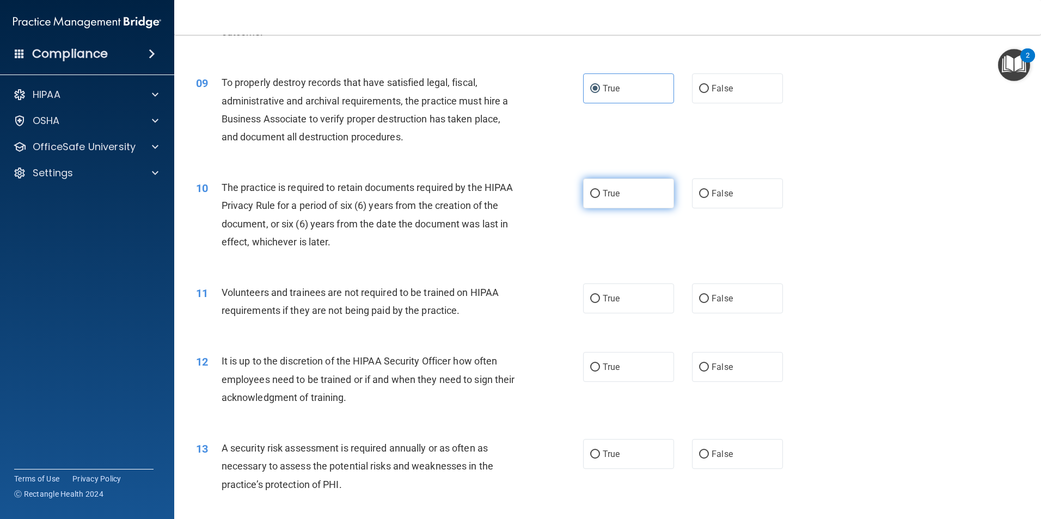
click at [608, 194] on span "True" at bounding box center [610, 193] width 17 height 10
click at [600, 194] on input "True" at bounding box center [595, 194] width 10 height 8
radio input "true"
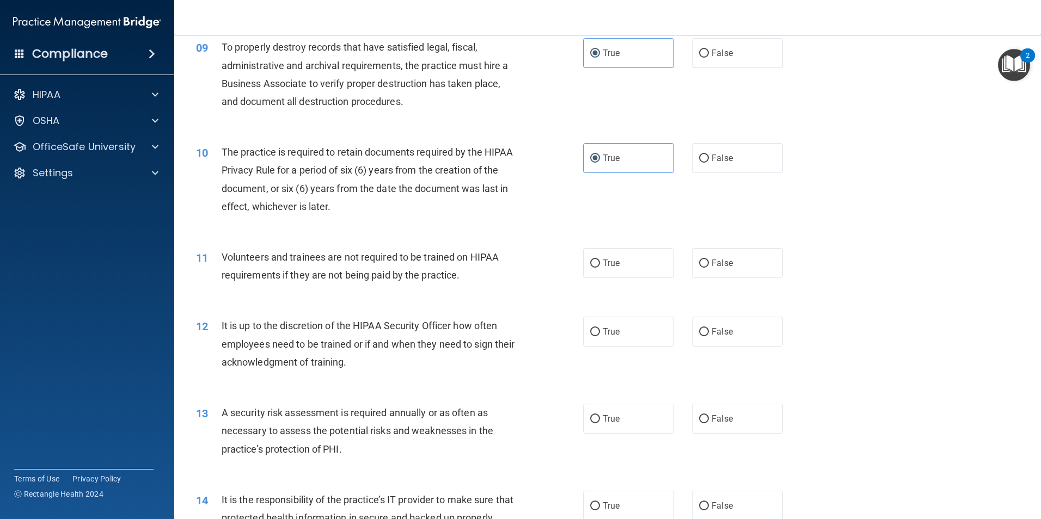
scroll to position [816, 0]
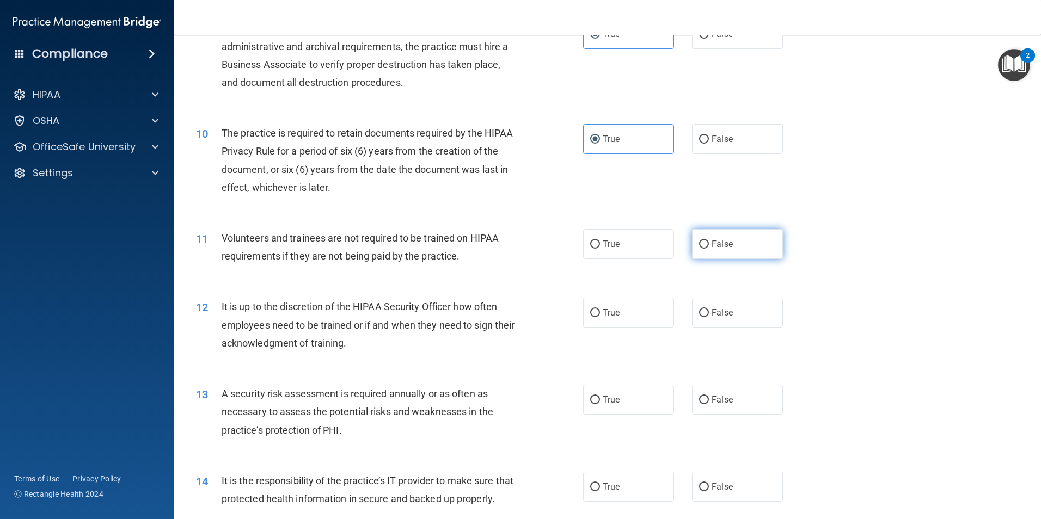
click at [693, 251] on label "False" at bounding box center [737, 244] width 91 height 30
click at [693, 249] on input "False" at bounding box center [704, 245] width 10 height 8
radio input "true"
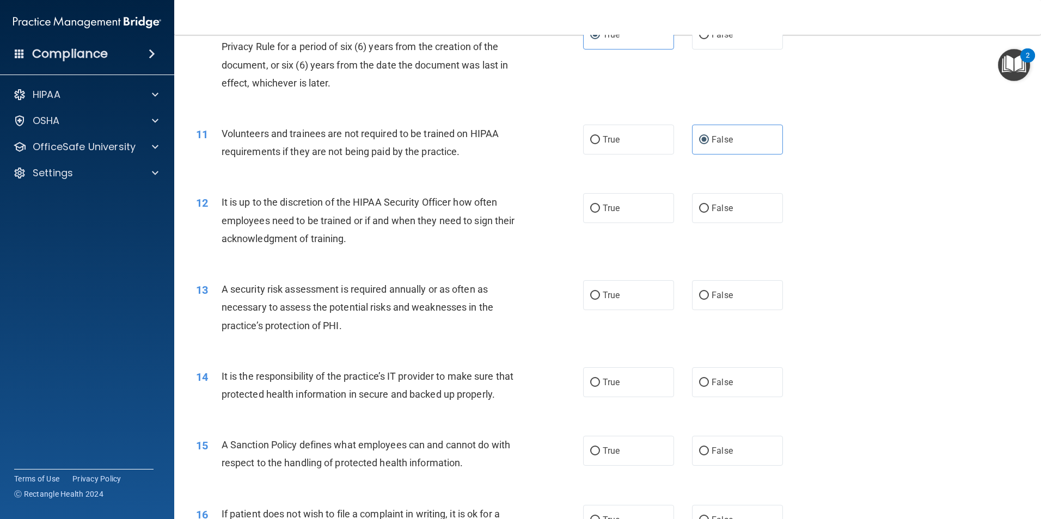
scroll to position [925, 0]
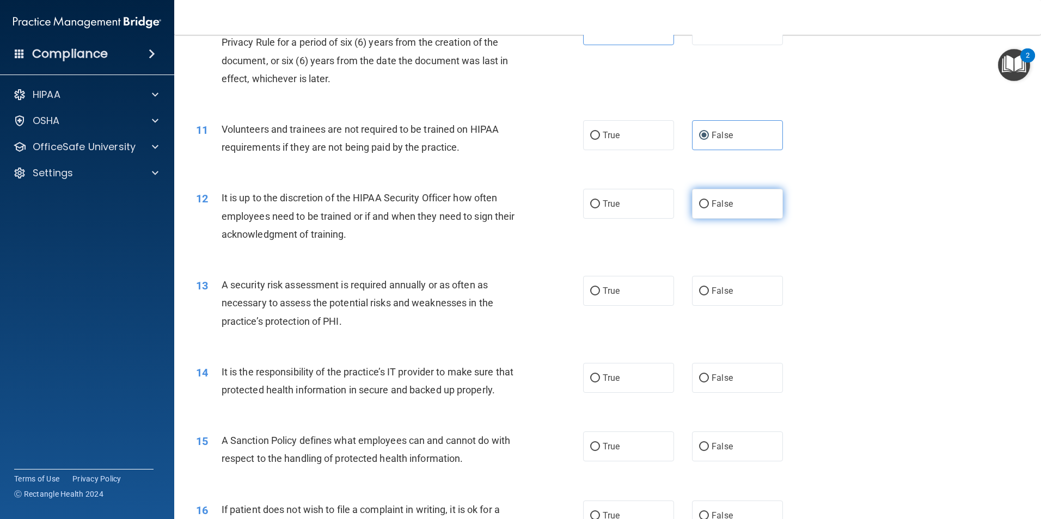
click at [693, 201] on label "False" at bounding box center [737, 204] width 91 height 30
click at [693, 201] on input "False" at bounding box center [704, 204] width 10 height 8
radio input "true"
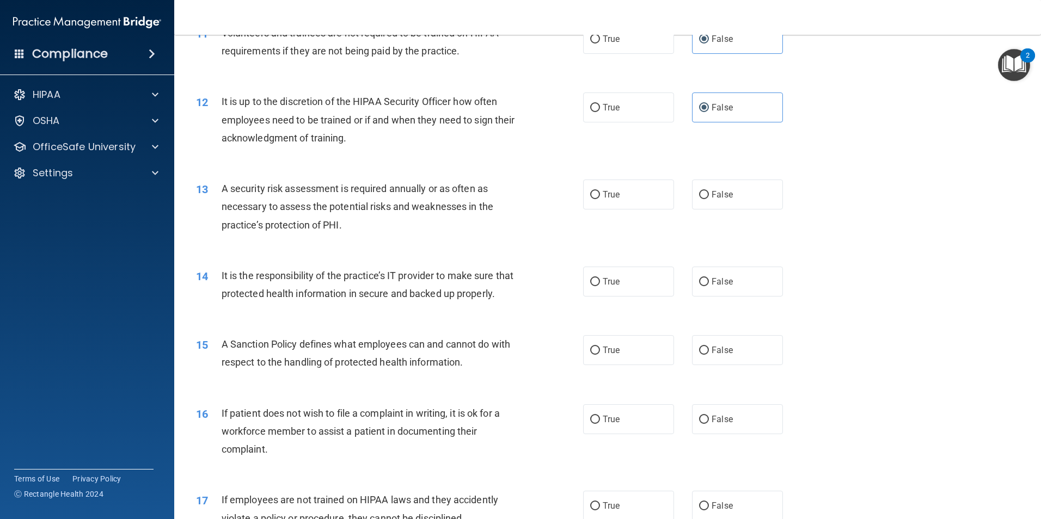
scroll to position [1034, 0]
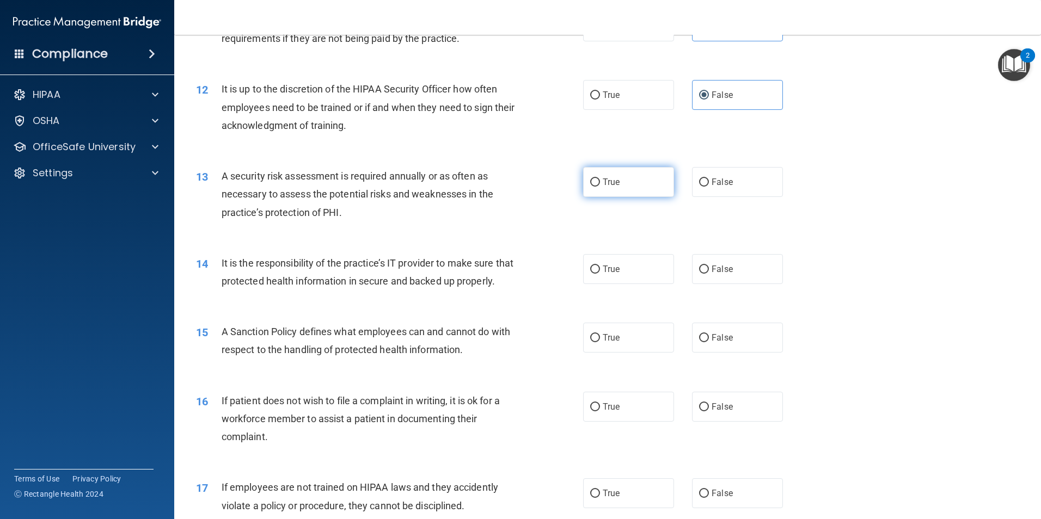
click at [624, 193] on label "True" at bounding box center [628, 182] width 91 height 30
click at [600, 187] on input "True" at bounding box center [595, 183] width 10 height 8
radio input "true"
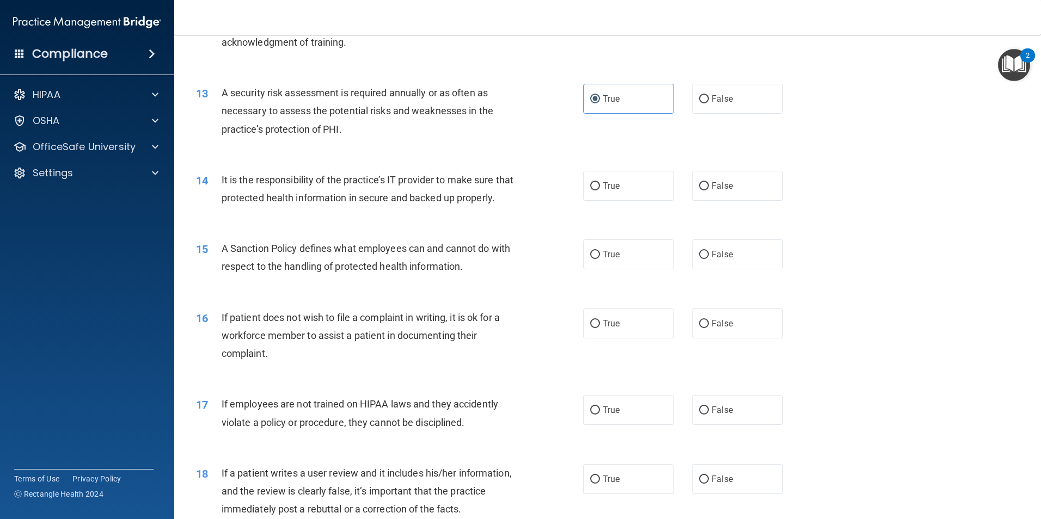
scroll to position [1143, 0]
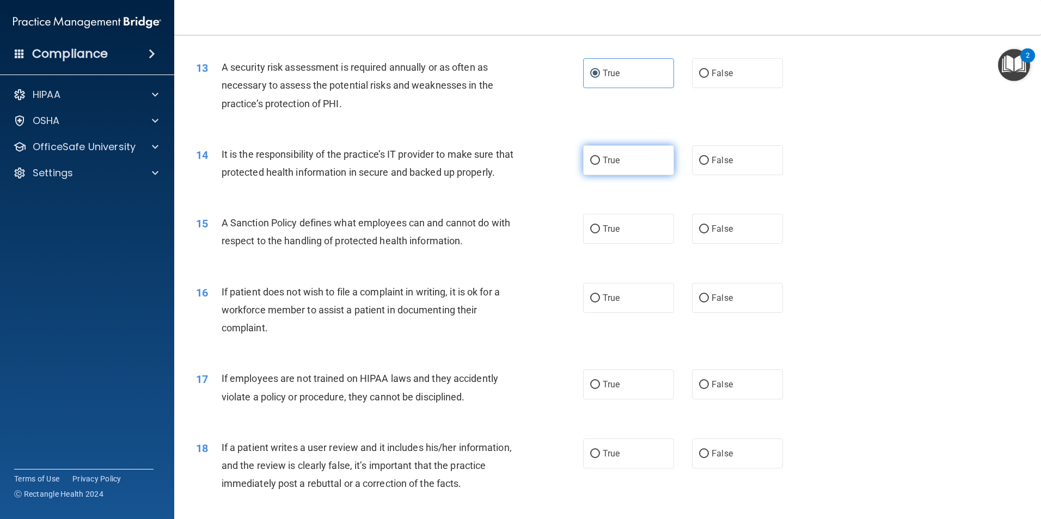
click at [631, 171] on label "True" at bounding box center [628, 160] width 91 height 30
click at [600, 165] on input "True" at bounding box center [595, 161] width 10 height 8
radio input "true"
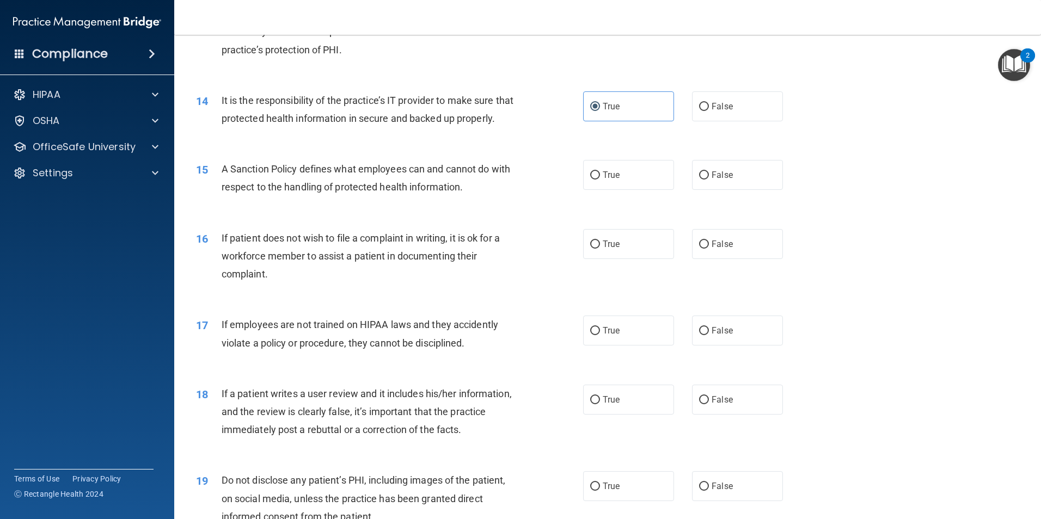
scroll to position [1197, 0]
click at [616, 180] on span "True" at bounding box center [610, 174] width 17 height 10
click at [600, 179] on input "True" at bounding box center [595, 175] width 10 height 8
radio input "true"
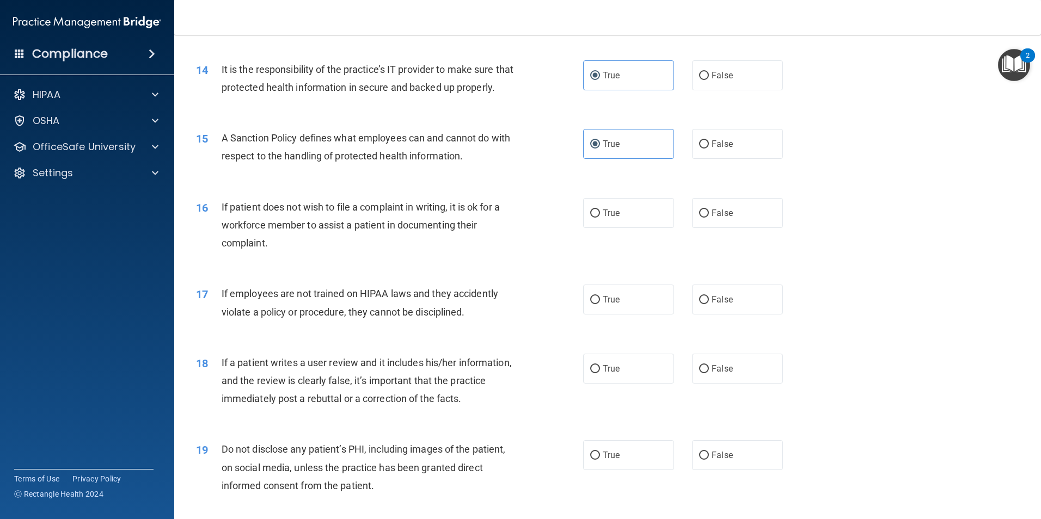
scroll to position [1252, 0]
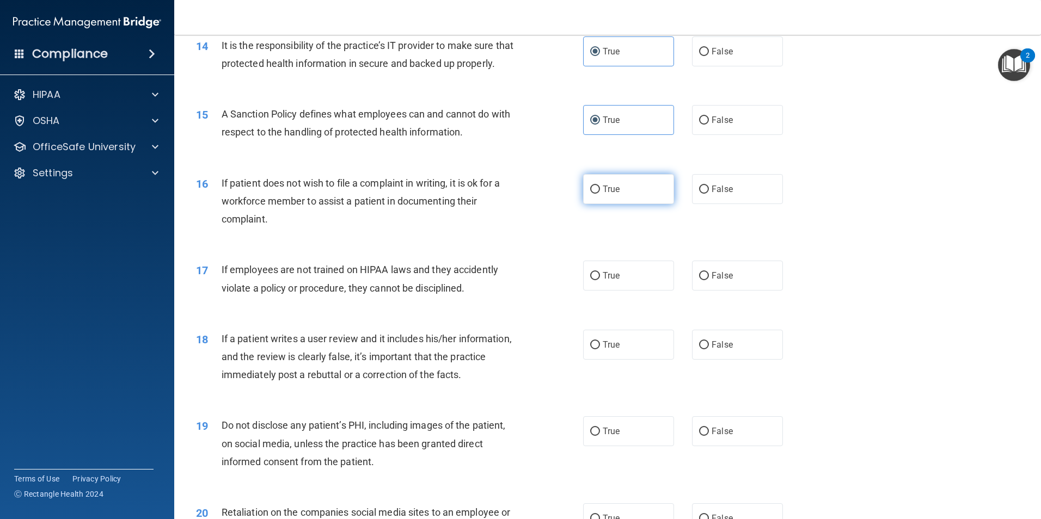
click at [658, 204] on label "True" at bounding box center [628, 189] width 91 height 30
click at [600, 194] on input "True" at bounding box center [595, 190] width 10 height 8
radio input "true"
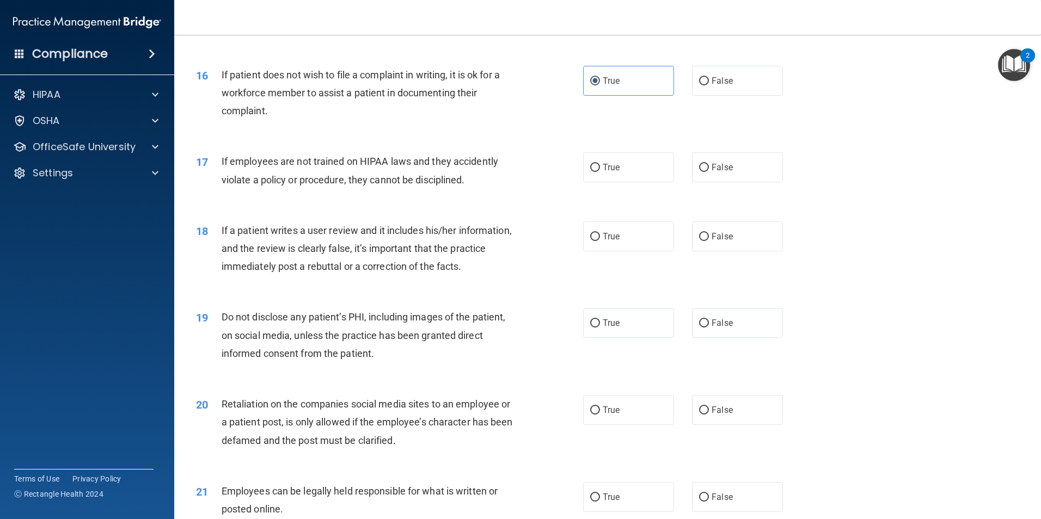
scroll to position [1361, 0]
click at [693, 182] on label "False" at bounding box center [737, 167] width 91 height 30
click at [693, 171] on input "False" at bounding box center [704, 167] width 10 height 8
radio input "true"
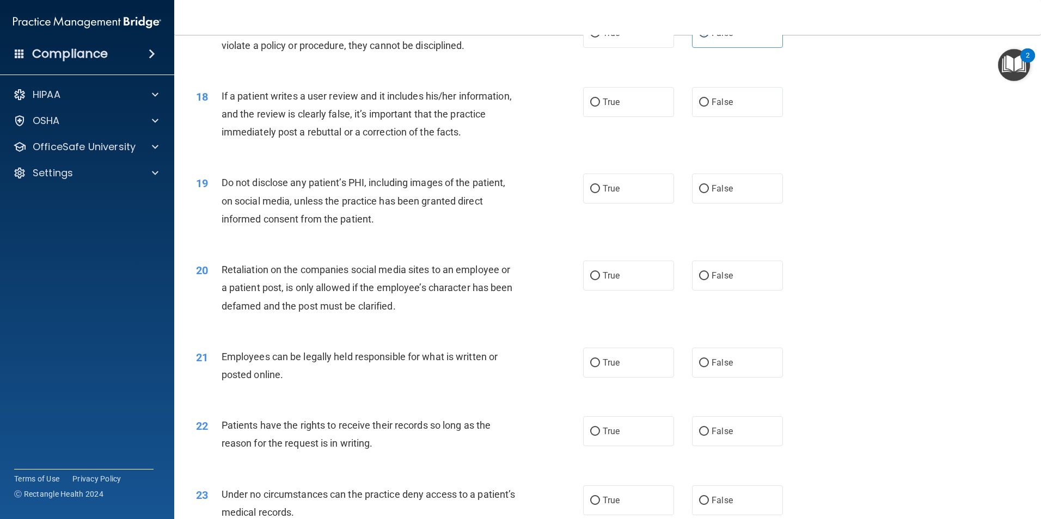
scroll to position [1524, 0]
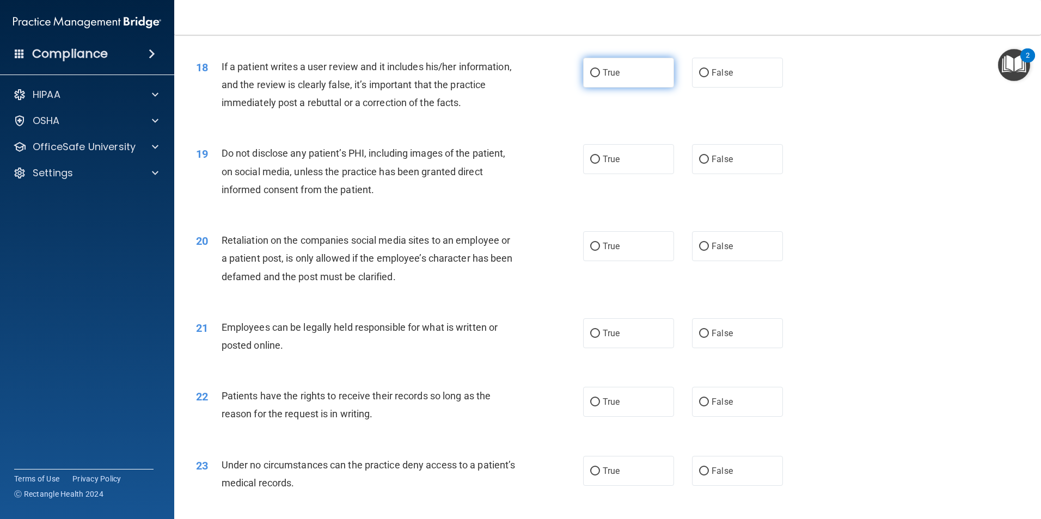
click at [619, 88] on label "True" at bounding box center [628, 73] width 91 height 30
click at [600, 77] on input "True" at bounding box center [595, 73] width 10 height 8
radio input "true"
click at [599, 174] on label "True" at bounding box center [628, 159] width 91 height 30
click at [599, 164] on input "True" at bounding box center [595, 160] width 10 height 8
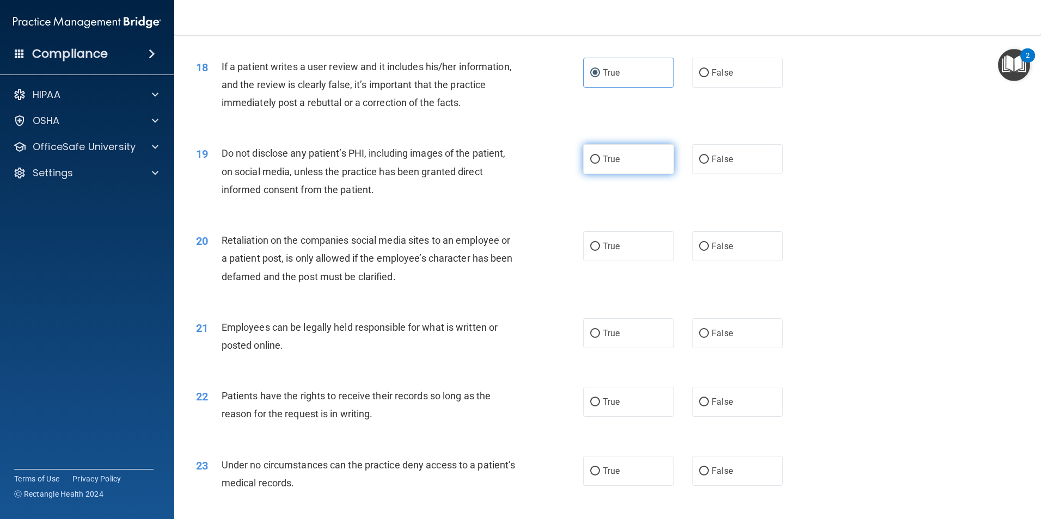
radio input "true"
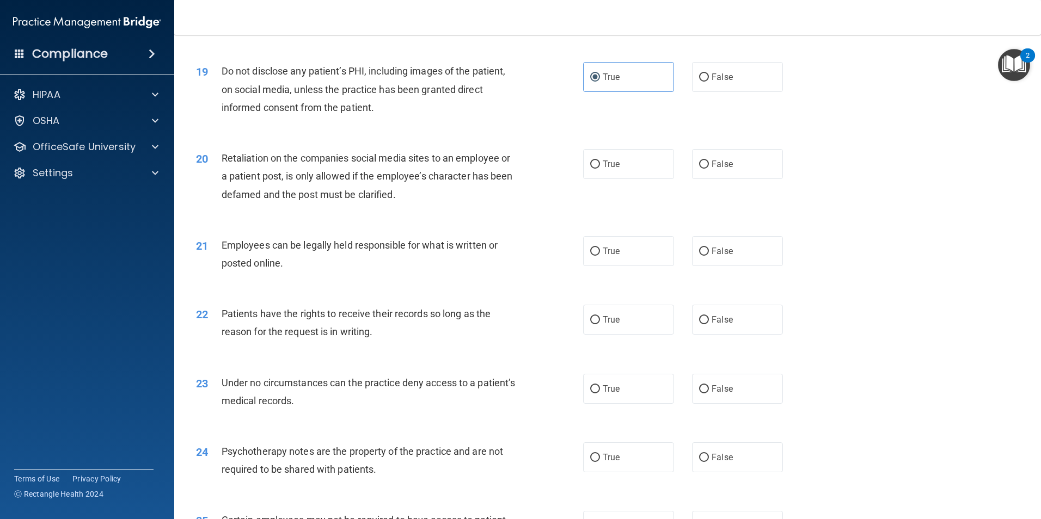
scroll to position [1633, 0]
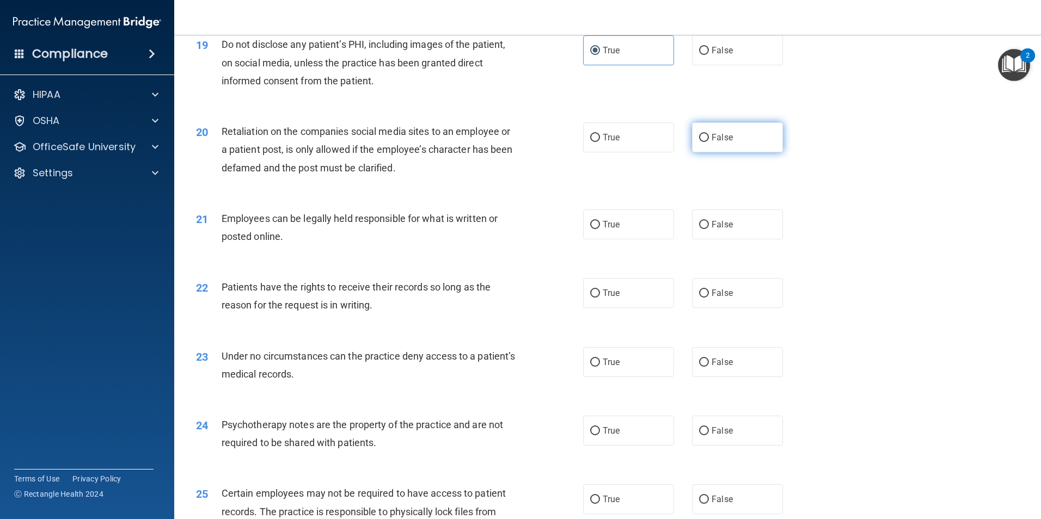
click at [693, 142] on input "False" at bounding box center [704, 138] width 10 height 8
radio input "true"
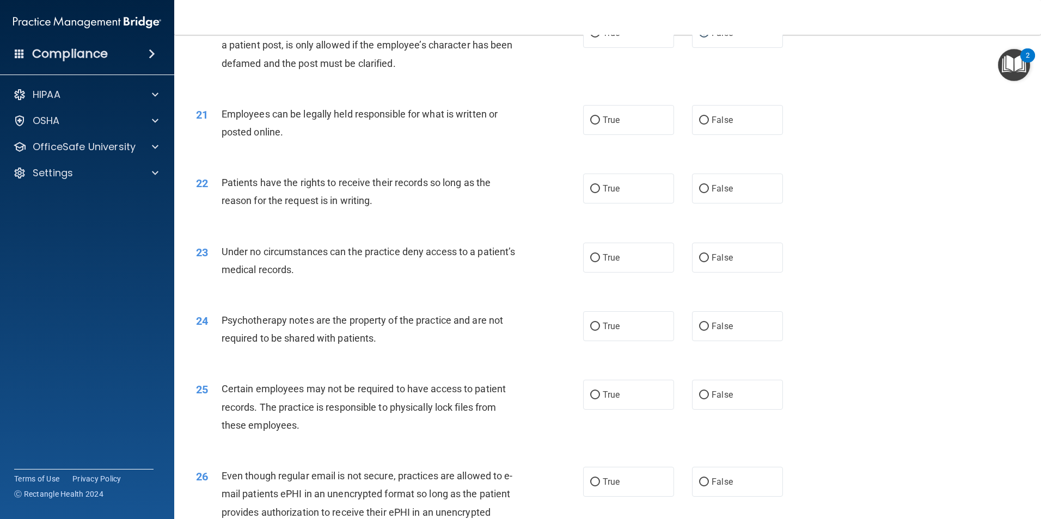
scroll to position [1742, 0]
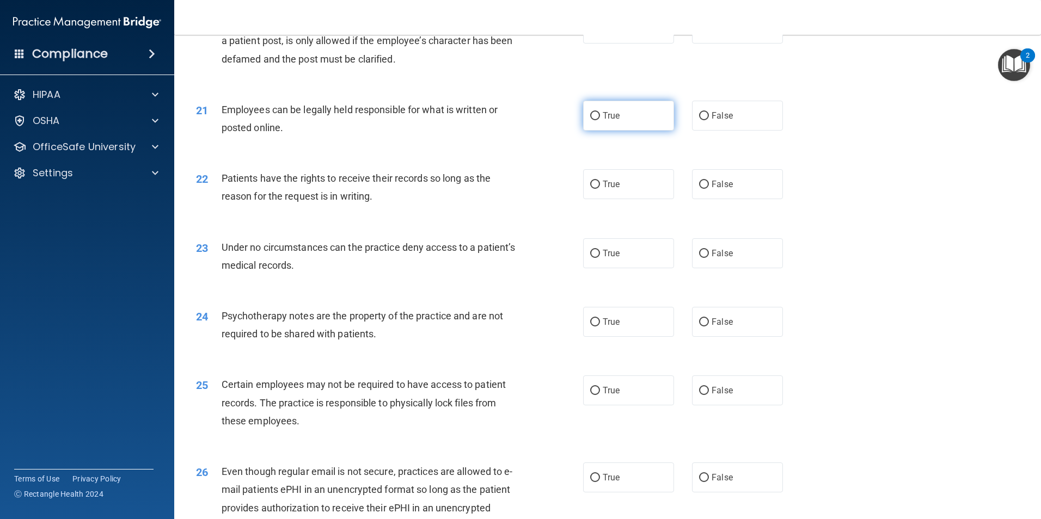
click at [608, 131] on label "True" at bounding box center [628, 116] width 91 height 30
click at [600, 120] on input "True" at bounding box center [595, 116] width 10 height 8
radio input "true"
click at [693, 131] on label "False" at bounding box center [737, 116] width 91 height 30
click at [693, 120] on input "False" at bounding box center [704, 116] width 10 height 8
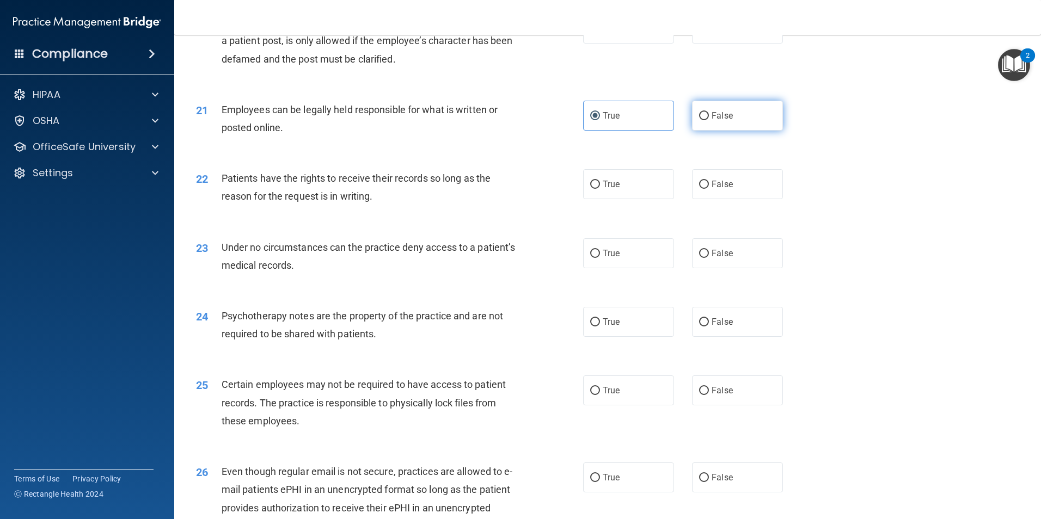
radio input "true"
click at [604, 121] on span "True" at bounding box center [610, 115] width 17 height 10
click at [600, 120] on input "True" at bounding box center [595, 116] width 10 height 8
radio input "true"
radio input "false"
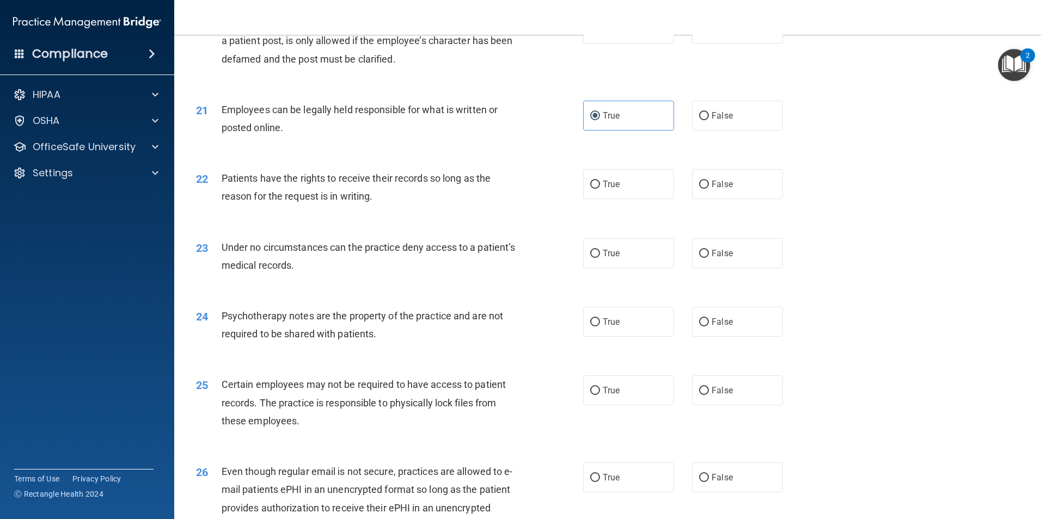
scroll to position [1796, 0]
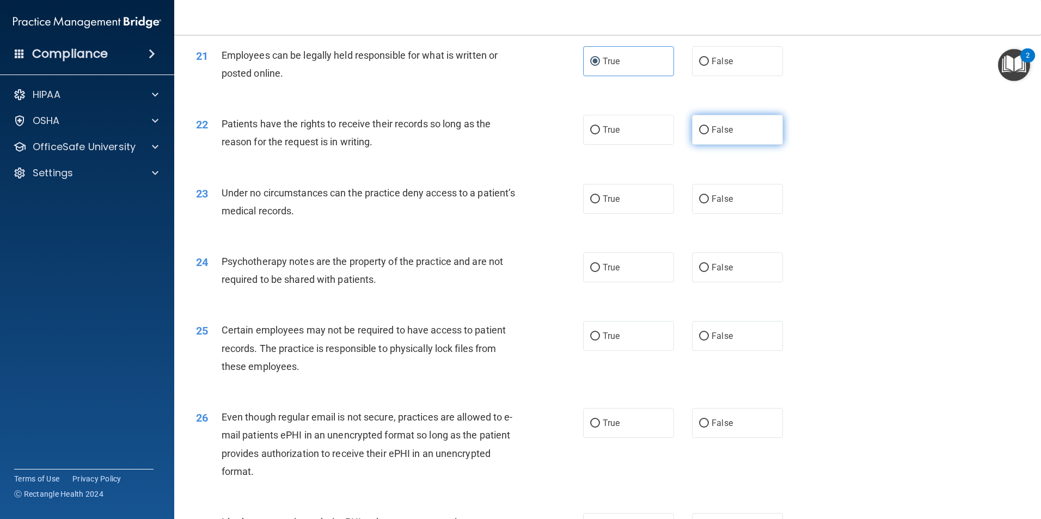
drag, startPoint x: 723, startPoint y: 152, endPoint x: 702, endPoint y: 155, distance: 20.9
click at [693, 135] on span "False" at bounding box center [721, 130] width 21 height 10
click at [693, 134] on input "False" at bounding box center [704, 130] width 10 height 8
radio input "true"
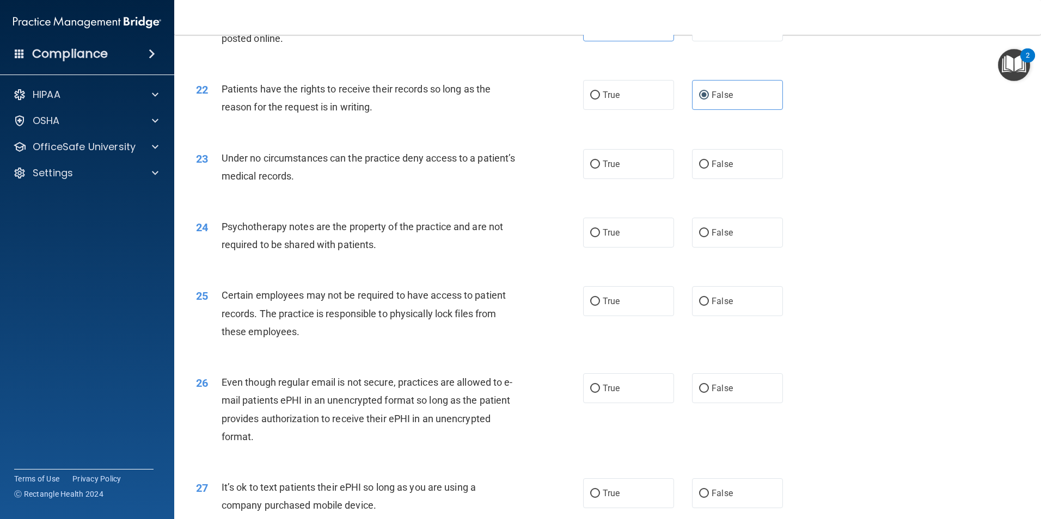
scroll to position [1850, 0]
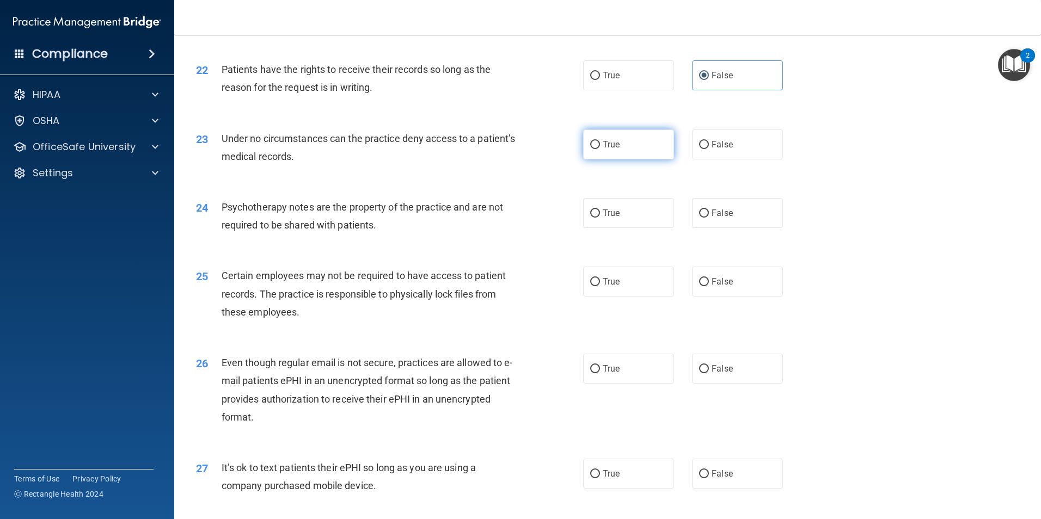
click at [618, 159] on label "True" at bounding box center [628, 145] width 91 height 30
click at [600, 149] on input "True" at bounding box center [595, 145] width 10 height 8
radio input "true"
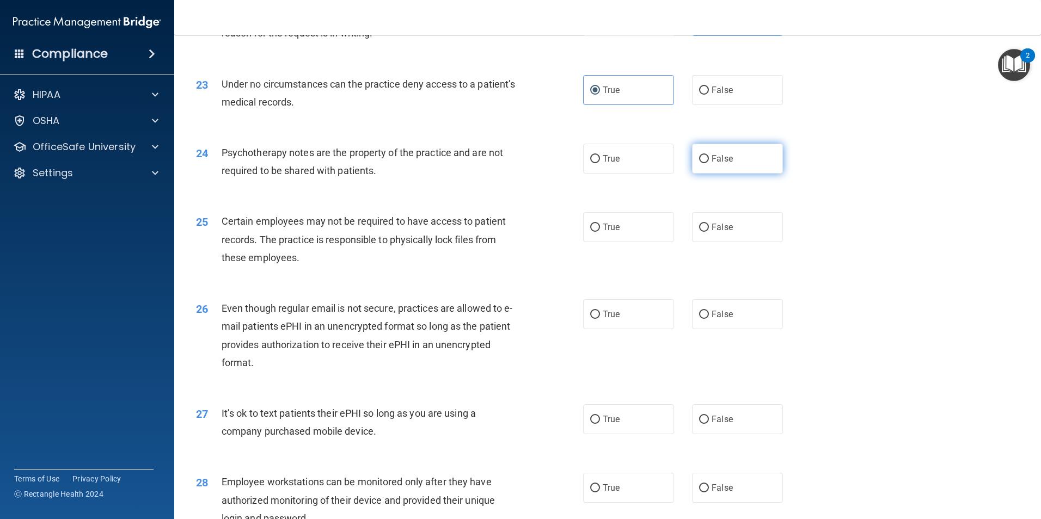
click at [693, 174] on label "False" at bounding box center [737, 159] width 91 height 30
click at [693, 163] on input "False" at bounding box center [704, 159] width 10 height 8
radio input "true"
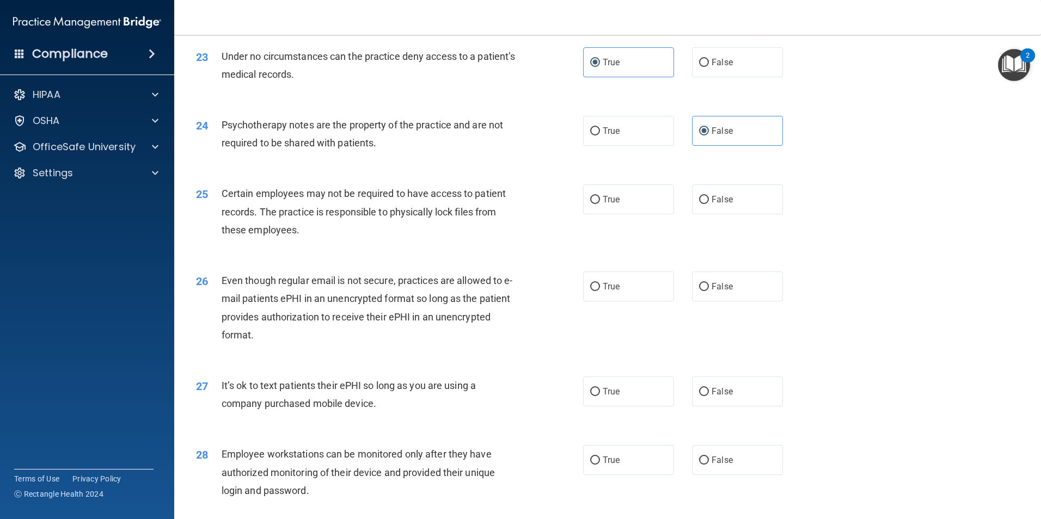
scroll to position [1959, 0]
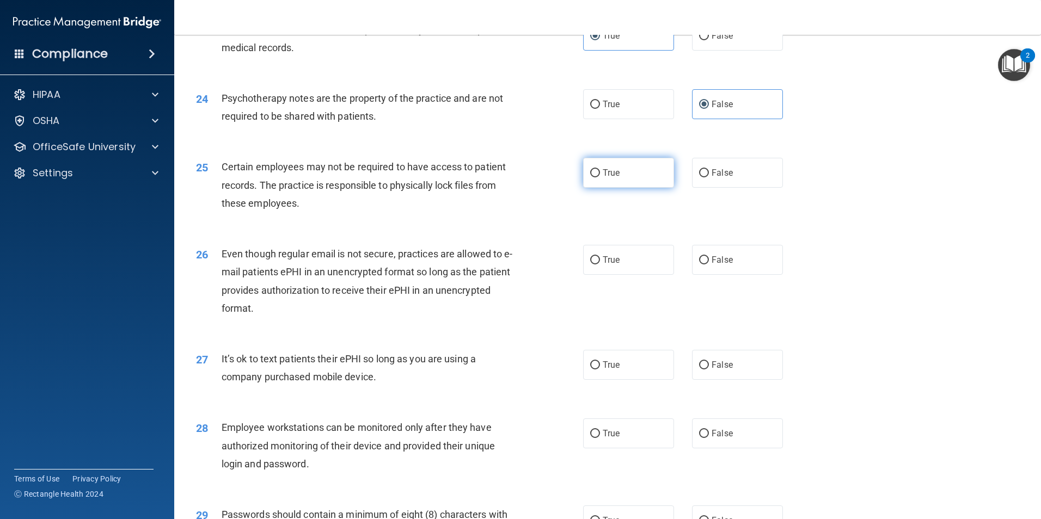
click at [615, 184] on label "True" at bounding box center [628, 173] width 91 height 30
click at [600, 177] on input "True" at bounding box center [595, 173] width 10 height 8
radio input "true"
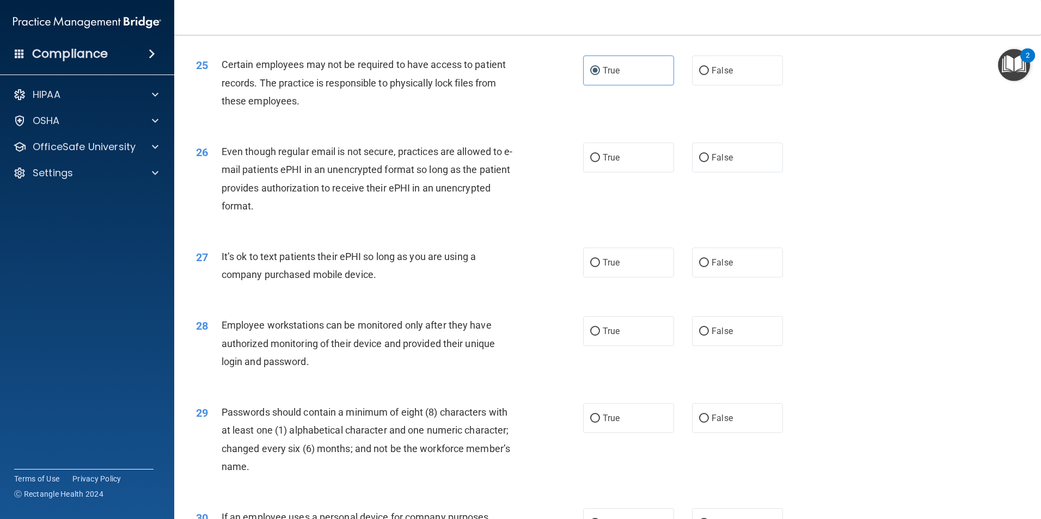
scroll to position [2068, 0]
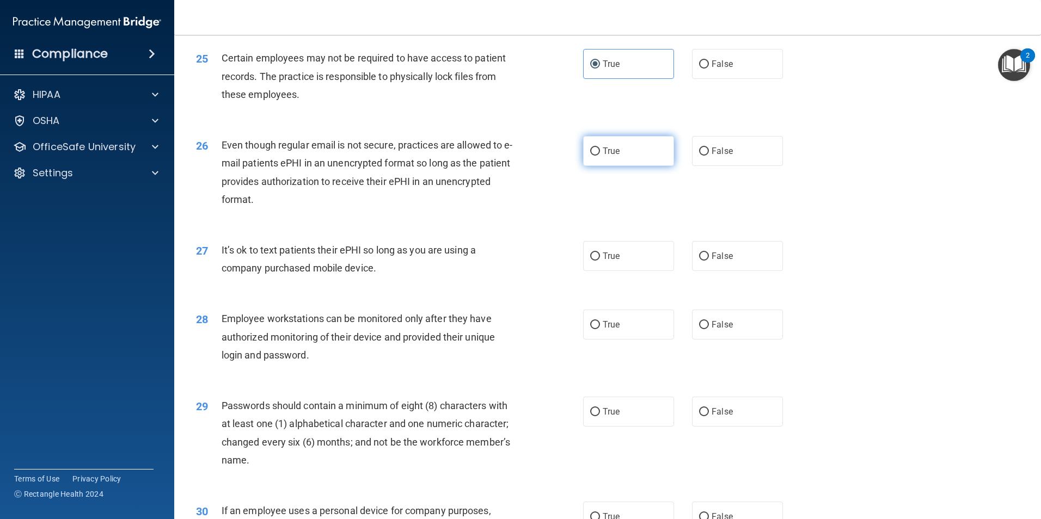
click at [612, 156] on span "True" at bounding box center [610, 151] width 17 height 10
click at [600, 156] on input "True" at bounding box center [595, 151] width 10 height 8
radio input "true"
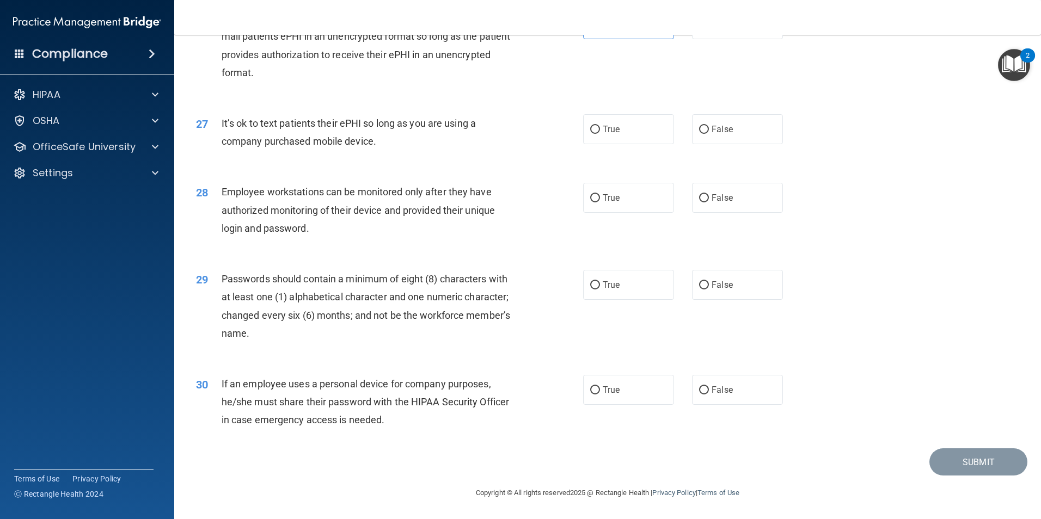
scroll to position [2213, 0]
click at [692, 132] on label "False" at bounding box center [737, 129] width 91 height 30
click at [693, 132] on input "False" at bounding box center [704, 130] width 10 height 8
radio input "true"
click at [613, 194] on span "True" at bounding box center [610, 198] width 17 height 10
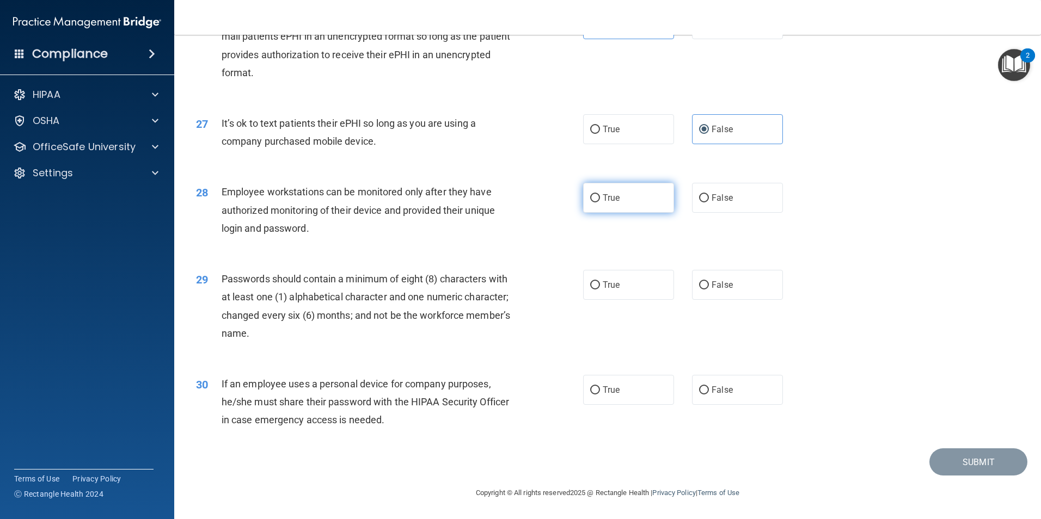
click at [600, 194] on input "True" at bounding box center [595, 198] width 10 height 8
radio input "true"
click at [626, 284] on label "True" at bounding box center [628, 285] width 91 height 30
click at [600, 284] on input "True" at bounding box center [595, 285] width 10 height 8
radio input "true"
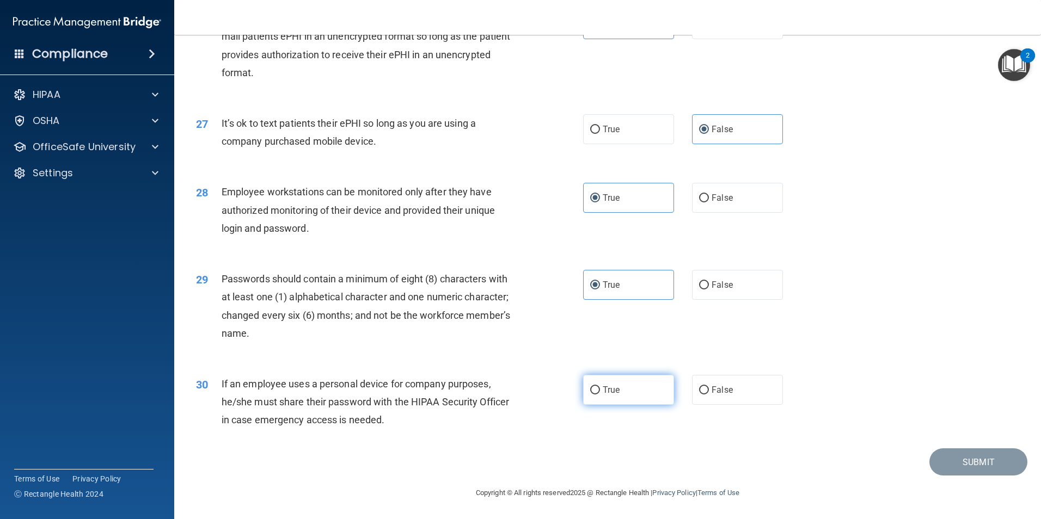
click at [594, 396] on label "True" at bounding box center [628, 390] width 91 height 30
click at [594, 395] on input "True" at bounding box center [595, 390] width 10 height 8
radio input "true"
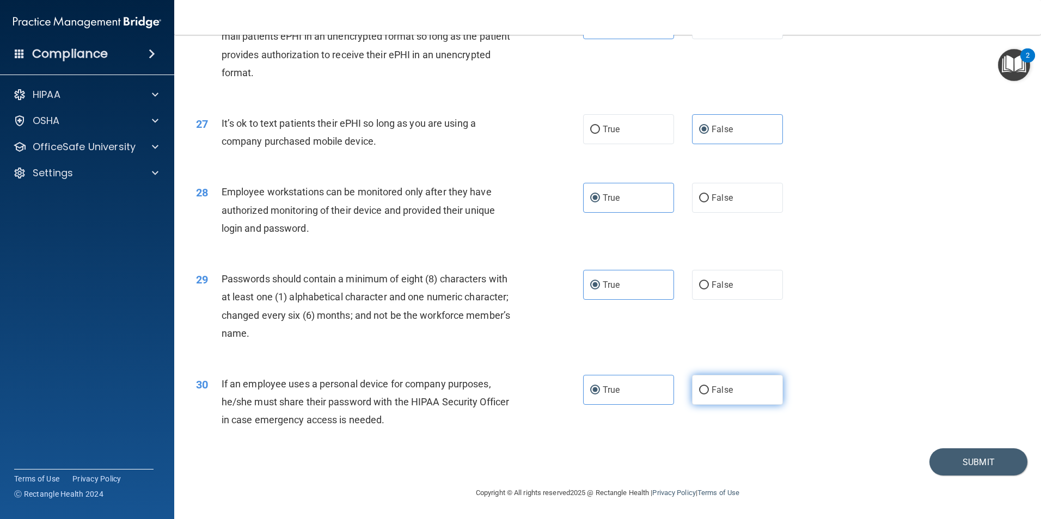
click at [693, 390] on label "False" at bounding box center [737, 390] width 91 height 30
click at [693, 390] on input "False" at bounding box center [704, 390] width 10 height 8
radio input "true"
radio input "false"
click at [693, 451] on button "Submit" at bounding box center [978, 462] width 98 height 28
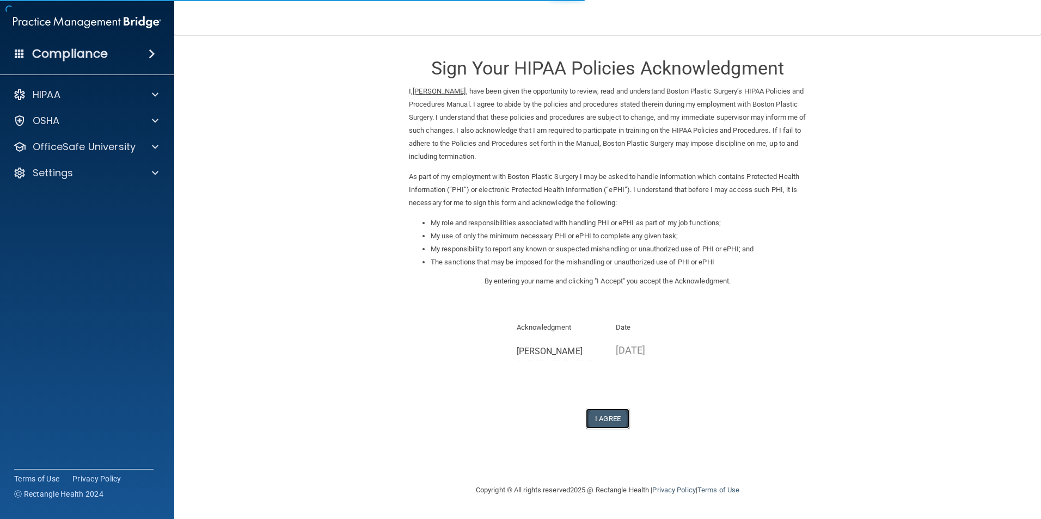
click at [612, 422] on button "I Agree" at bounding box center [608, 419] width 44 height 20
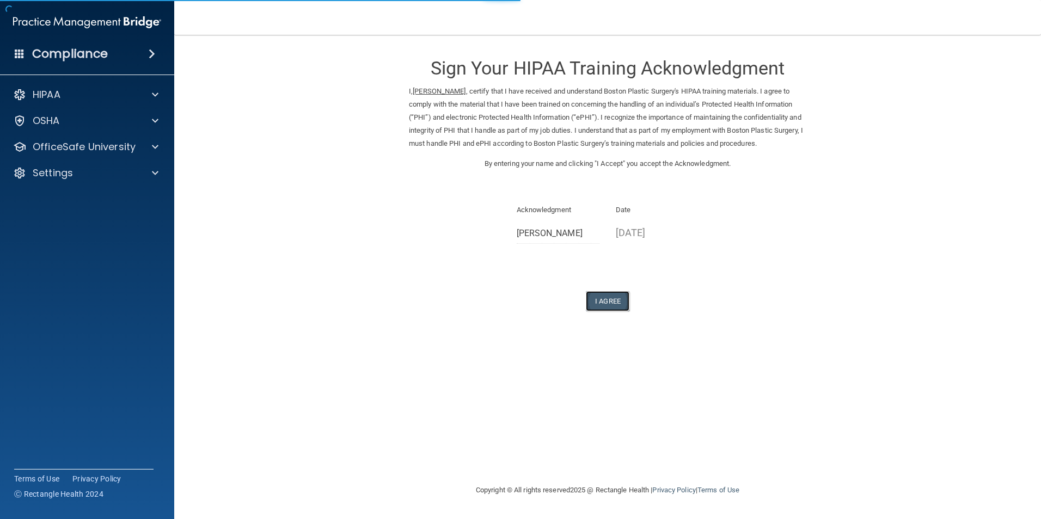
click at [604, 301] on button "I Agree" at bounding box center [608, 301] width 44 height 20
